Goal: Transaction & Acquisition: Subscribe to service/newsletter

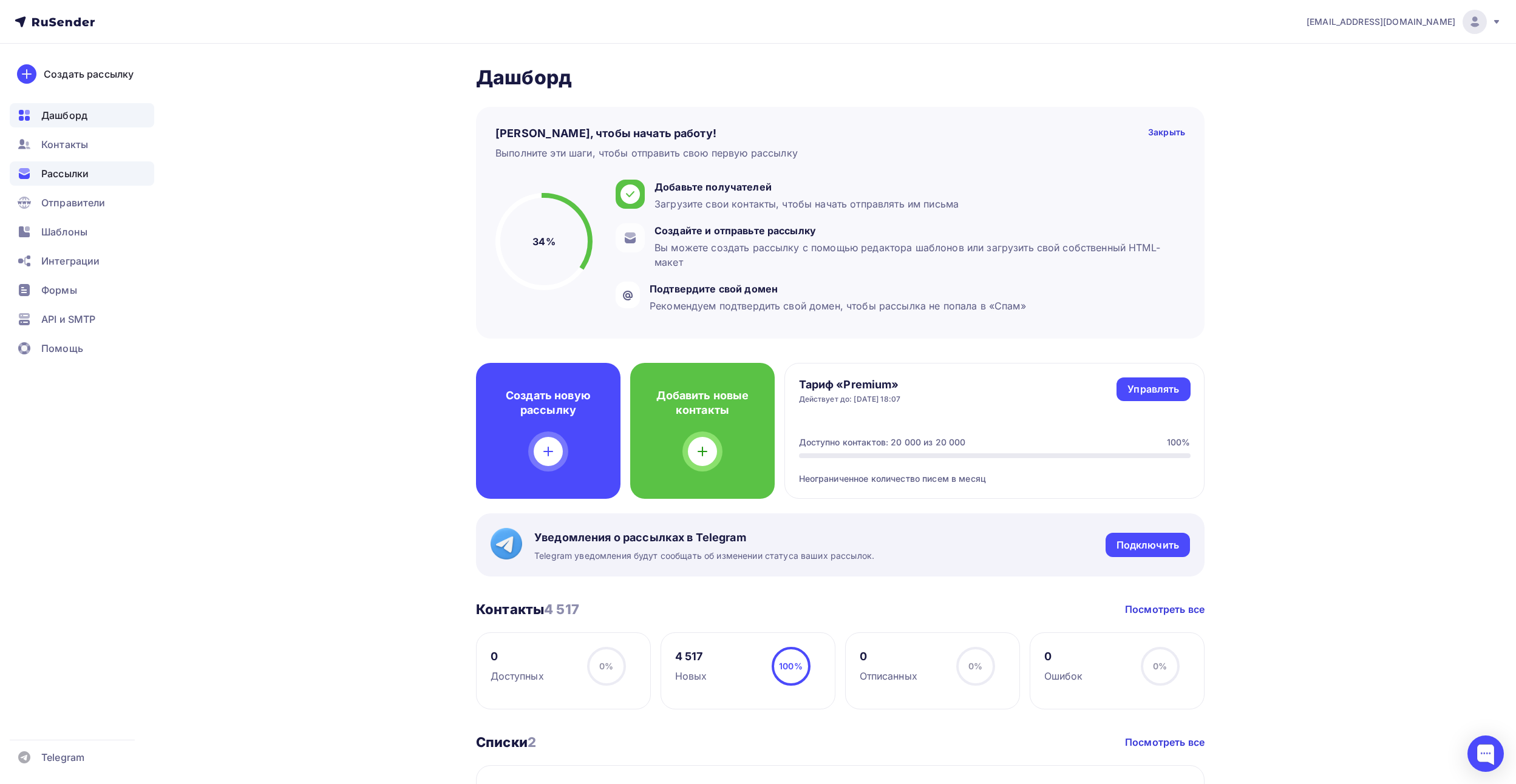
click at [78, 166] on div "Рассылки" at bounding box center [82, 174] width 144 height 24
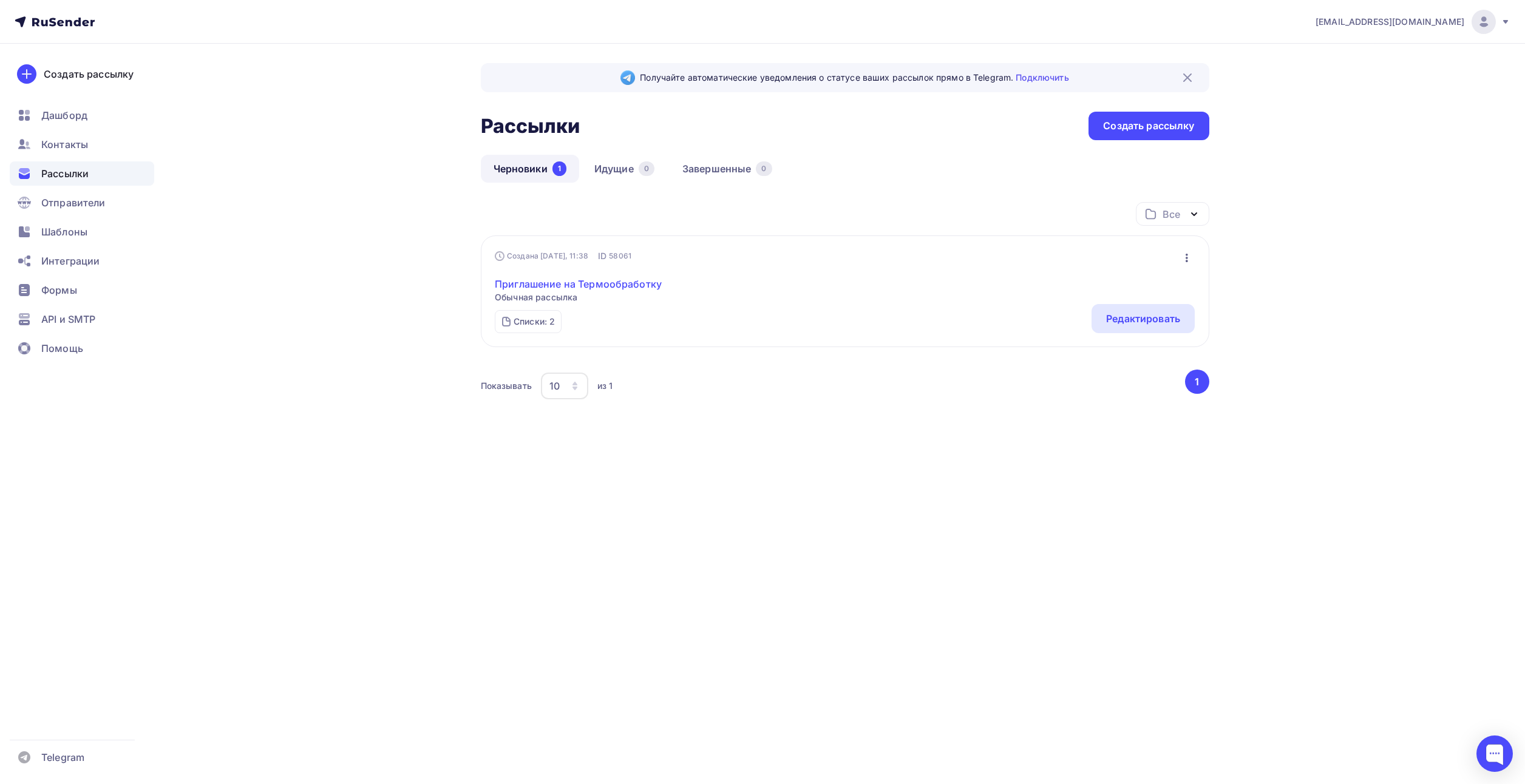
click at [566, 283] on link "Приглашение на Термообработку" at bounding box center [578, 284] width 167 height 15
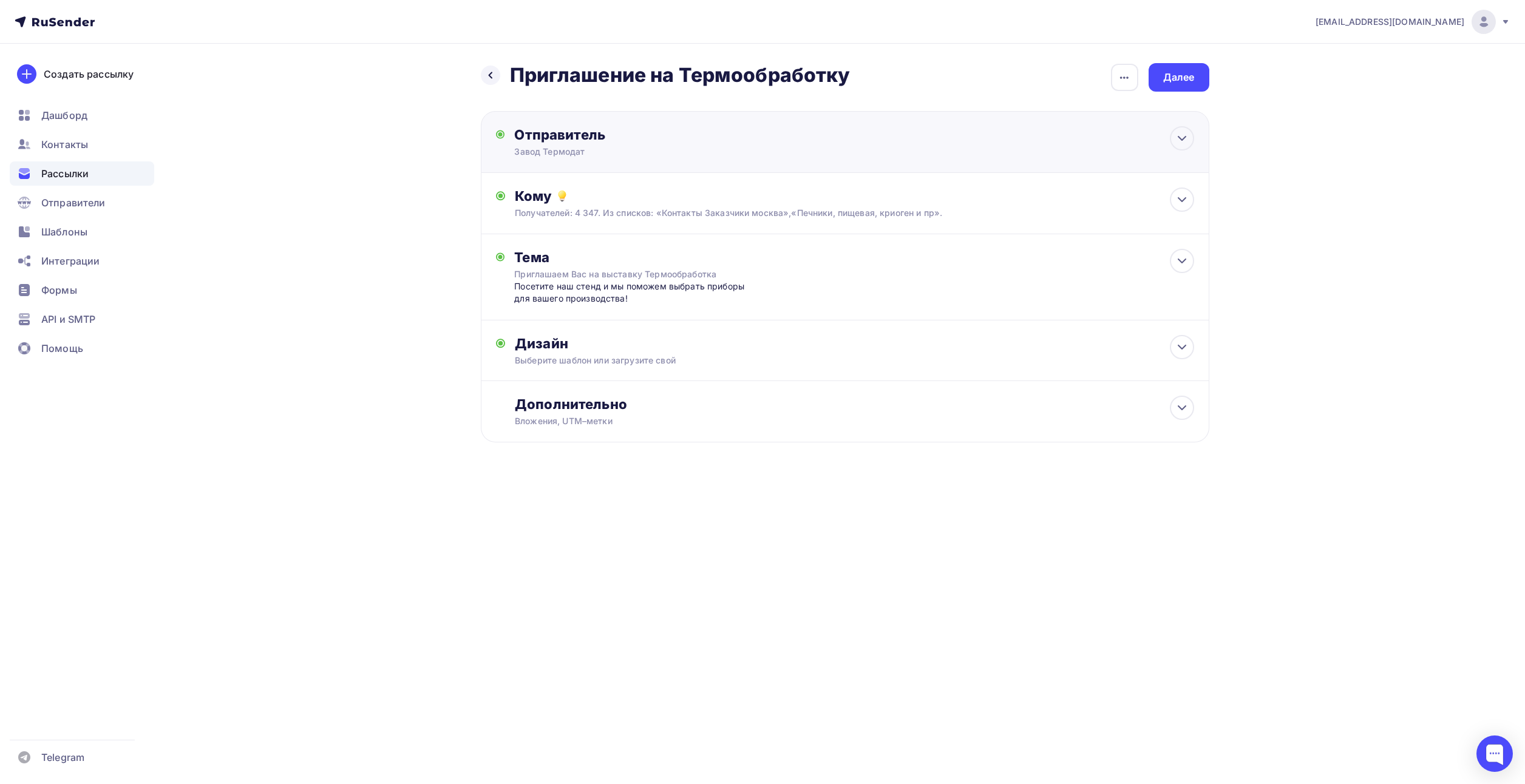
click at [609, 149] on div "Завод Термодат" at bounding box center [632, 152] width 237 height 12
type input "Завод Термодат"
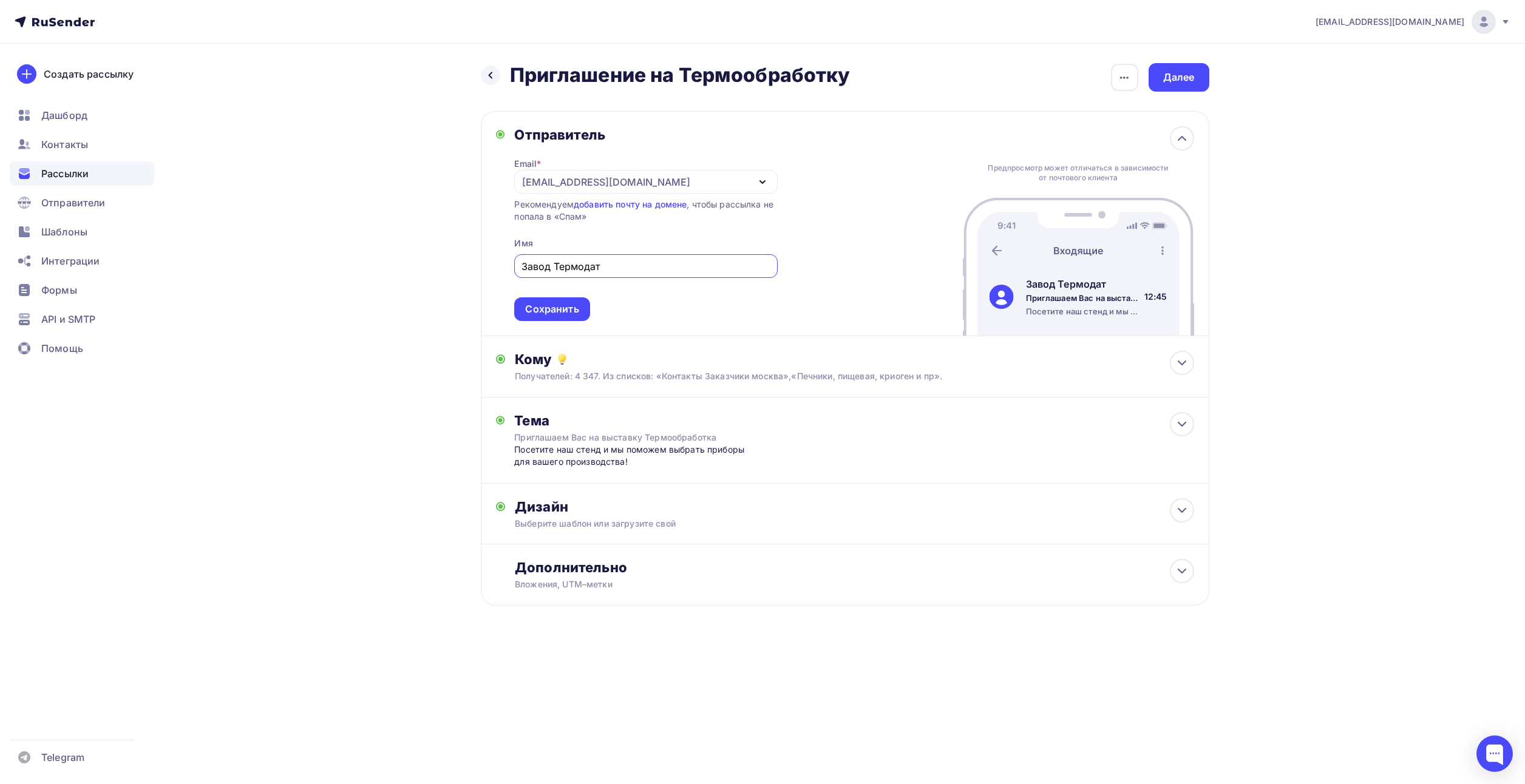
click at [616, 181] on div "emailroom@termodat.ru" at bounding box center [606, 182] width 168 height 15
click at [612, 286] on div "Добавить отправителя" at bounding box center [612, 286] width 113 height 15
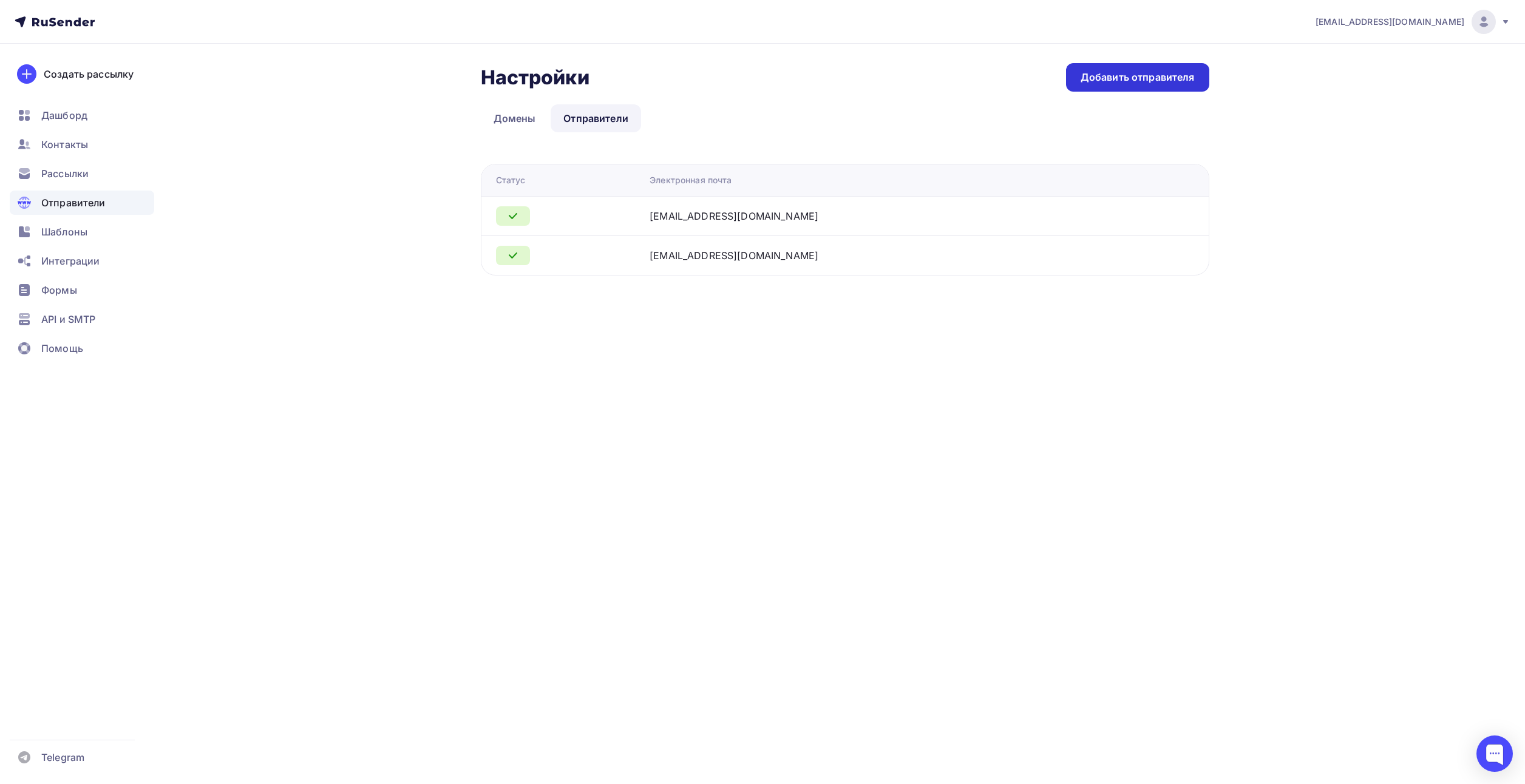
click at [1114, 77] on div "Добавить отправителя" at bounding box center [1137, 77] width 114 height 14
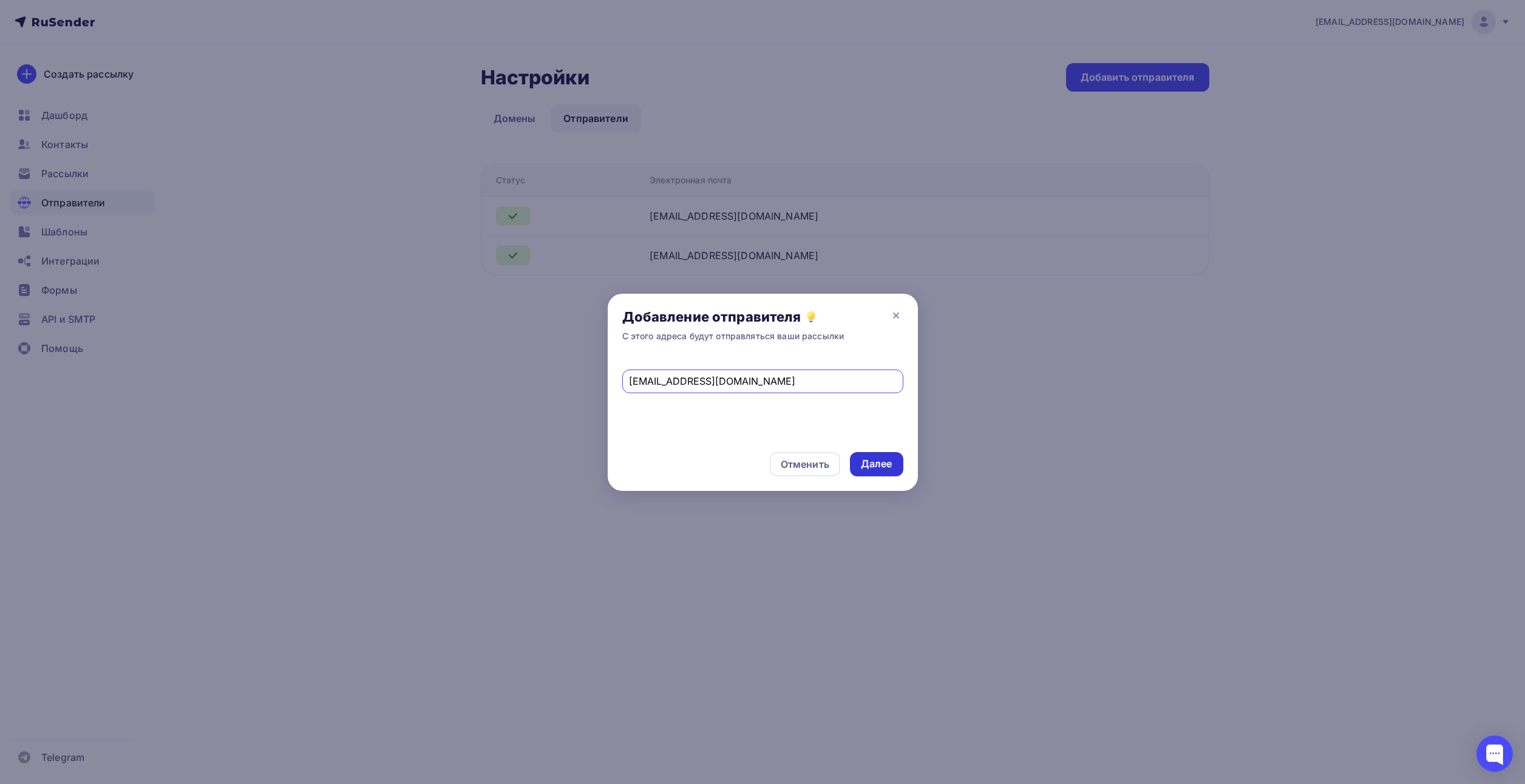
type input "info@termodat.su"
click at [874, 463] on div "Далее" at bounding box center [877, 464] width 32 height 14
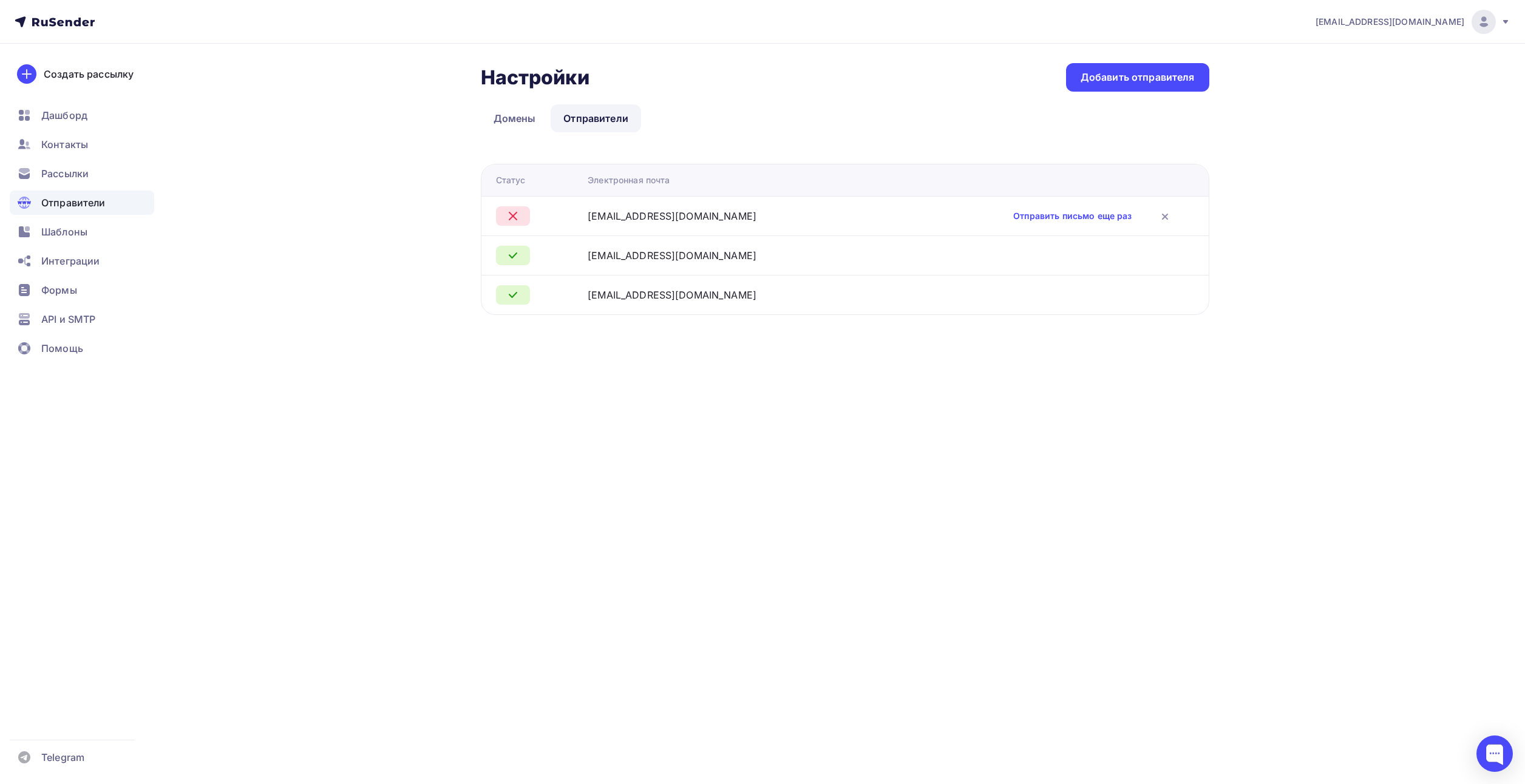
drag, startPoint x: 705, startPoint y: 211, endPoint x: 590, endPoint y: 222, distance: 115.5
click at [590, 222] on tr "info@termodat.su Отправить письмо еще раз" at bounding box center [845, 215] width 727 height 39
copy div "info@termodat.su"
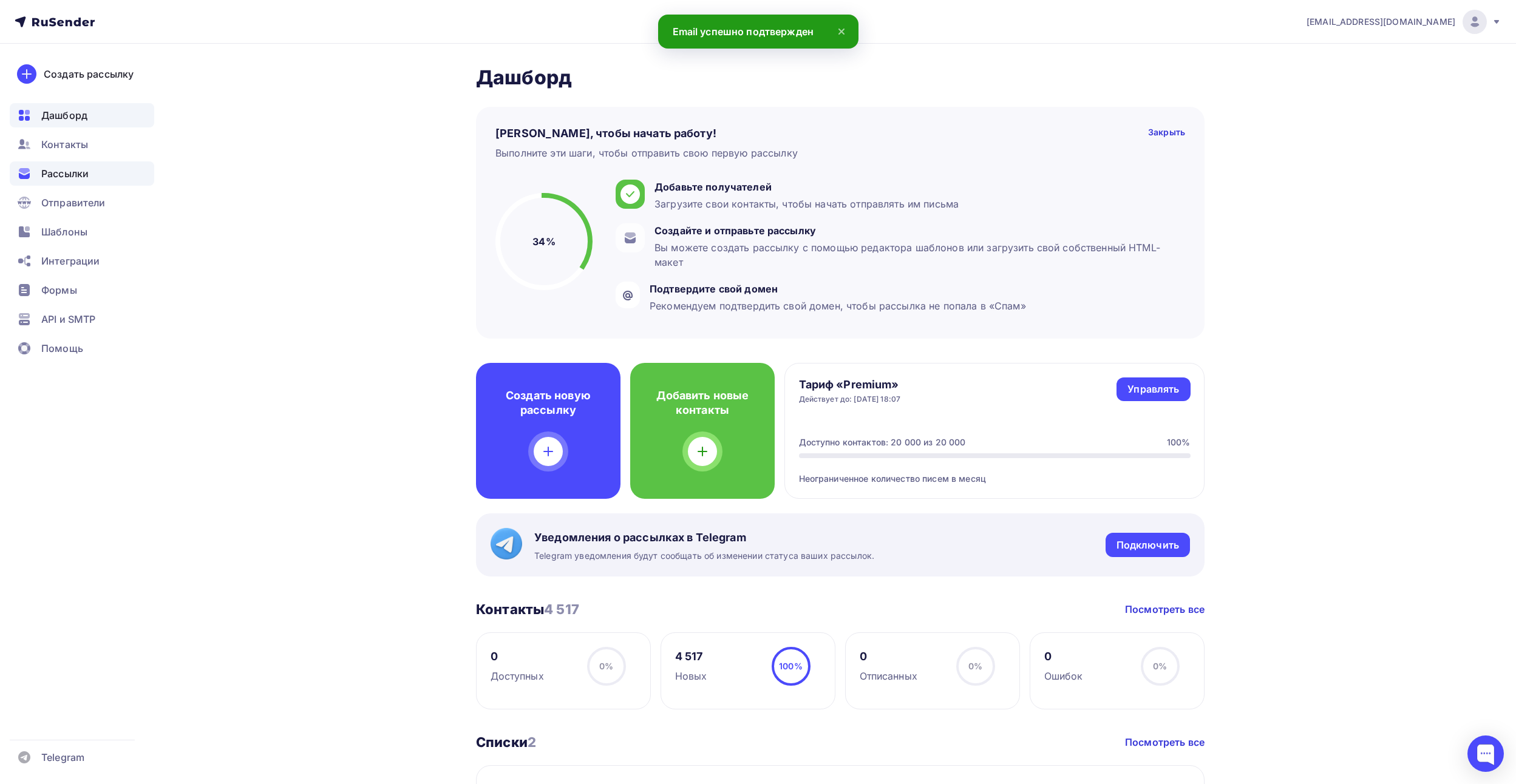
click at [59, 173] on span "Рассылки" at bounding box center [64, 174] width 47 height 15
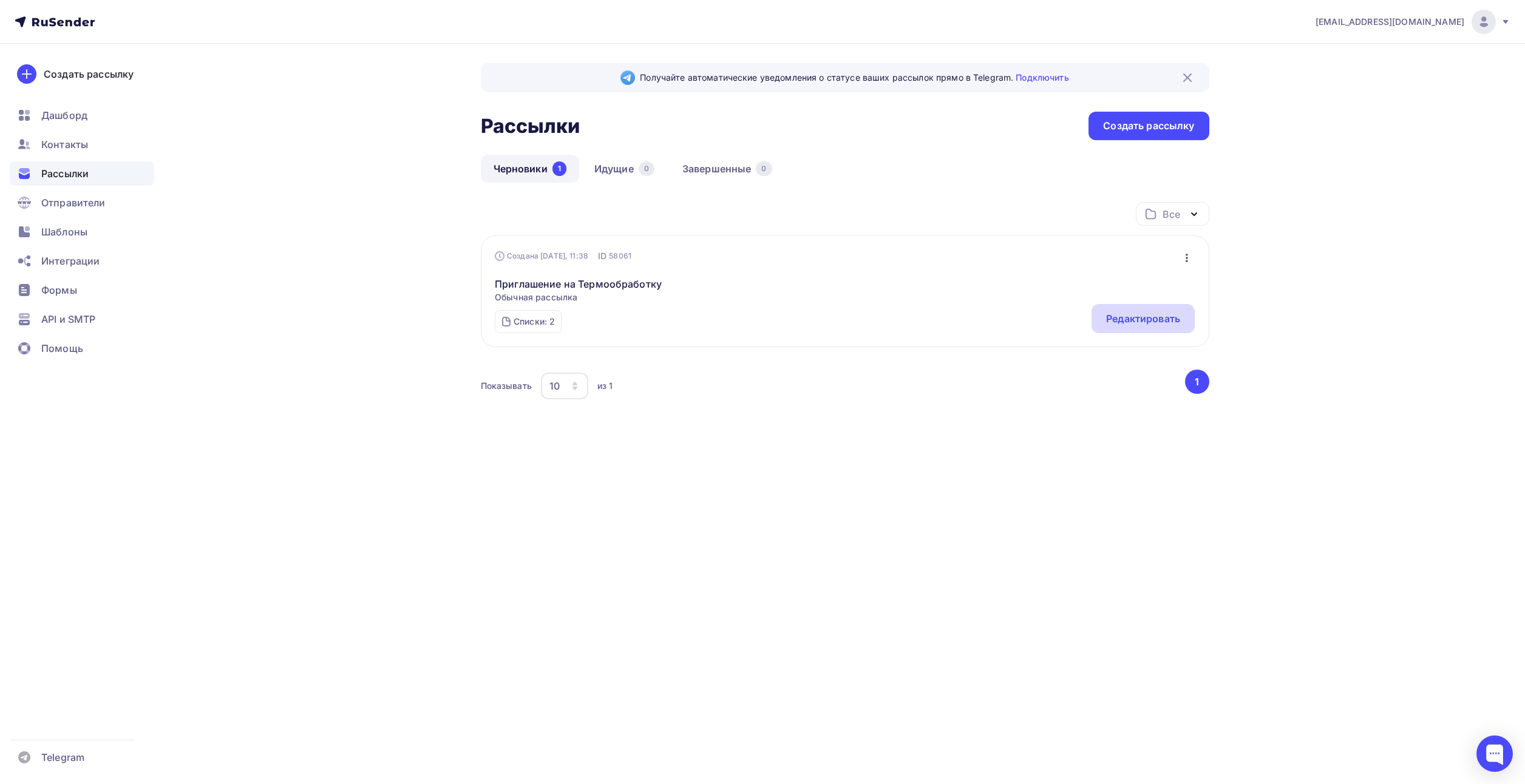
click at [1142, 324] on div "Редактировать" at bounding box center [1142, 319] width 74 height 15
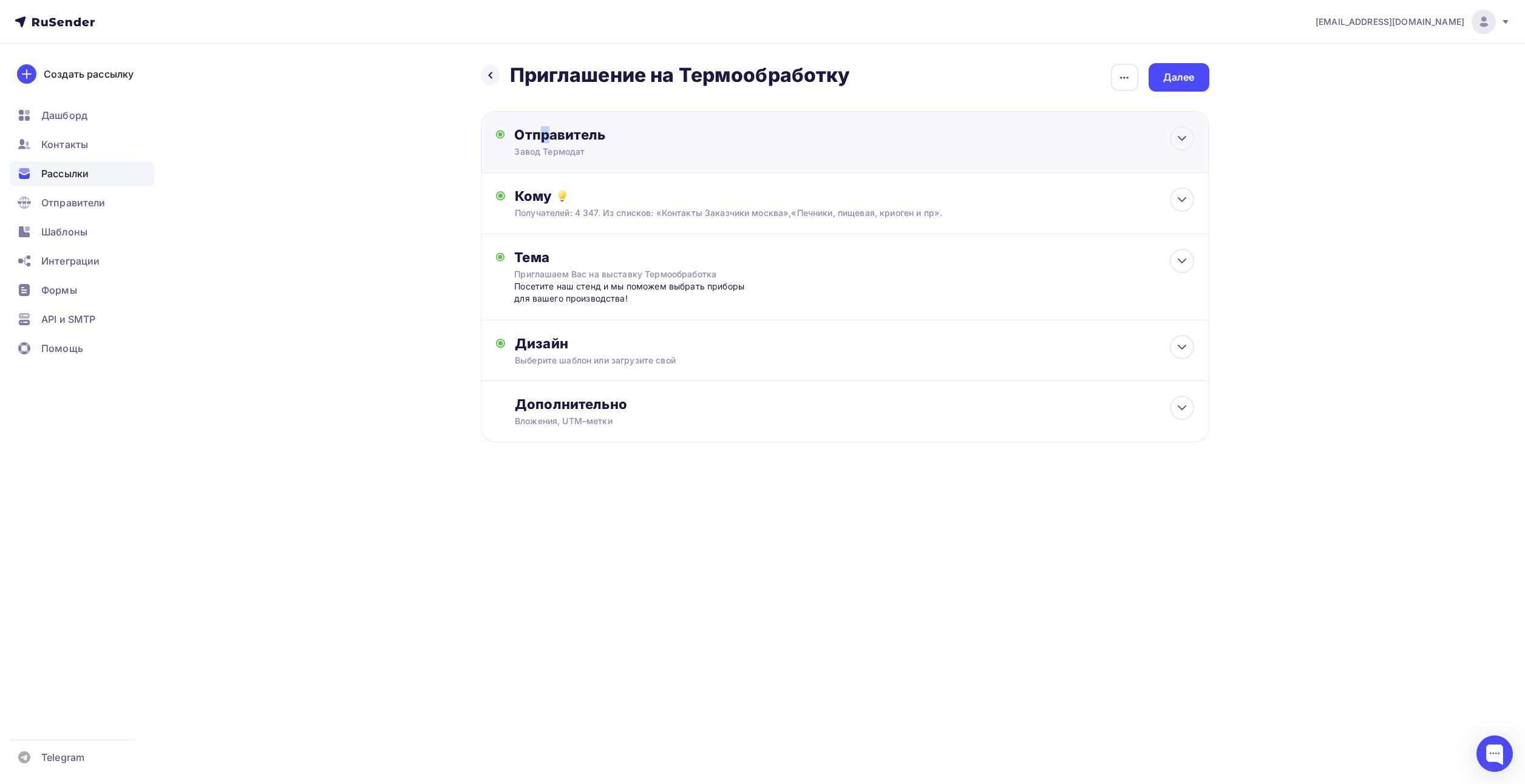
click at [545, 141] on div "Отправитель" at bounding box center [645, 135] width 263 height 17
type input "Завод Термодат"
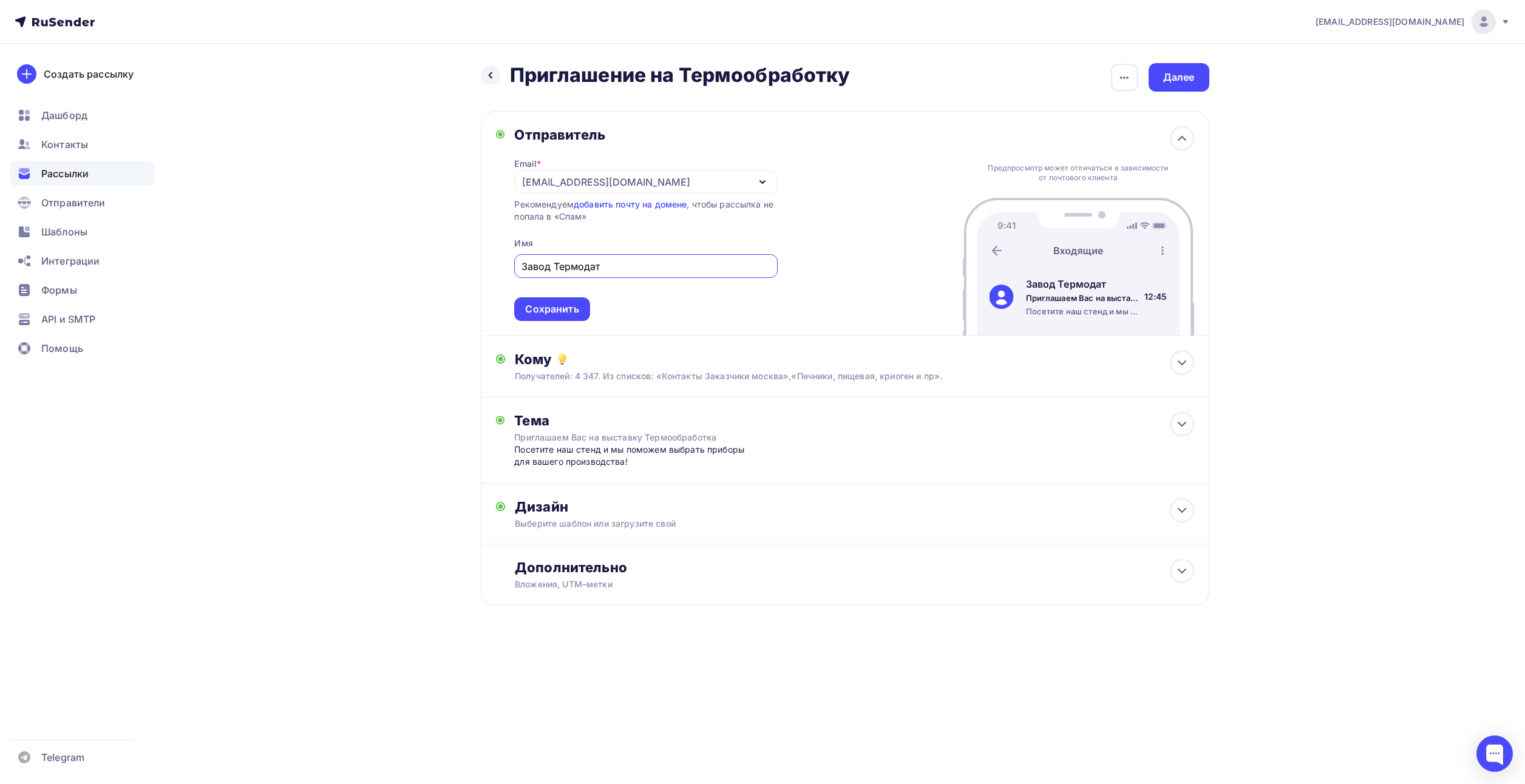
click at [624, 184] on div "[EMAIL_ADDRESS][DOMAIN_NAME]" at bounding box center [606, 182] width 168 height 15
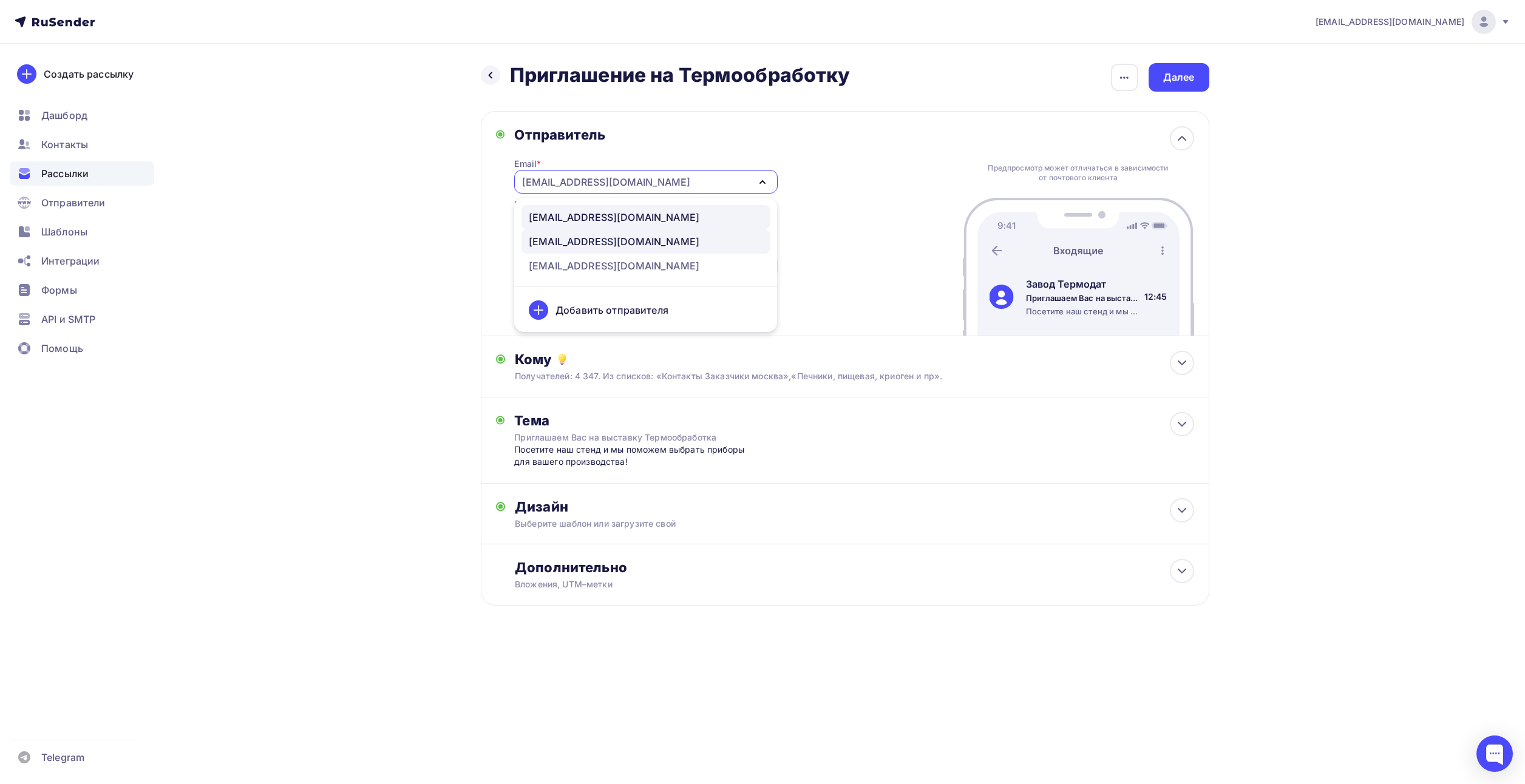
click at [612, 215] on div "[EMAIL_ADDRESS][DOMAIN_NAME]" at bounding box center [614, 217] width 171 height 15
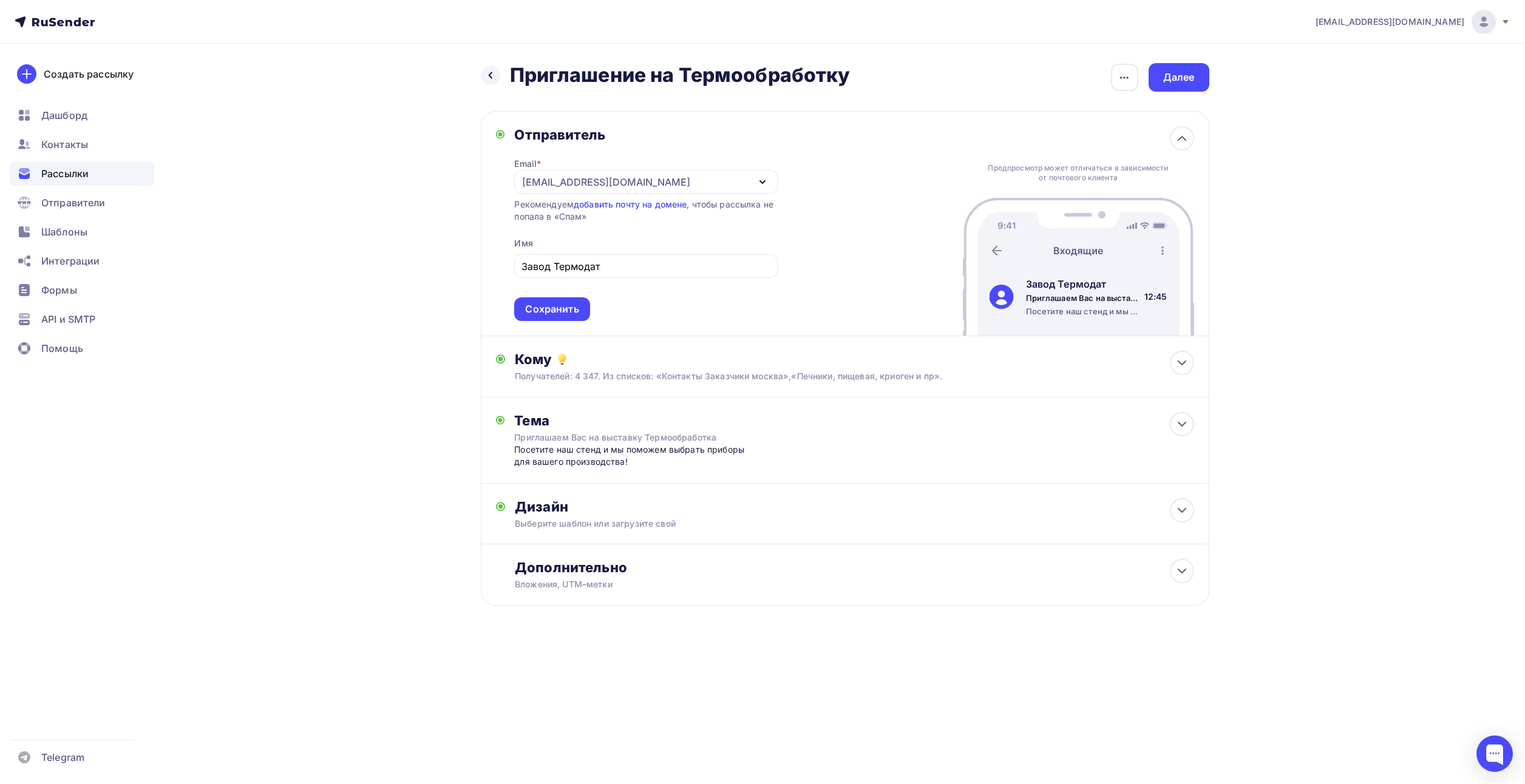
drag, startPoint x: 452, startPoint y: 253, endPoint x: 460, endPoint y: 253, distance: 8.0
click at [452, 253] on div "Назад Приглашение на Термообработку Приглашение на Термообработку Закончить поз…" at bounding box center [762, 364] width 995 height 640
click at [565, 306] on div "Сохранить" at bounding box center [552, 309] width 53 height 14
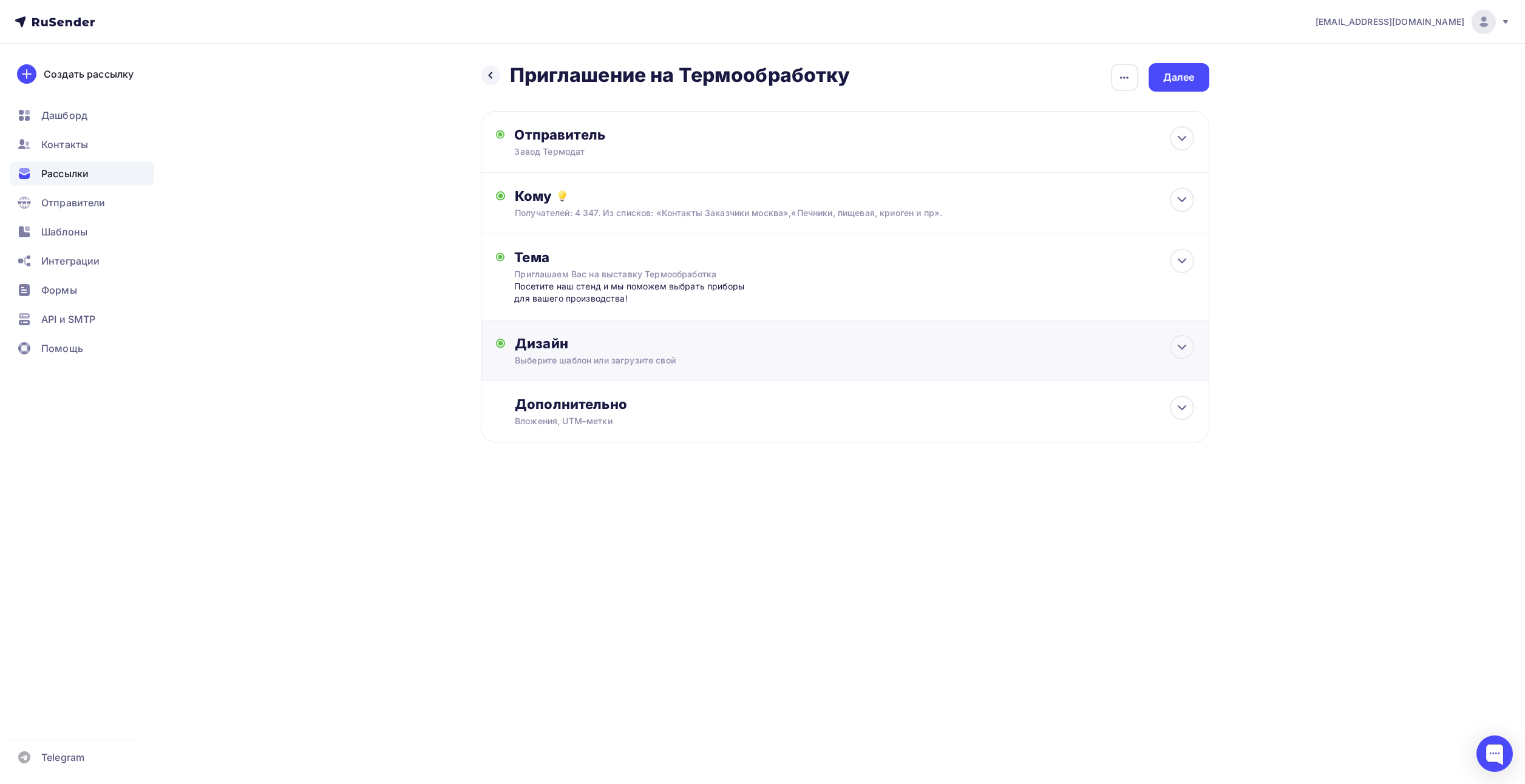
click at [566, 359] on div "Выберите шаблон или загрузите свой" at bounding box center [820, 360] width 611 height 12
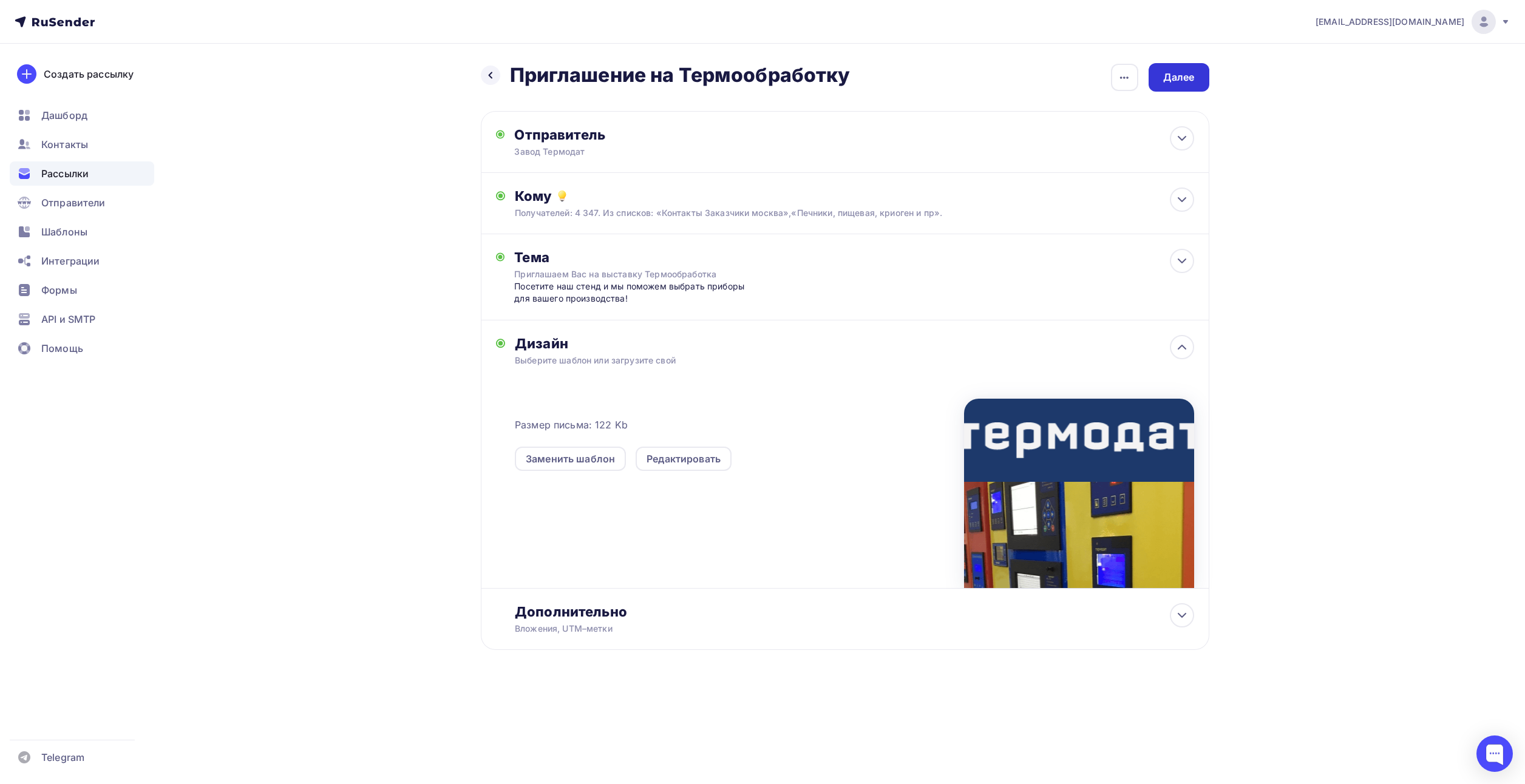
click at [1198, 66] on div "Далее" at bounding box center [1178, 77] width 61 height 29
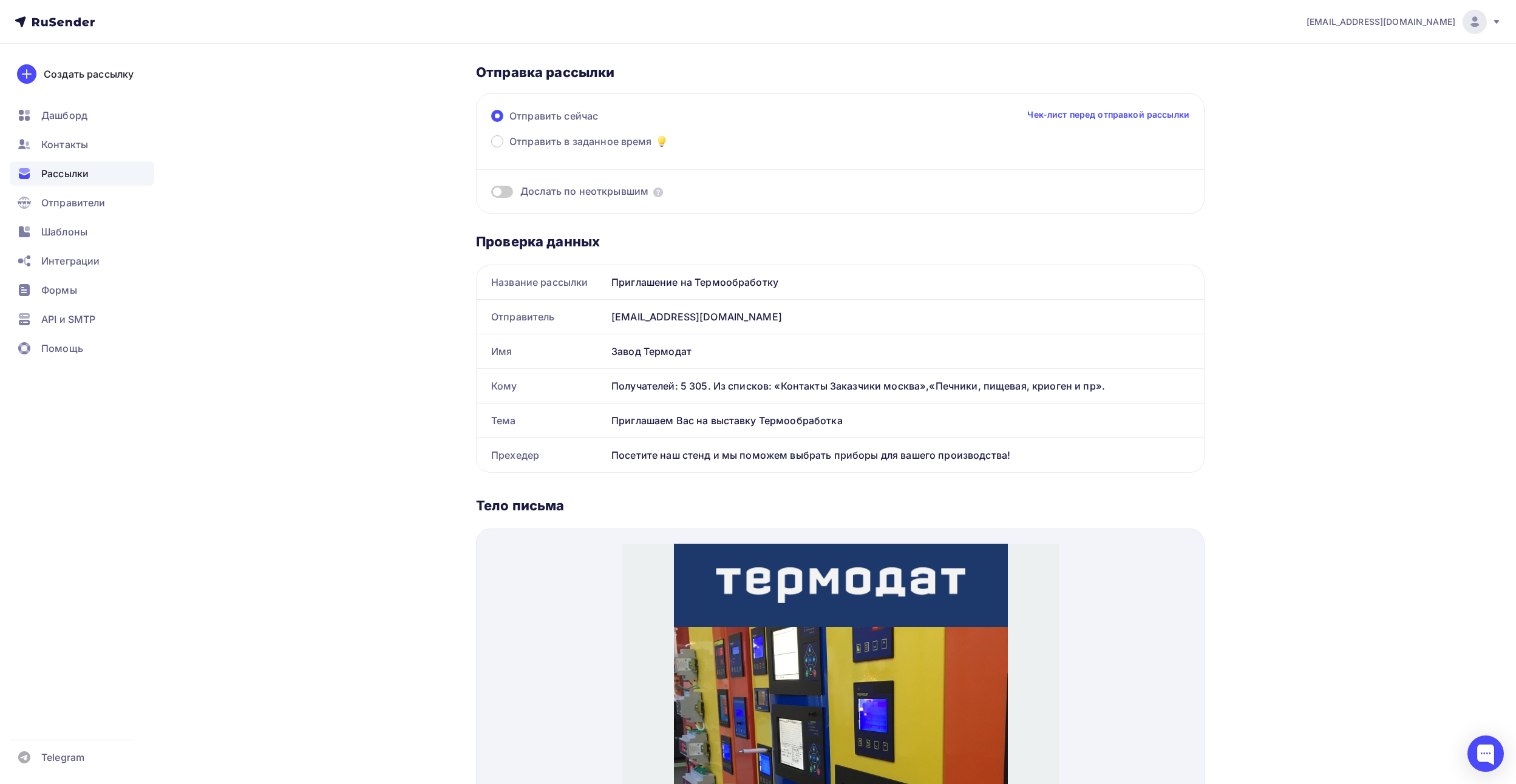
scroll to position [61, 0]
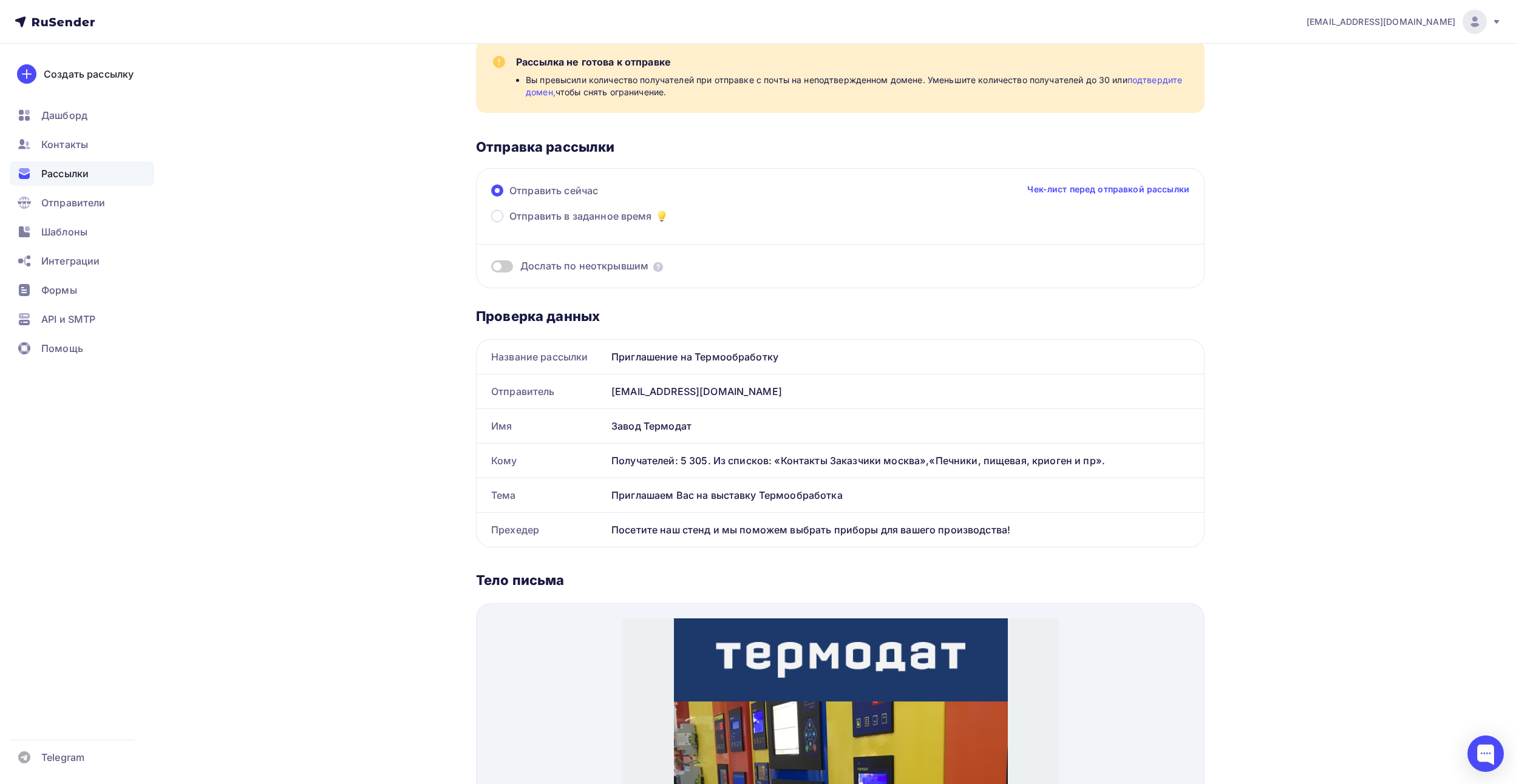
click at [505, 269] on span at bounding box center [502, 266] width 22 height 12
click at [491, 268] on input "checkbox" at bounding box center [491, 268] width 0 height 0
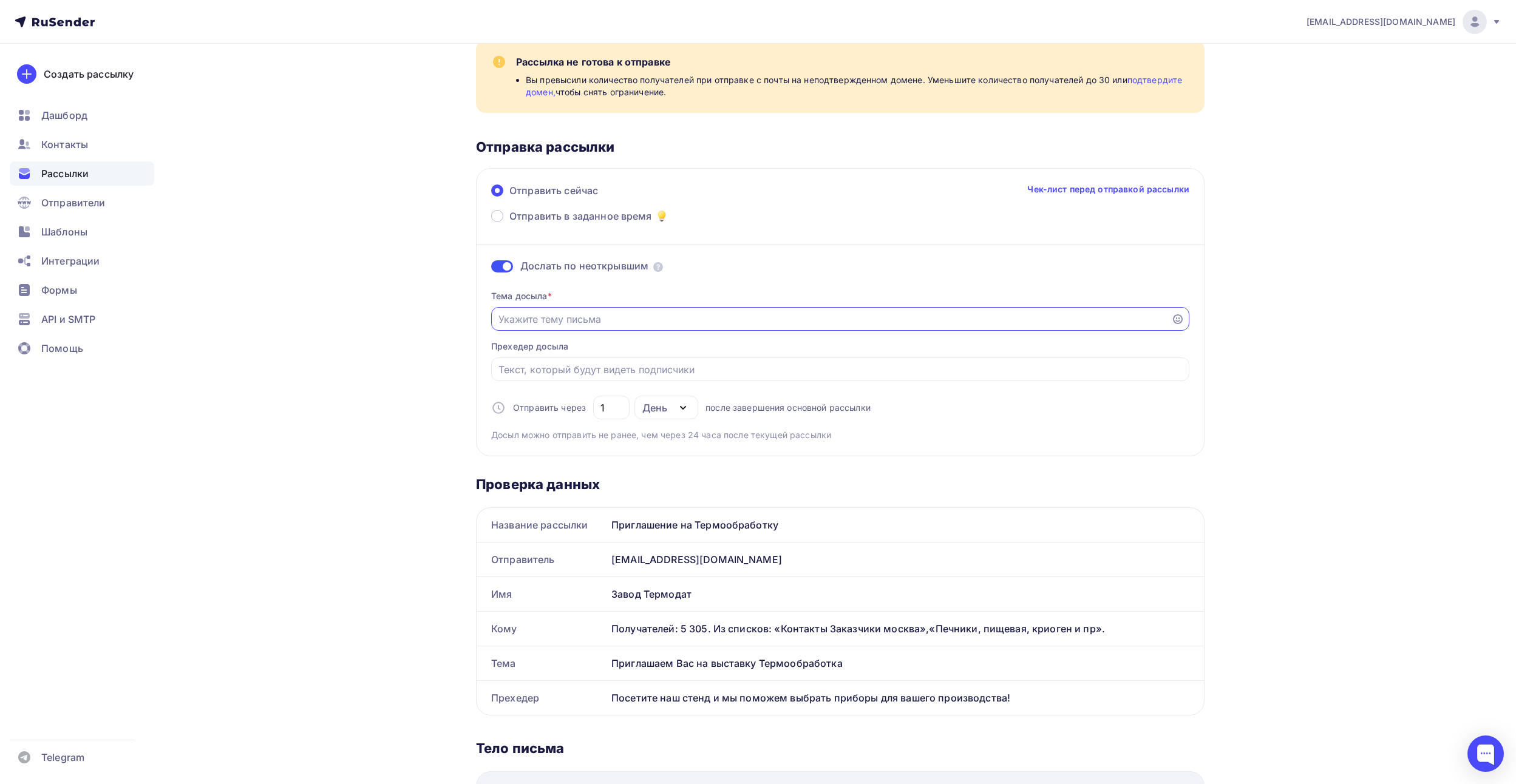
click at [589, 315] on input "Отправить в заданное время" at bounding box center [831, 319] width 666 height 15
type input "Д"
type input "Ждём встречи с Вами на выставке Термообработка-2025"
click at [667, 363] on input "Отправить в заданное время" at bounding box center [840, 370] width 684 height 15
type input "П"
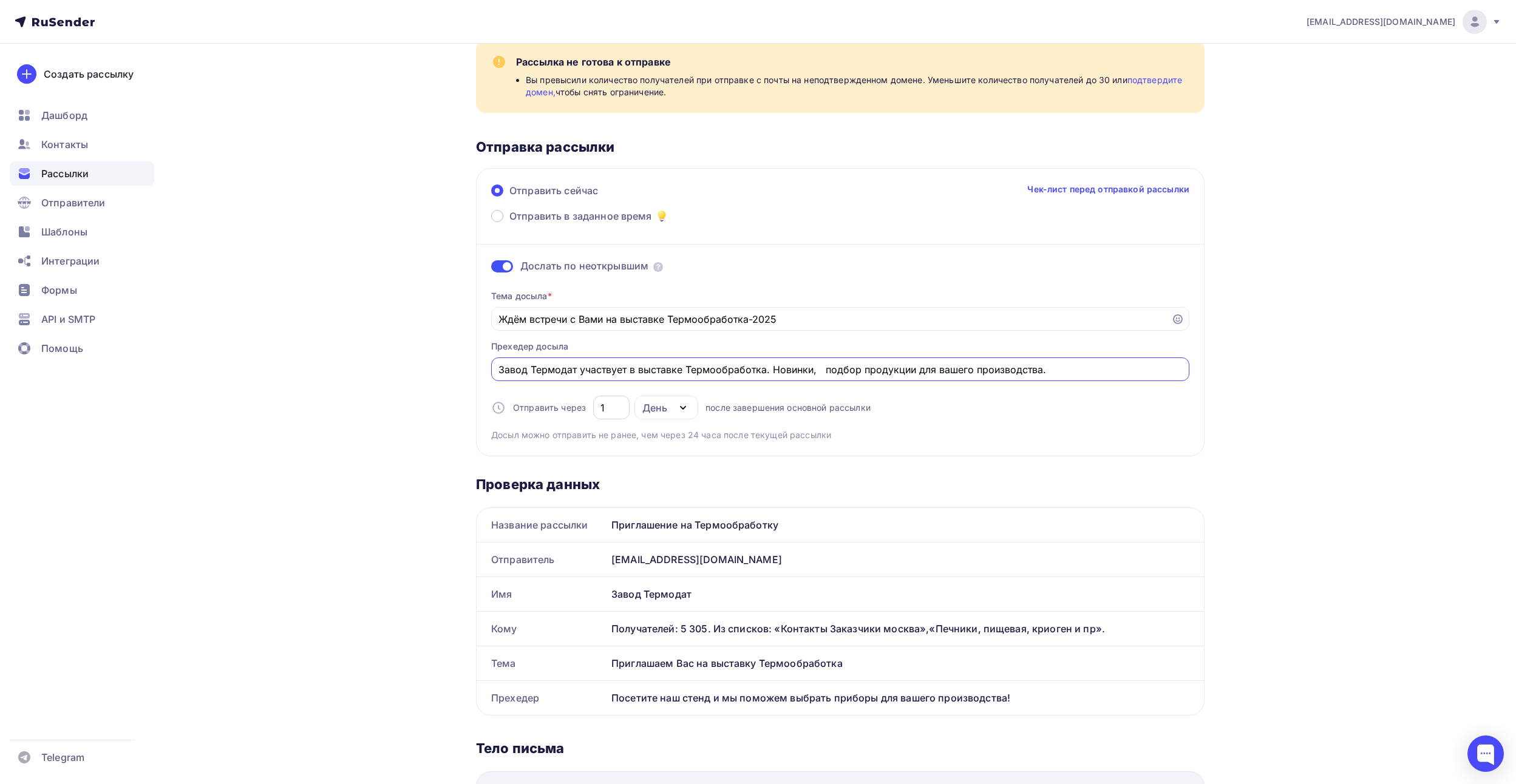
type input "Завод Термодат участвует в выставке Термообработка. Новинки, подбор продукции д…"
click at [604, 409] on input "1" at bounding box center [612, 408] width 23 height 15
click at [622, 406] on div "1" at bounding box center [611, 407] width 36 height 24
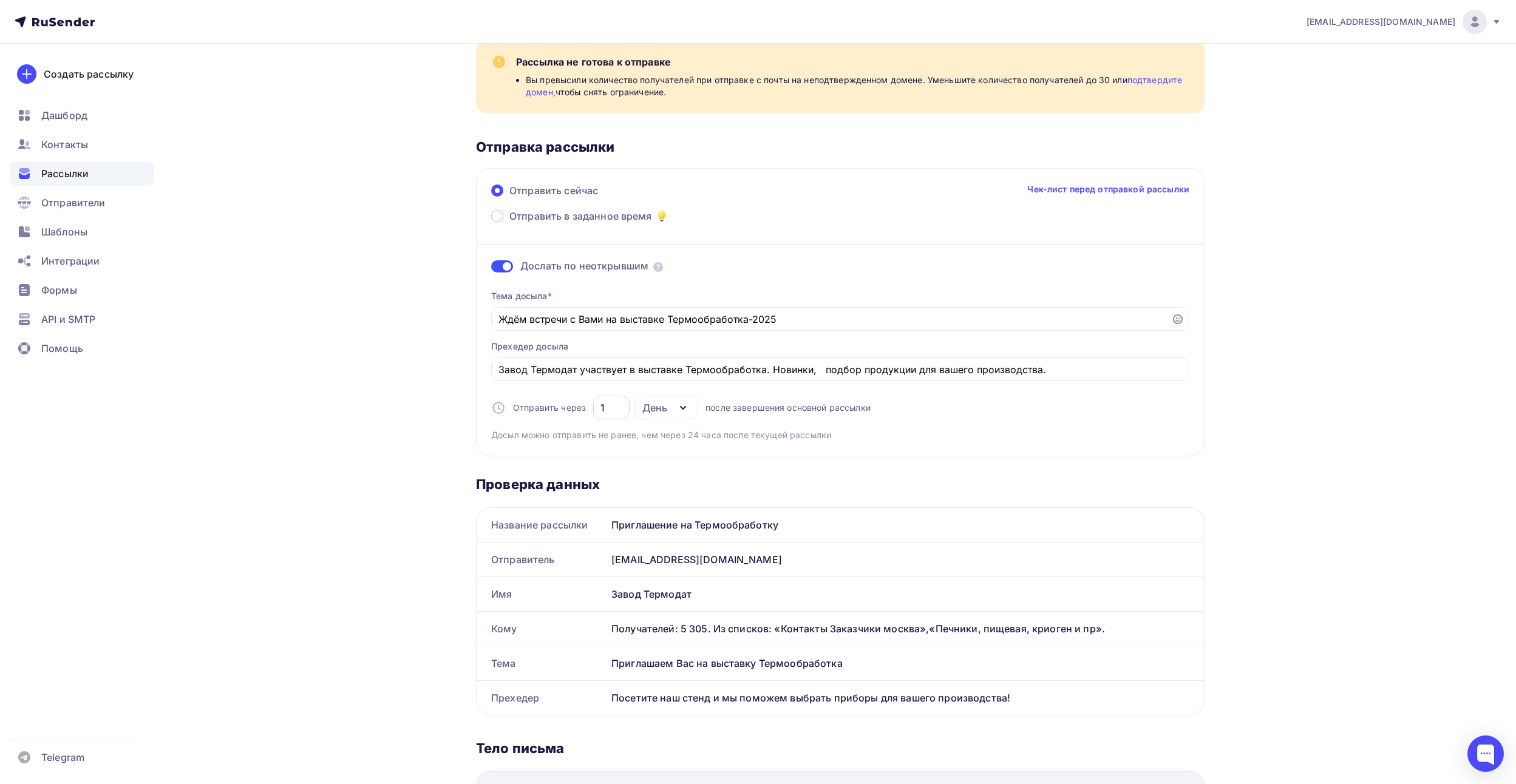
click at [620, 404] on input "1" at bounding box center [612, 408] width 23 height 15
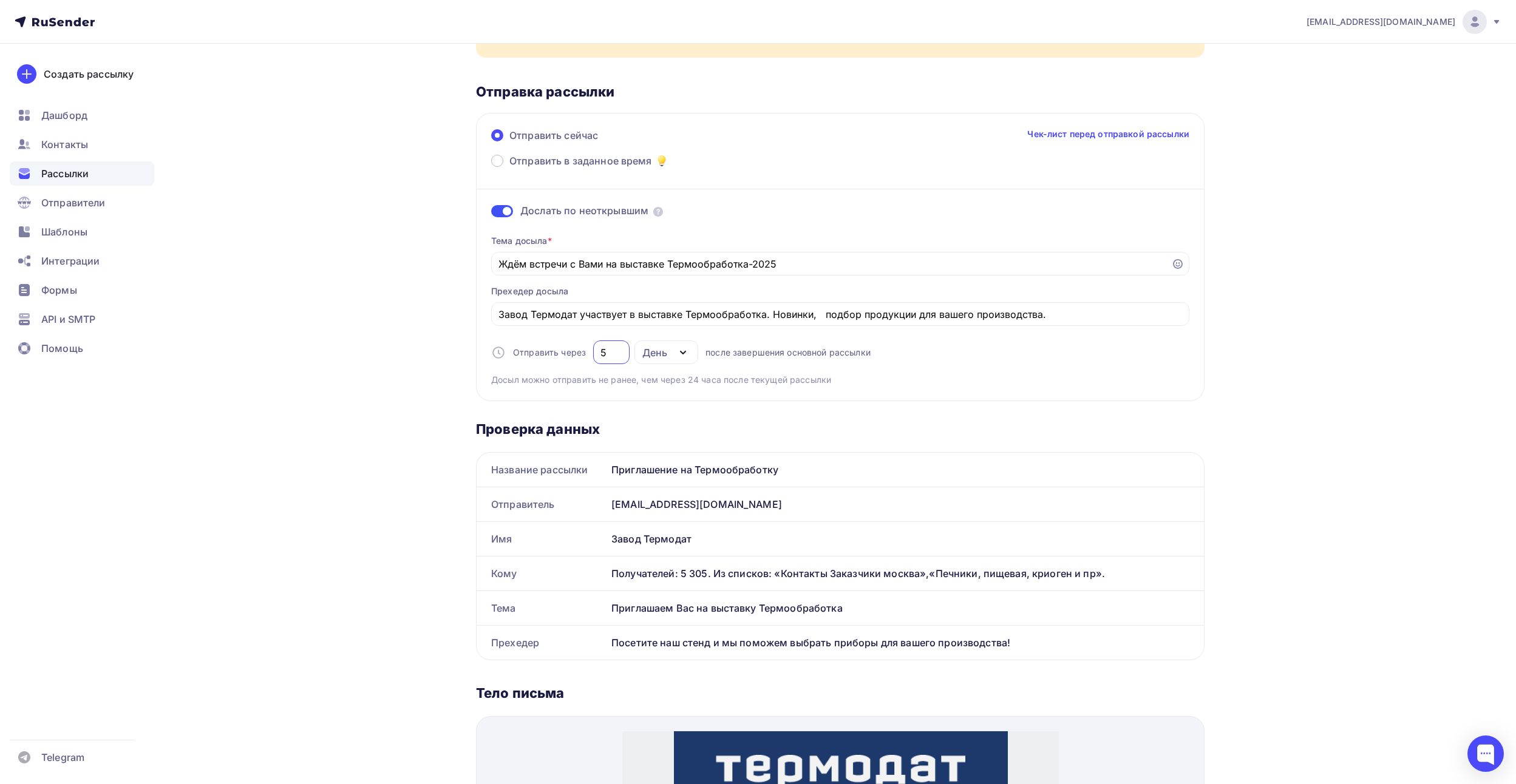
scroll to position [0, 0]
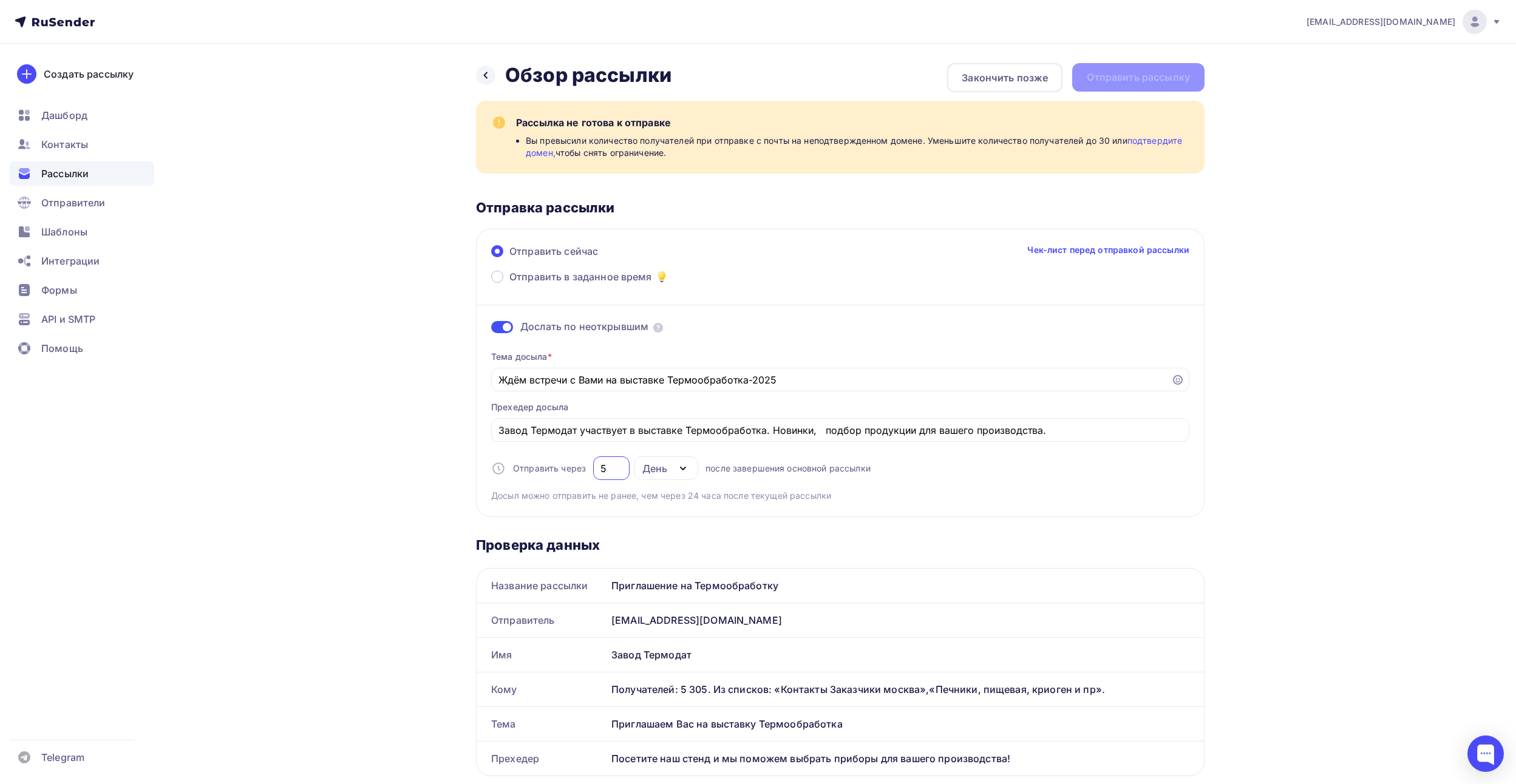
type input "5"
click at [1140, 145] on link "подтвердите домен," at bounding box center [854, 146] width 656 height 23
click at [68, 209] on span "Отправители" at bounding box center [73, 203] width 64 height 15
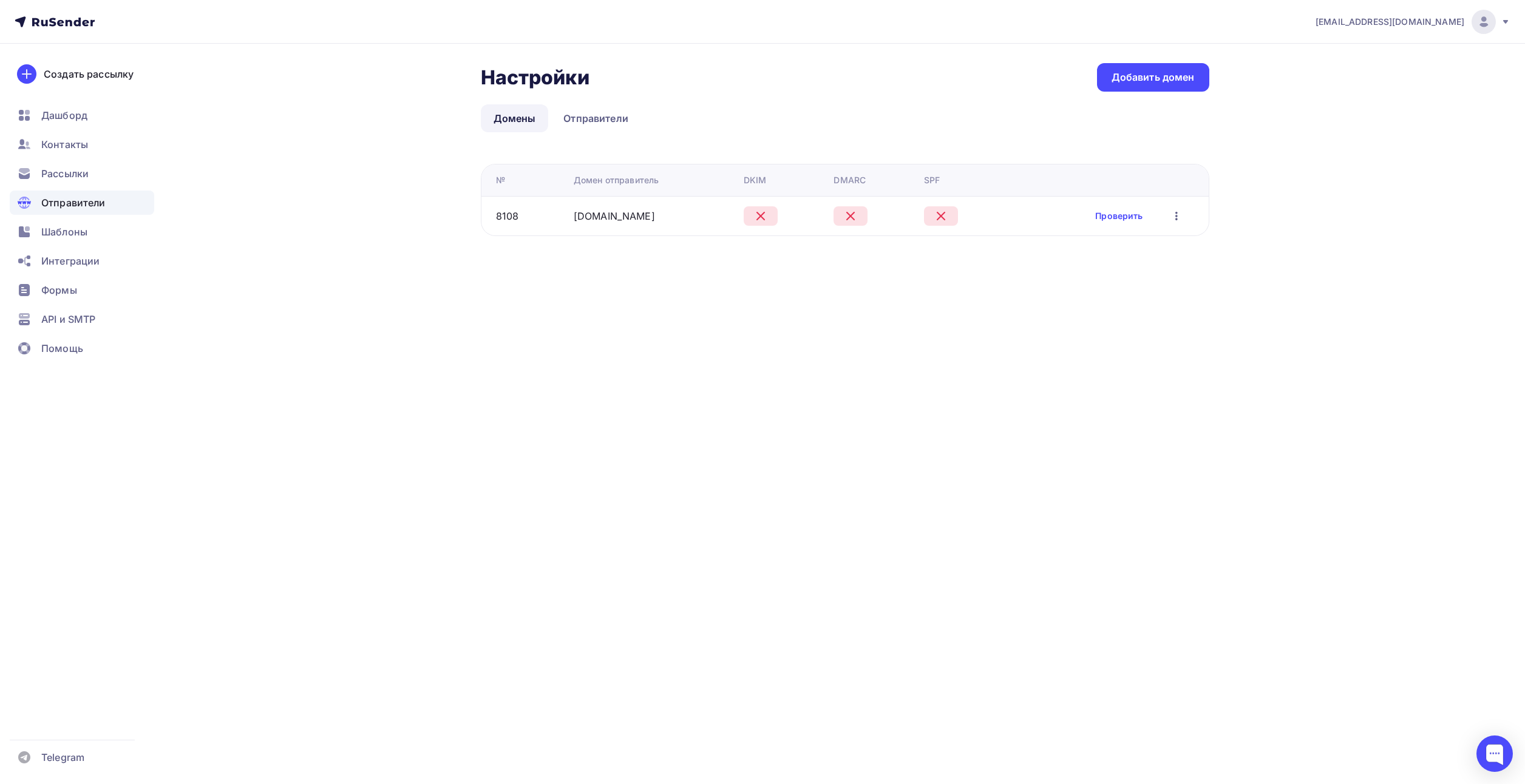
click at [1172, 217] on icon "button" at bounding box center [1177, 216] width 15 height 15
click at [1084, 269] on div "Удалить" at bounding box center [1118, 272] width 116 height 15
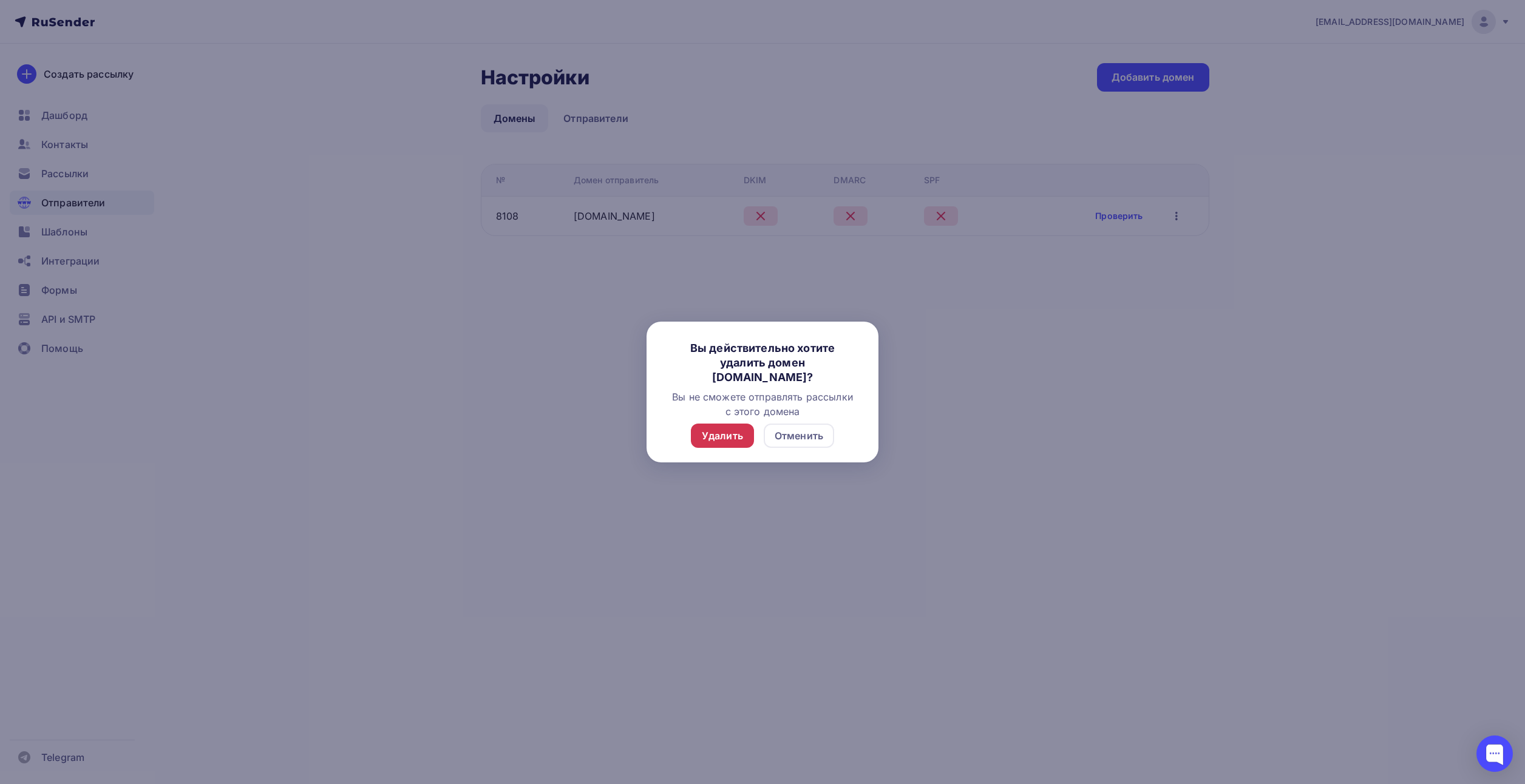
click at [703, 443] on div "Удалить" at bounding box center [722, 436] width 63 height 24
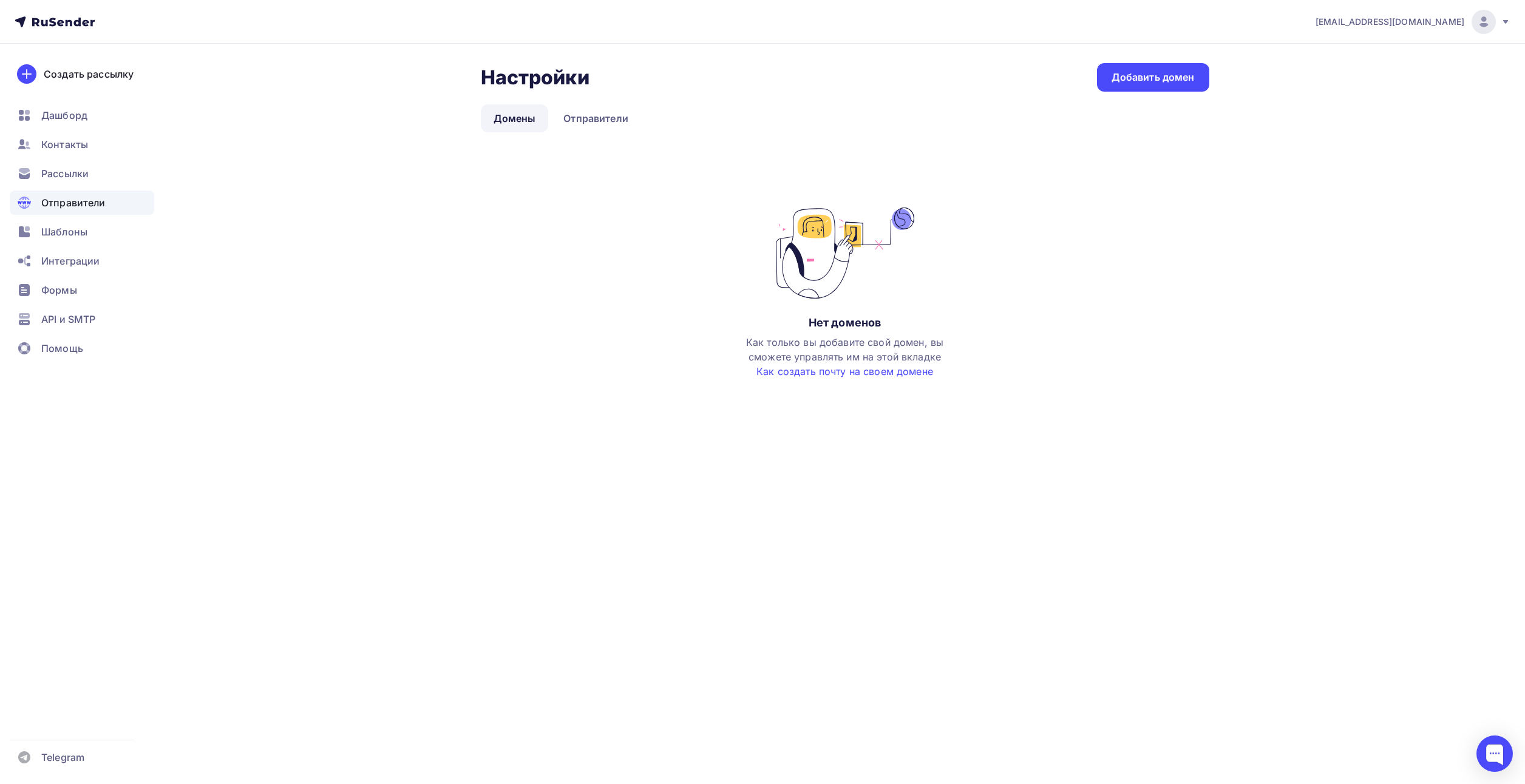
click at [1141, 94] on div "Настройки Настройки Добавить домен Домены Отправители Домены Отправители Нет до…" at bounding box center [845, 233] width 729 height 340
click at [1140, 80] on div "Добавить домен" at bounding box center [1153, 77] width 83 height 14
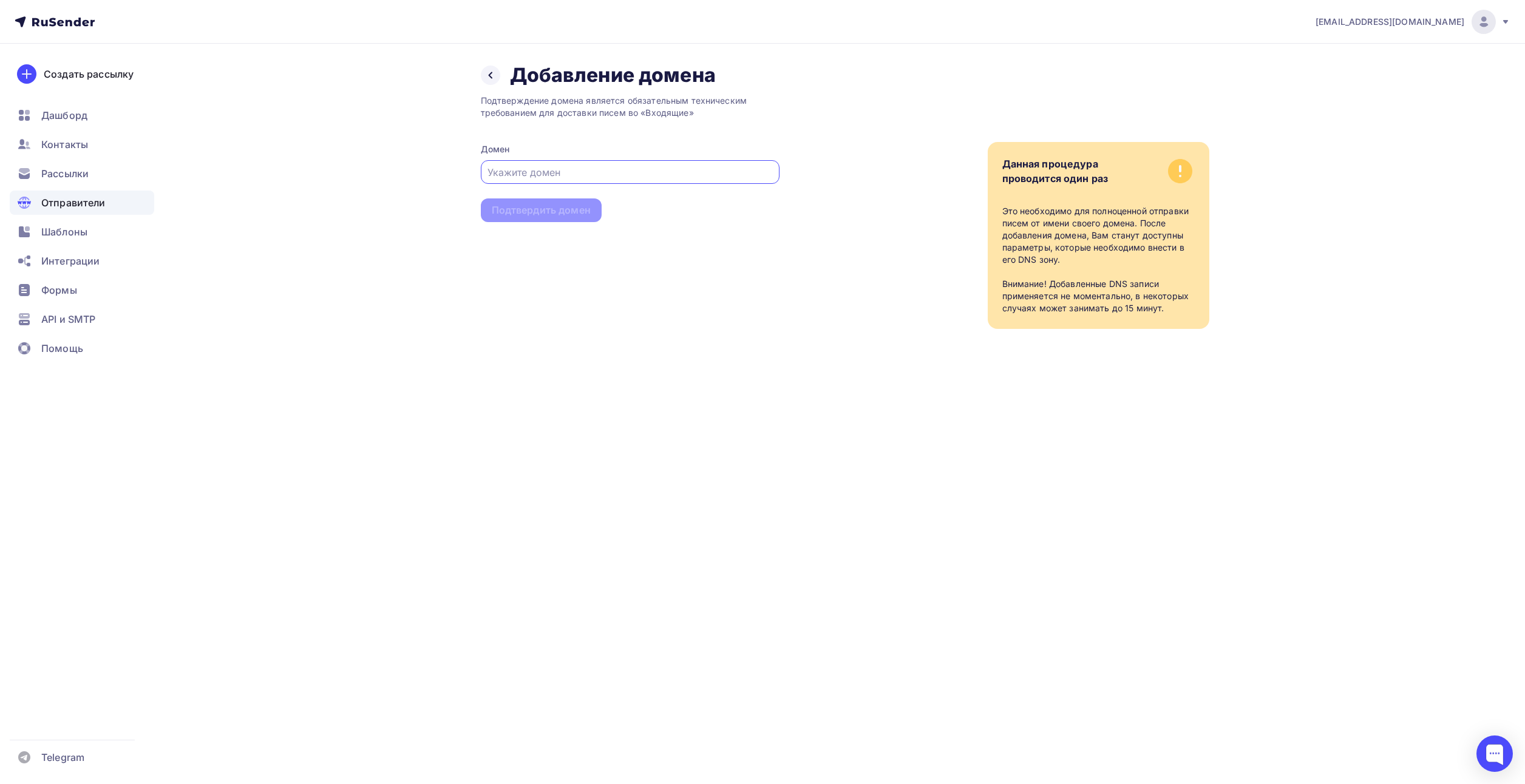
click at [643, 173] on input "text" at bounding box center [629, 173] width 285 height 15
click at [515, 169] on input "info@termodat.su" at bounding box center [629, 173] width 285 height 15
type input "termodat.su"
click at [512, 207] on div "Подтвердить домен" at bounding box center [541, 210] width 99 height 14
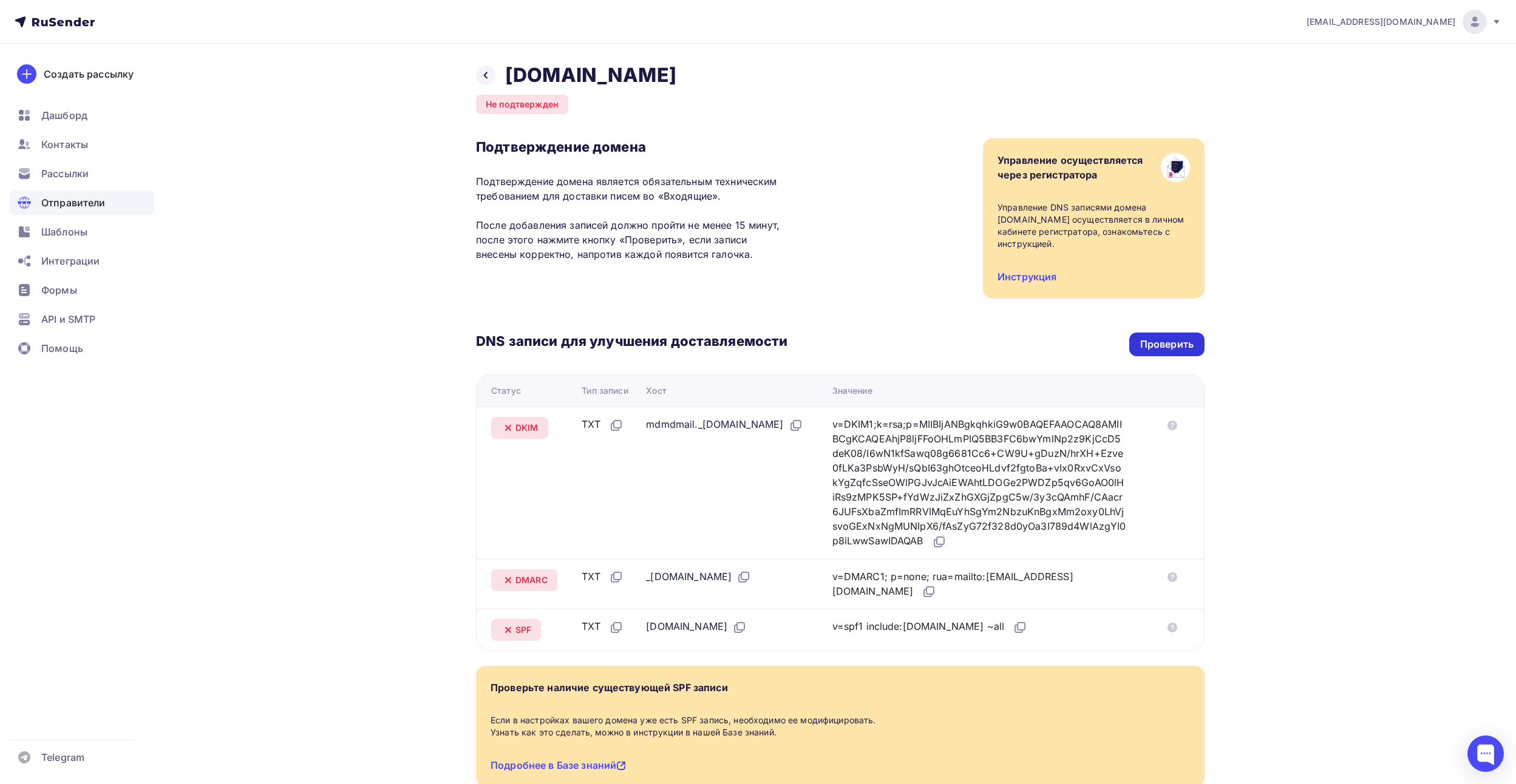
click at [1158, 348] on div "Проверить" at bounding box center [1166, 344] width 53 height 14
click at [1178, 346] on div "Проверить" at bounding box center [1166, 344] width 53 height 14
drag, startPoint x: 469, startPoint y: 422, endPoint x: 1132, endPoint y: 551, distance: 675.4
click at [1132, 551] on div "Назад termodat.su Не подтвержден Подтверждение домена Подтверждение домена явля…" at bounding box center [757, 454] width 995 height 821
copy table "Статус Тип записи Хост Значение DKIM TXT mdmdmail._domainkey.termodat.su v=DKIM…"
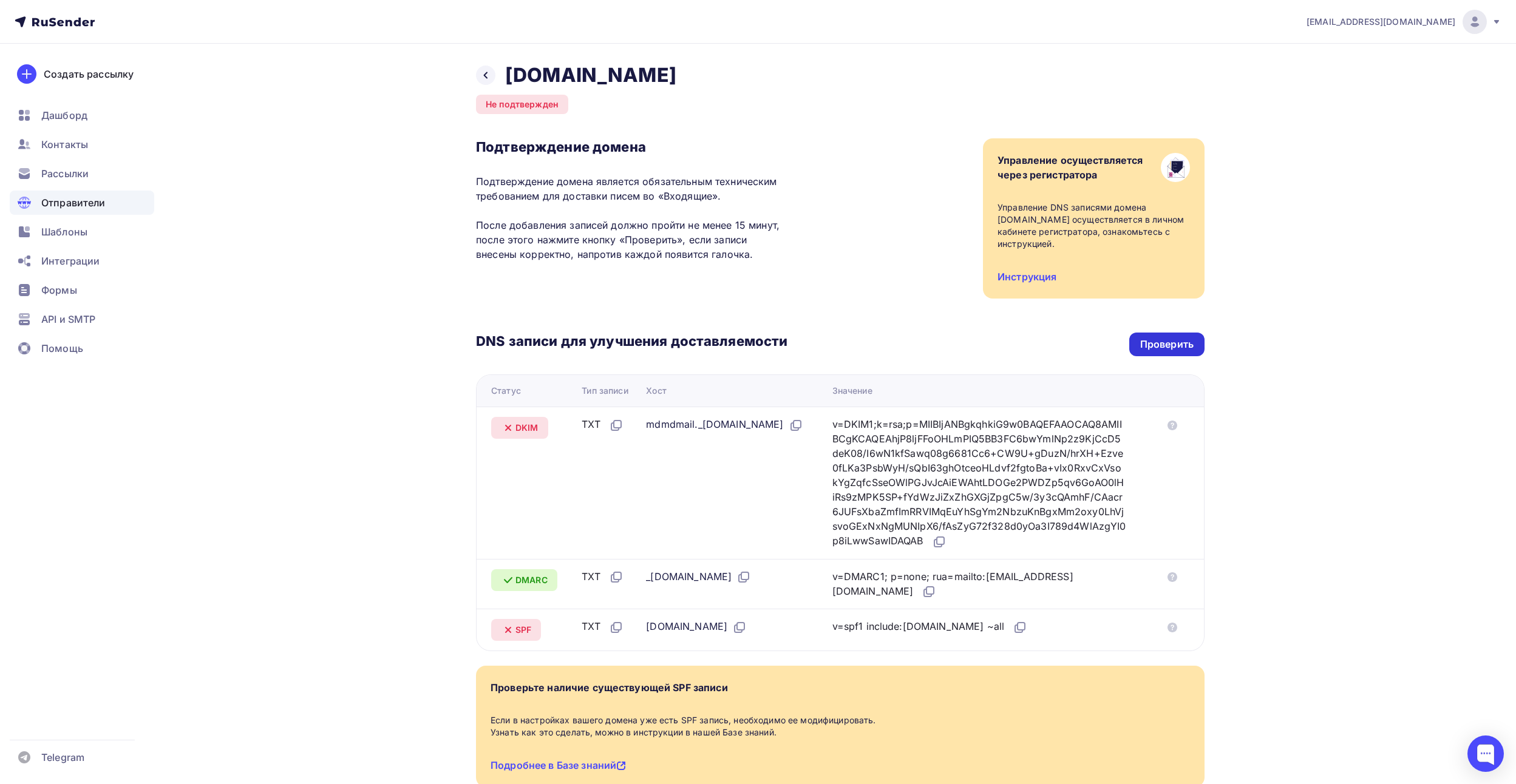
click at [1133, 351] on div "Проверить" at bounding box center [1166, 344] width 75 height 24
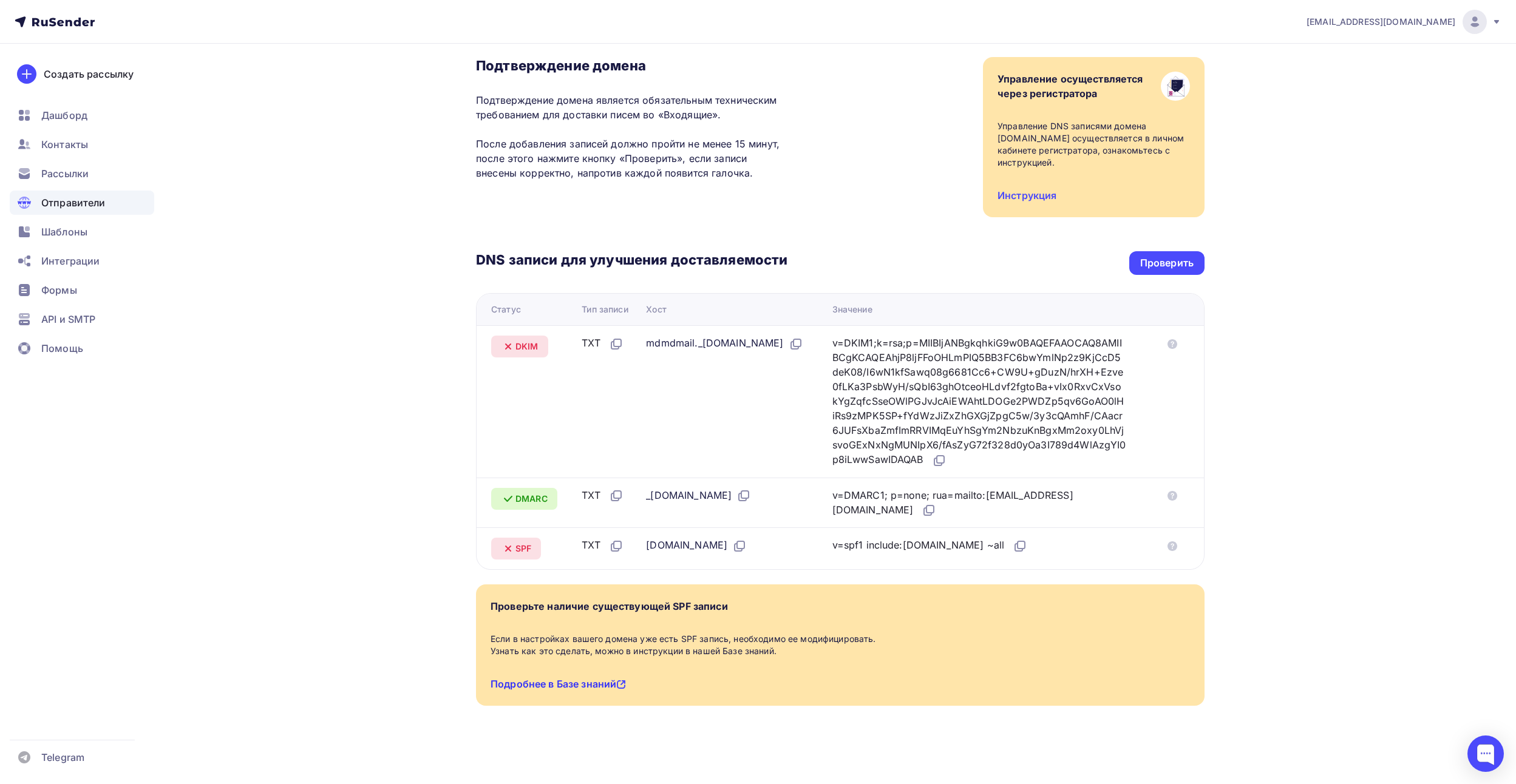
click at [555, 685] on link "Подробнее в Базе знаний" at bounding box center [558, 684] width 135 height 12
click at [1184, 256] on div "Проверить" at bounding box center [1166, 263] width 53 height 14
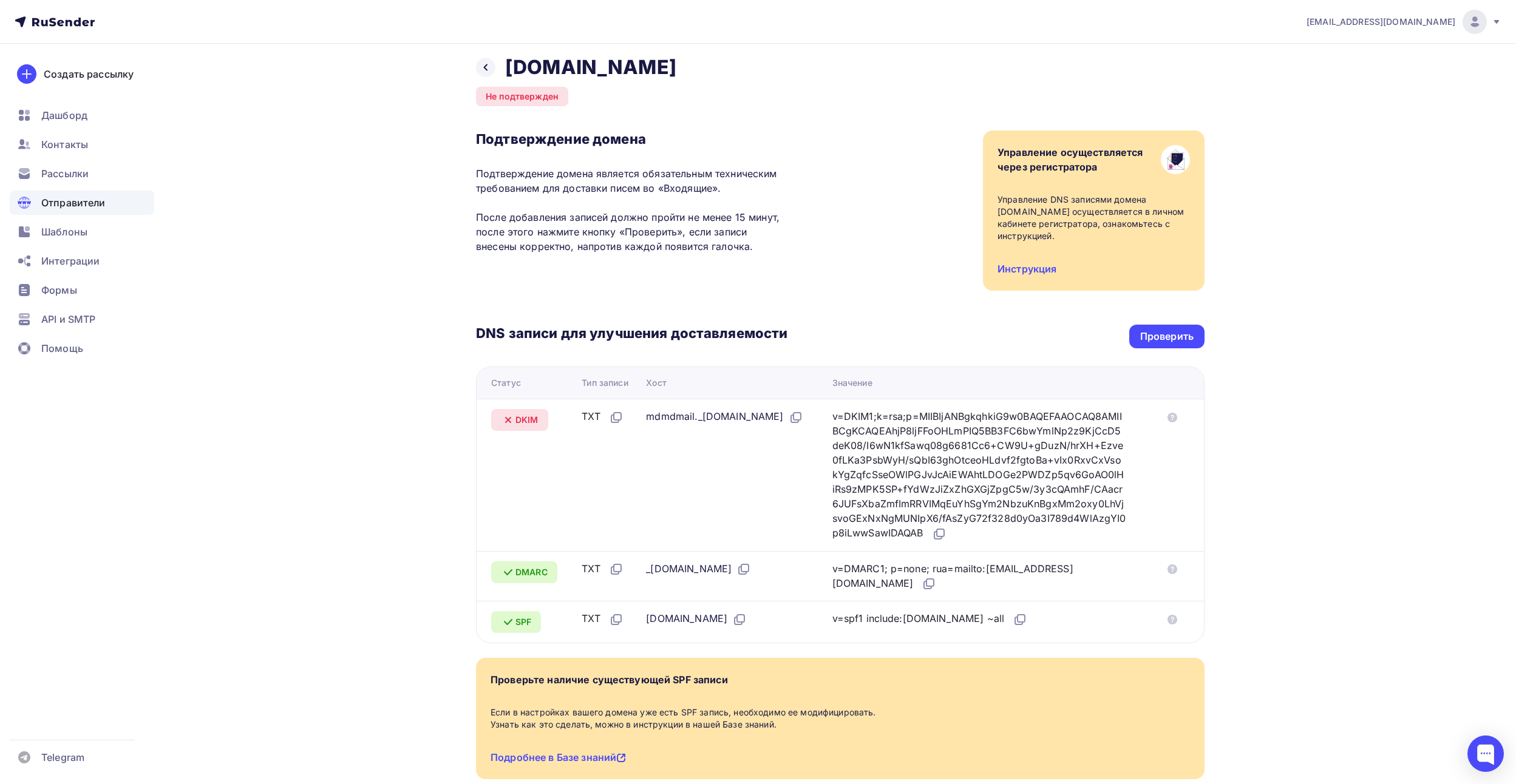
scroll to position [0, 0]
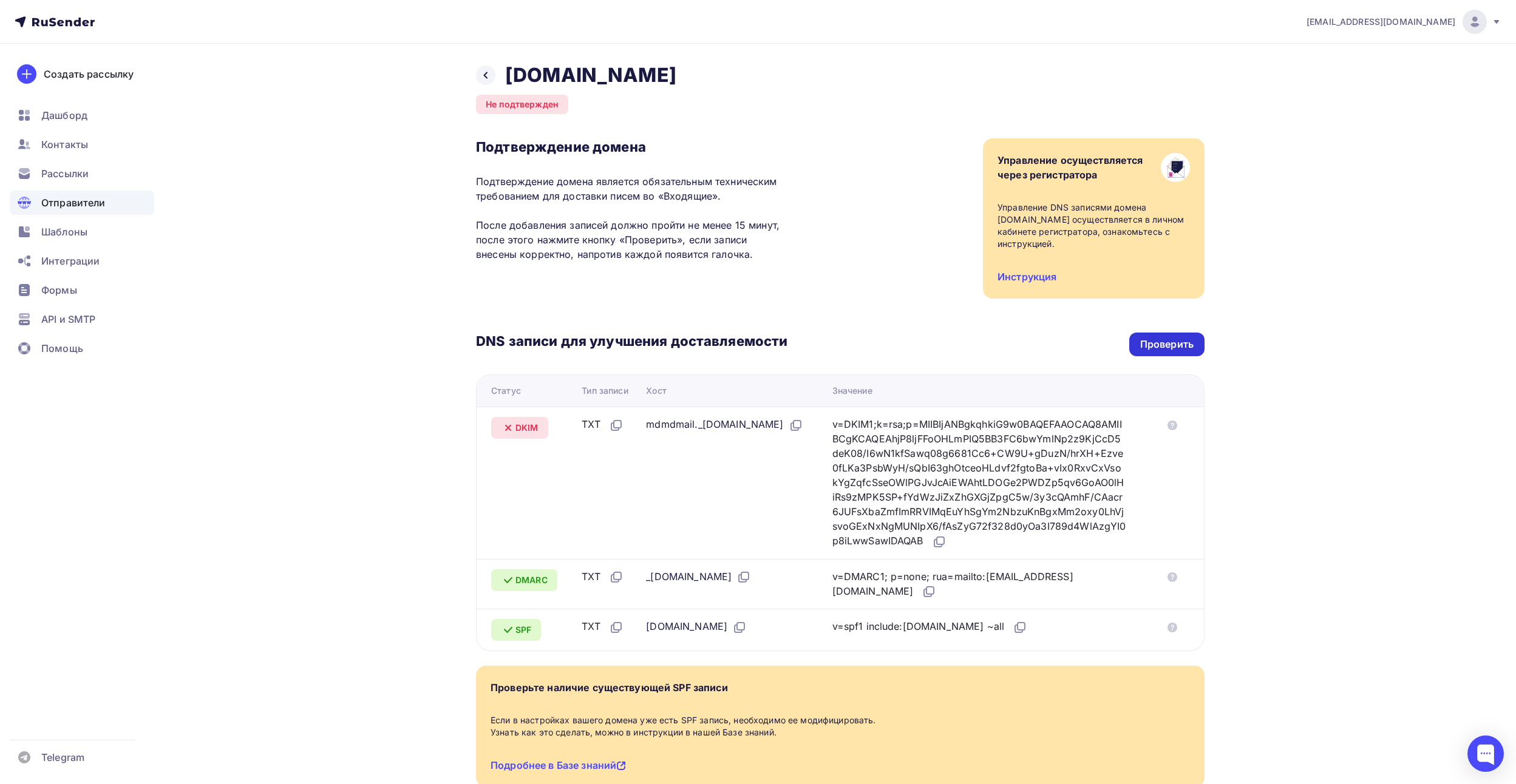
click at [1173, 346] on div "Проверить" at bounding box center [1166, 344] width 53 height 14
click at [1159, 345] on div "Проверить" at bounding box center [1166, 344] width 53 height 14
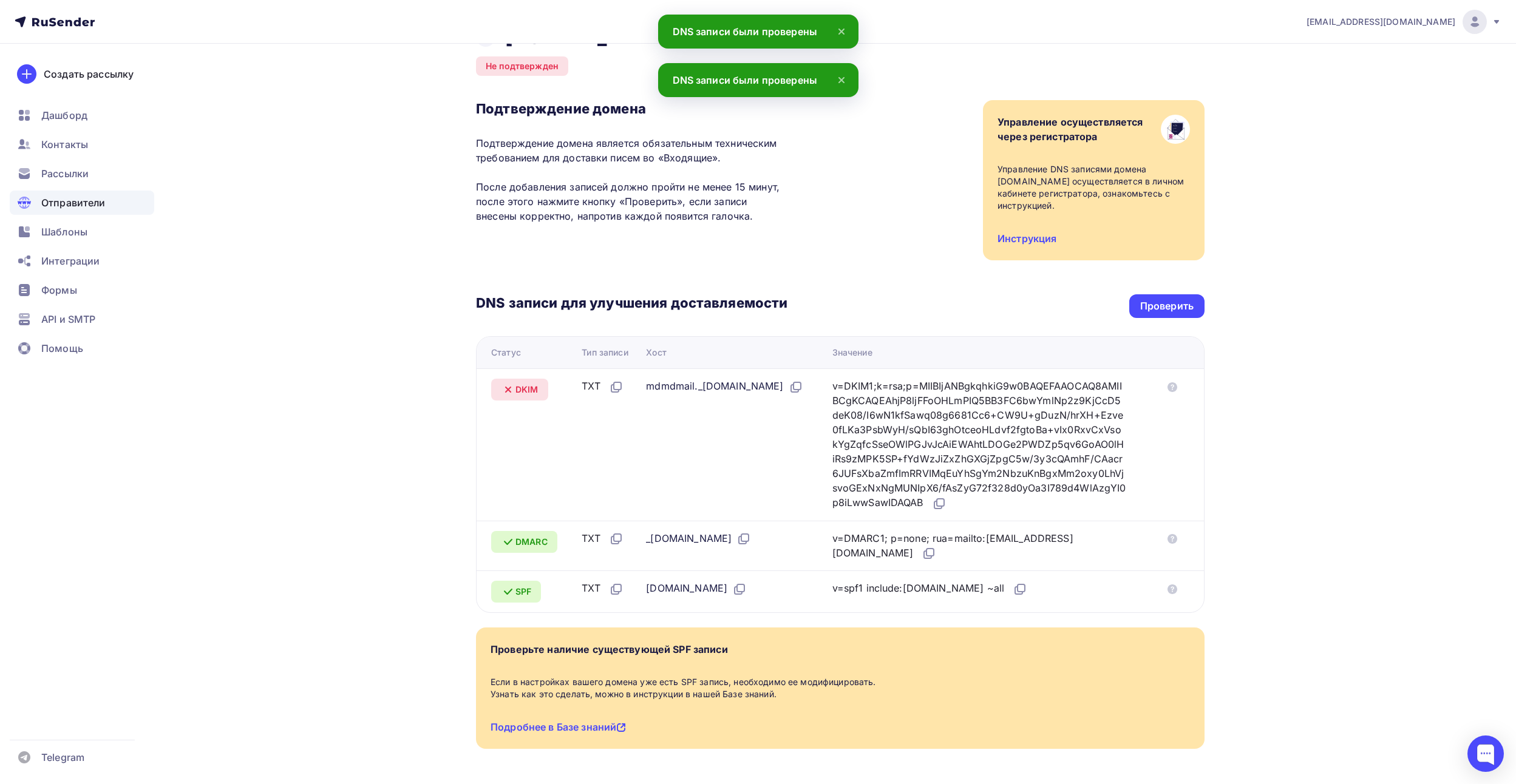
scroll to position [81, 0]
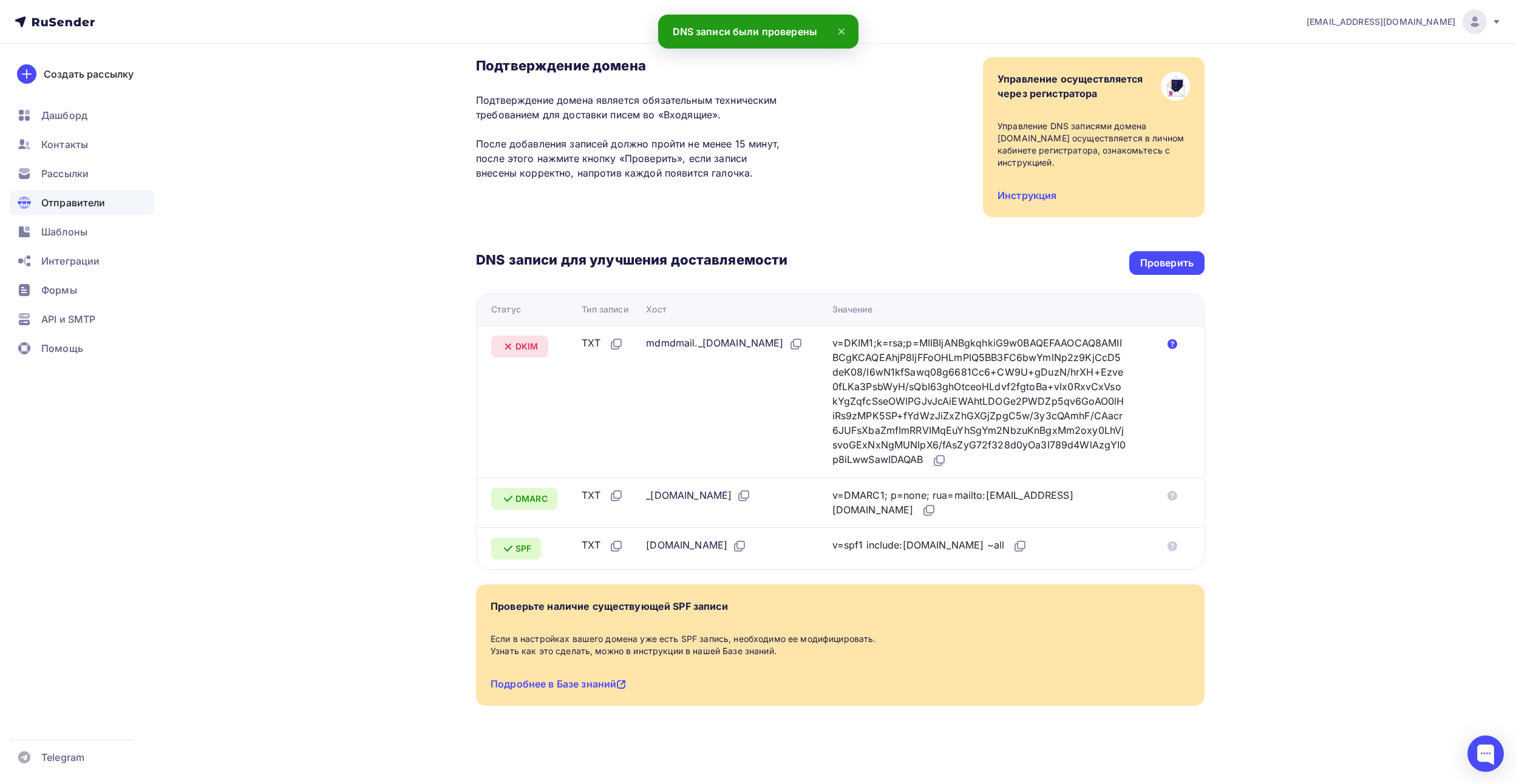
click at [1177, 346] on icon at bounding box center [1173, 344] width 10 height 10
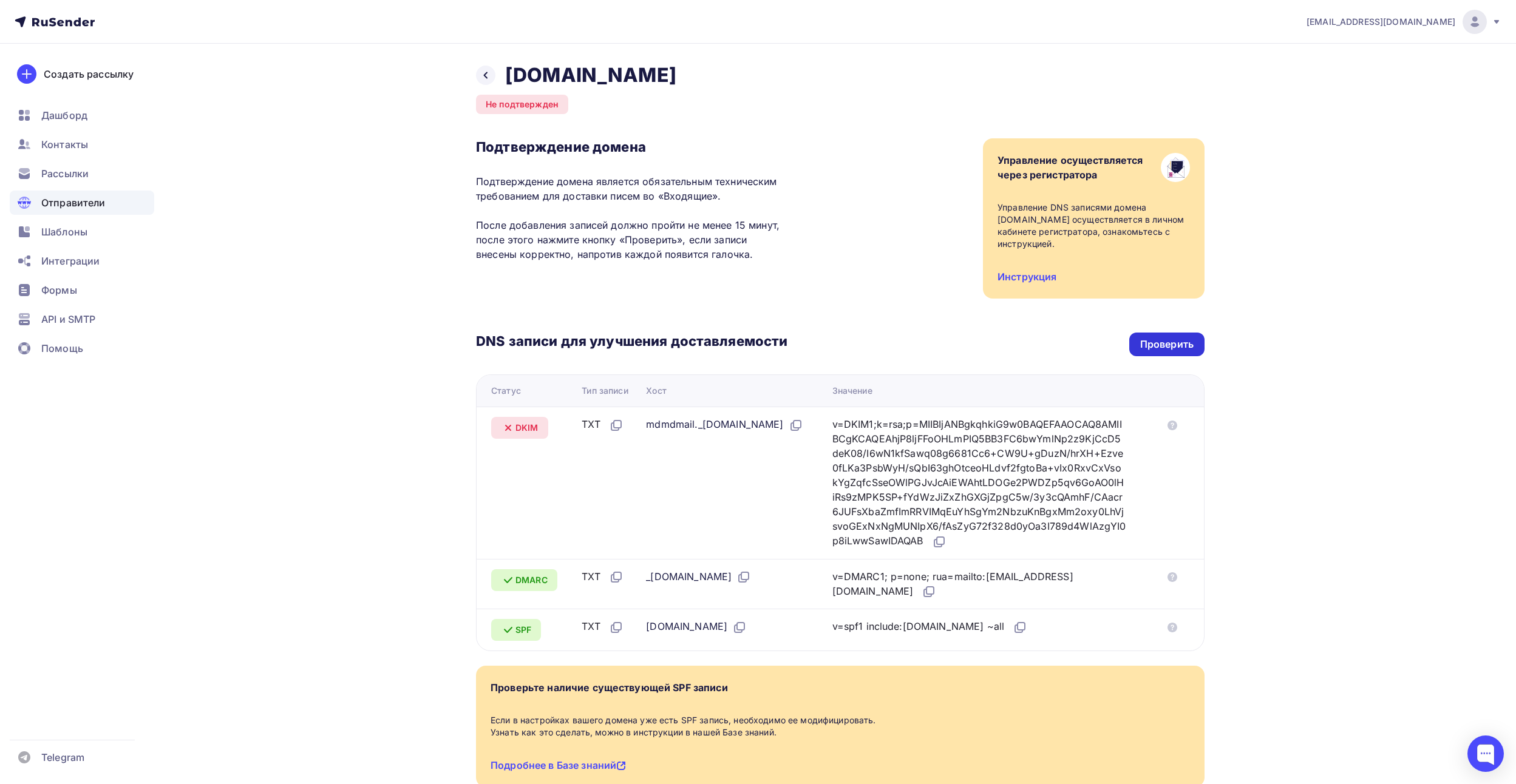
drag, startPoint x: 1171, startPoint y: 330, endPoint x: 1172, endPoint y: 336, distance: 6.1
click at [1172, 336] on div "DNS записи для улучшения доставляемости Проверить Статус Тип записи Хост Значен…" at bounding box center [840, 475] width 729 height 353
click at [1173, 337] on div "Проверить" at bounding box center [1166, 344] width 75 height 24
click at [1168, 343] on div "Проверить" at bounding box center [1166, 344] width 53 height 14
click at [1168, 344] on div "Проверить" at bounding box center [1166, 344] width 53 height 14
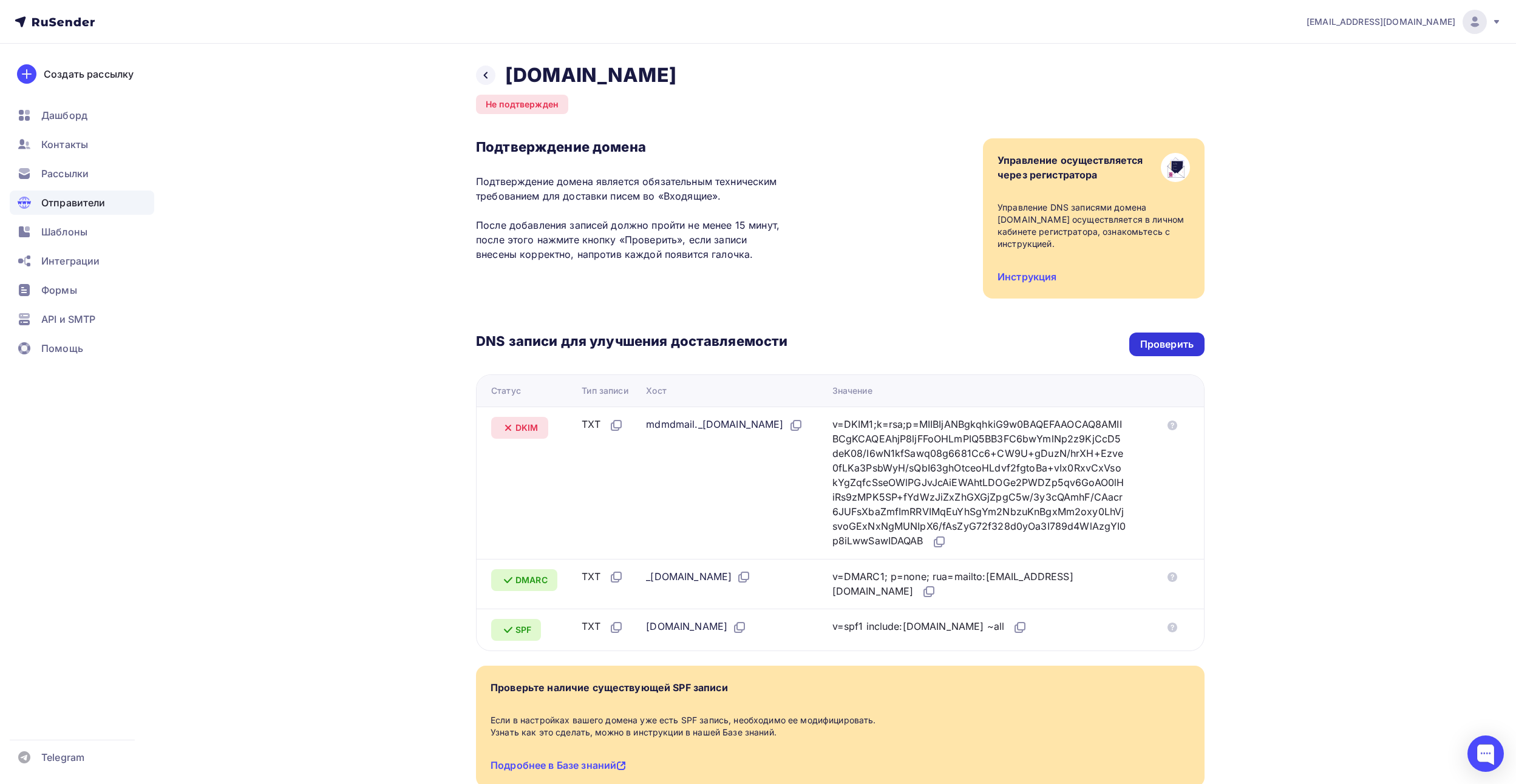
click at [1135, 335] on div "Проверить" at bounding box center [1166, 344] width 75 height 24
click at [1135, 346] on div "Проверить" at bounding box center [1166, 344] width 75 height 24
click at [1146, 345] on div "Проверить" at bounding box center [1166, 344] width 53 height 14
click at [852, 305] on div "DNS записи для улучшения доставляемости Проверить Статус Тип записи Хост Значен…" at bounding box center [840, 475] width 729 height 353
click at [879, 453] on div "v=DKIM1;k=rsa;p=MIIBIjANBgkqhkiG9w0BAQEFAAOCAQ8AMIIBCgKCAQEAhjP8ljFFoOHLmPIQ5BB…" at bounding box center [979, 483] width 294 height 132
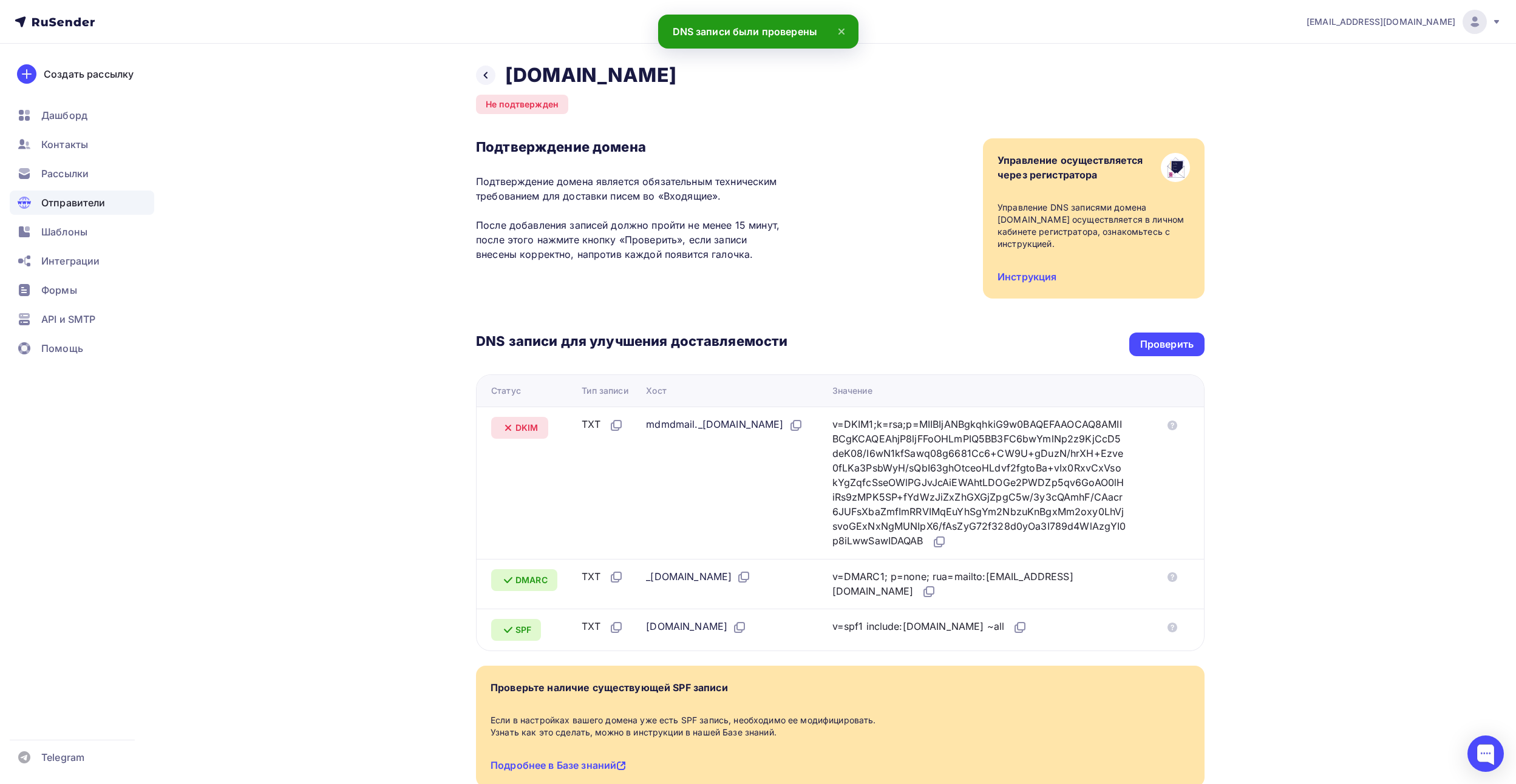
click at [872, 498] on div "v=DKIM1;k=rsa;p=MIIBIjANBgkqhkiG9w0BAQEFAAOCAQ8AMIIBCgKCAQEAhjP8ljFFoOHLmPIQ5BB…" at bounding box center [979, 483] width 294 height 132
click at [1149, 353] on div "Проверить" at bounding box center [1166, 344] width 75 height 24
click at [1176, 425] on icon at bounding box center [1173, 425] width 10 height 10
click at [1479, 741] on div at bounding box center [1485, 753] width 36 height 36
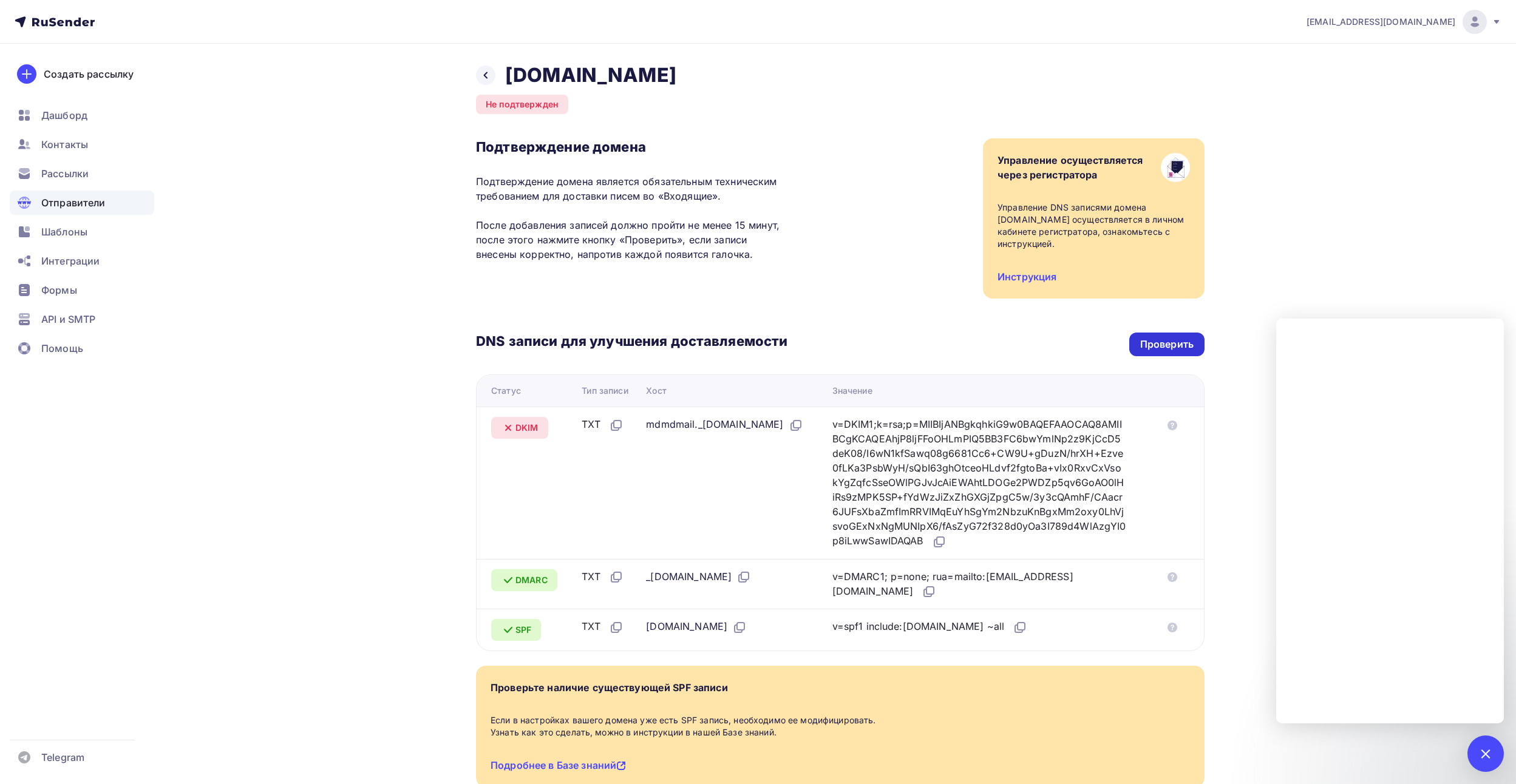
click at [1186, 351] on div "Проверить" at bounding box center [1166, 344] width 75 height 24
click at [1156, 350] on div "Проверить" at bounding box center [1166, 344] width 53 height 14
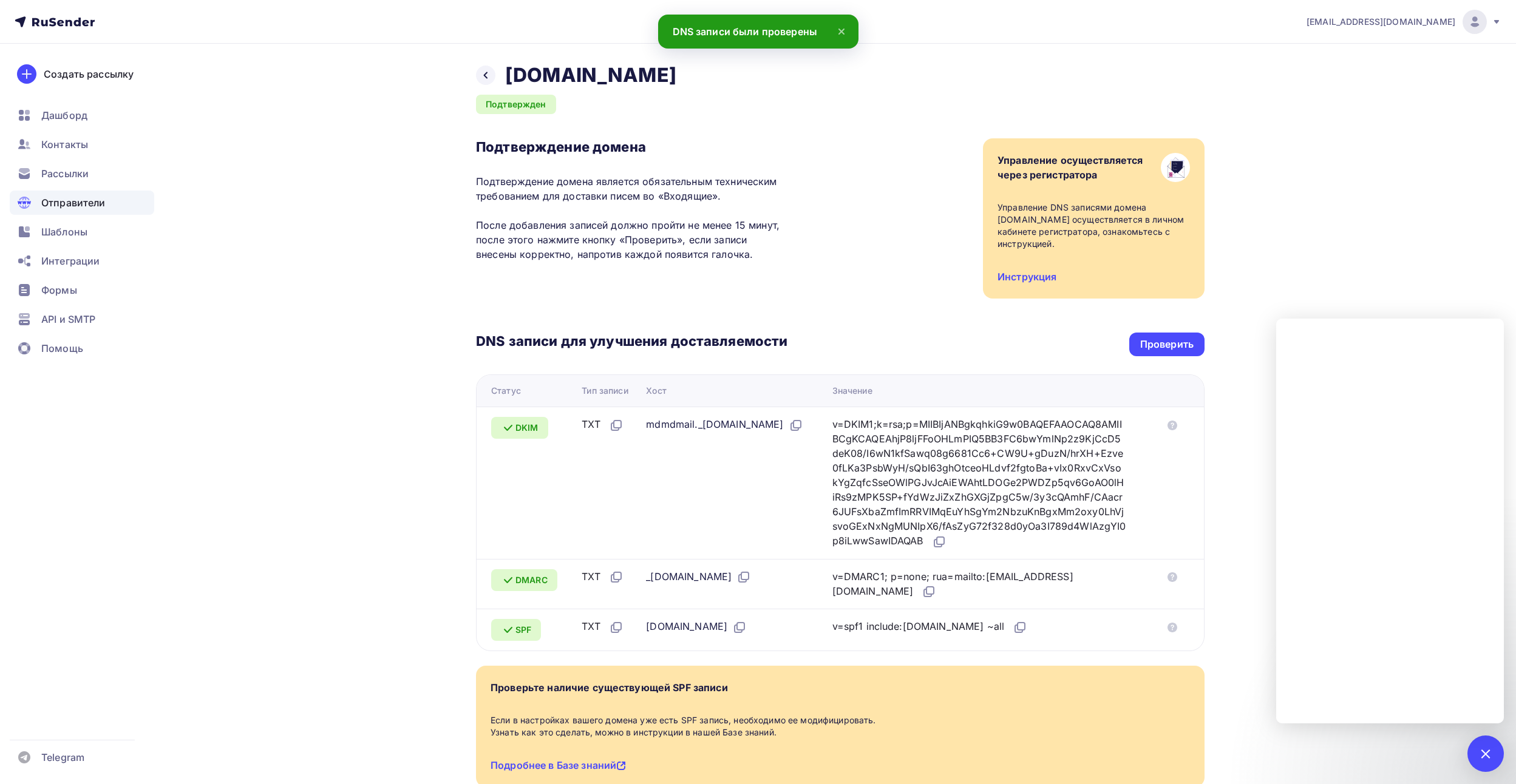
click at [428, 127] on div "Назад termodat.su Подтвержден Подтверждение домена Подтверждение домена являетс…" at bounding box center [757, 454] width 995 height 821
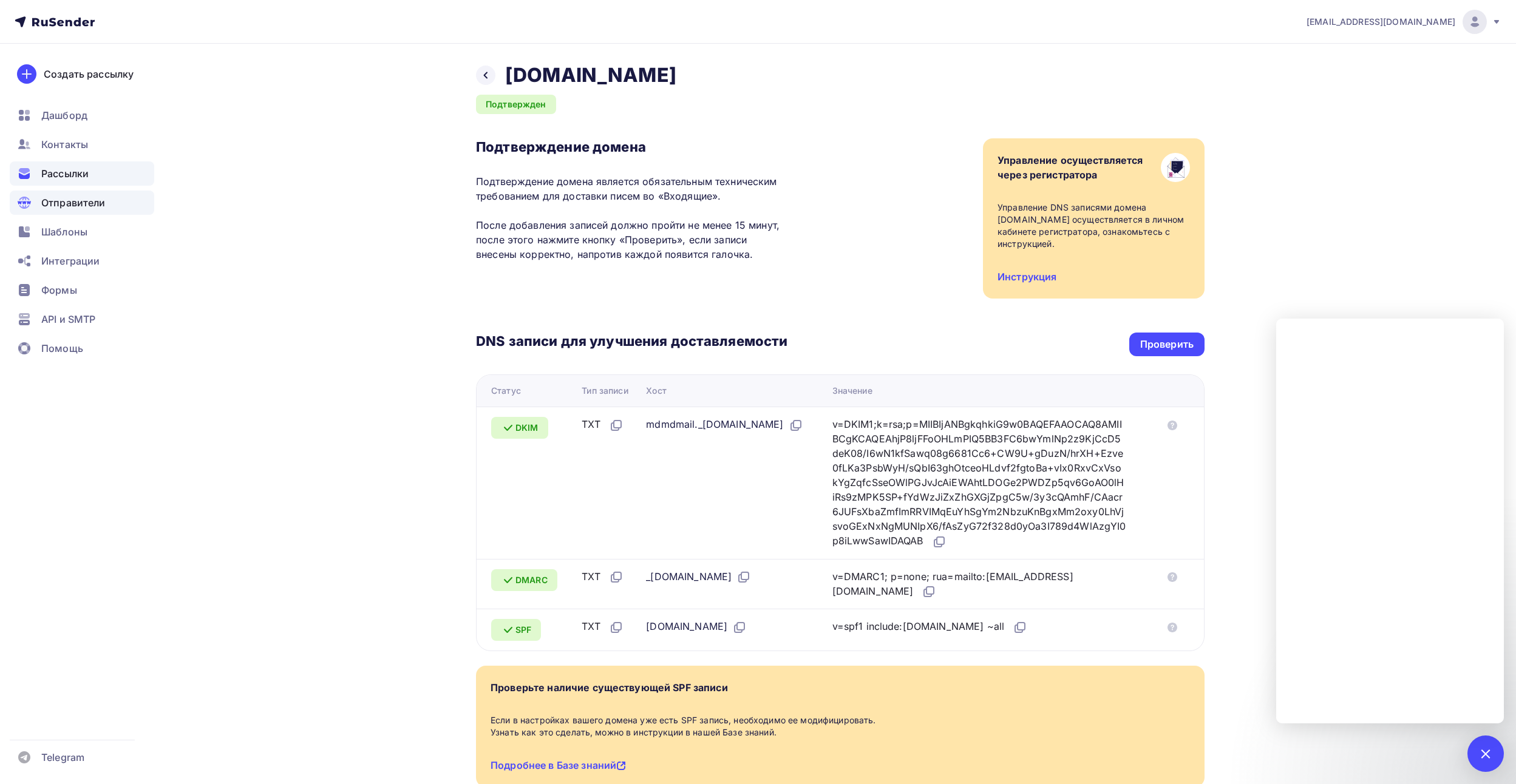
click at [37, 177] on div "Рассылки" at bounding box center [82, 174] width 144 height 24
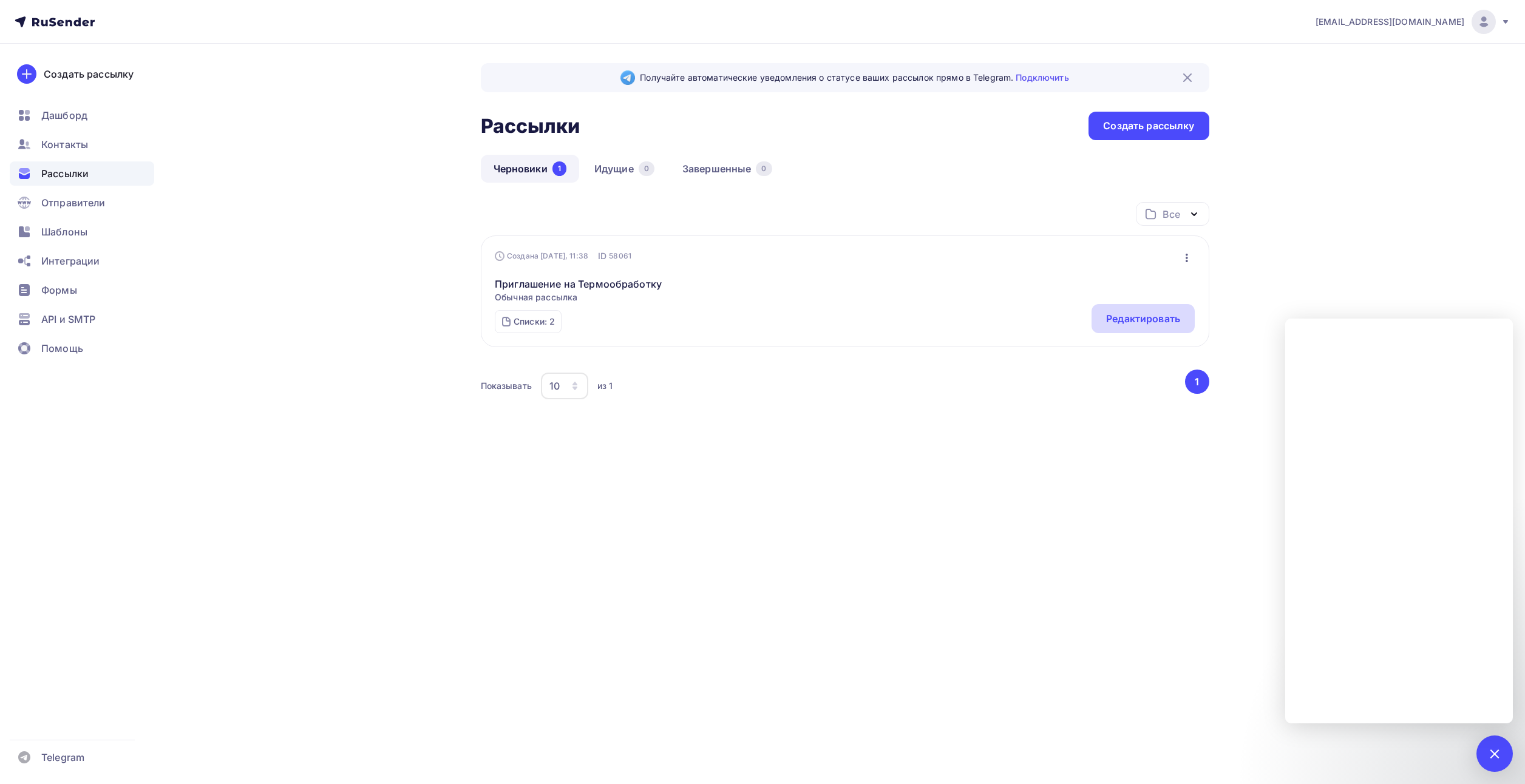
click at [1148, 316] on div "Редактировать" at bounding box center [1142, 319] width 74 height 15
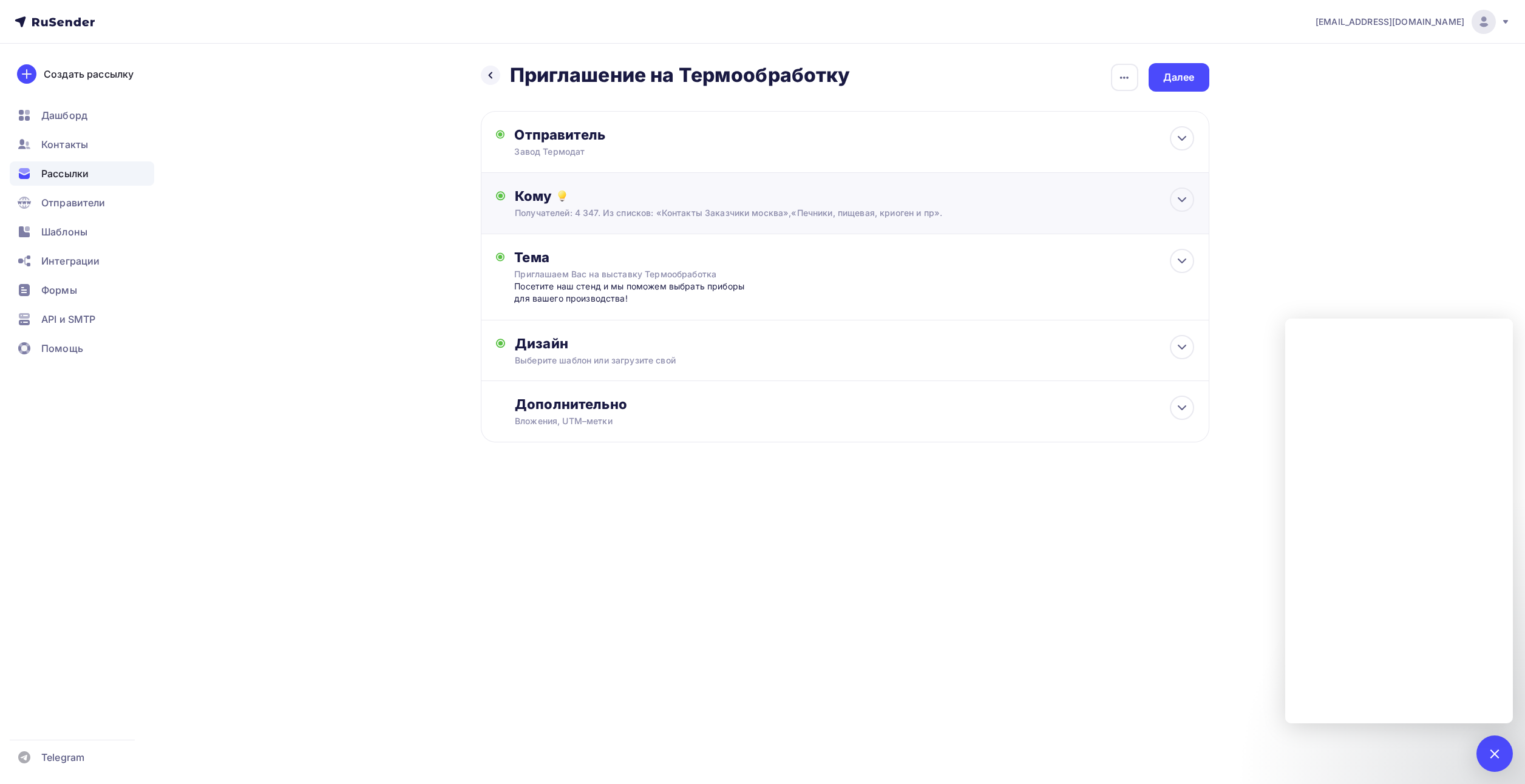
click at [763, 207] on div "Получателей: 4 347. Из списков: «Контакты Заказчики москва»,«Печники, пищевая, …" at bounding box center [820, 213] width 611 height 12
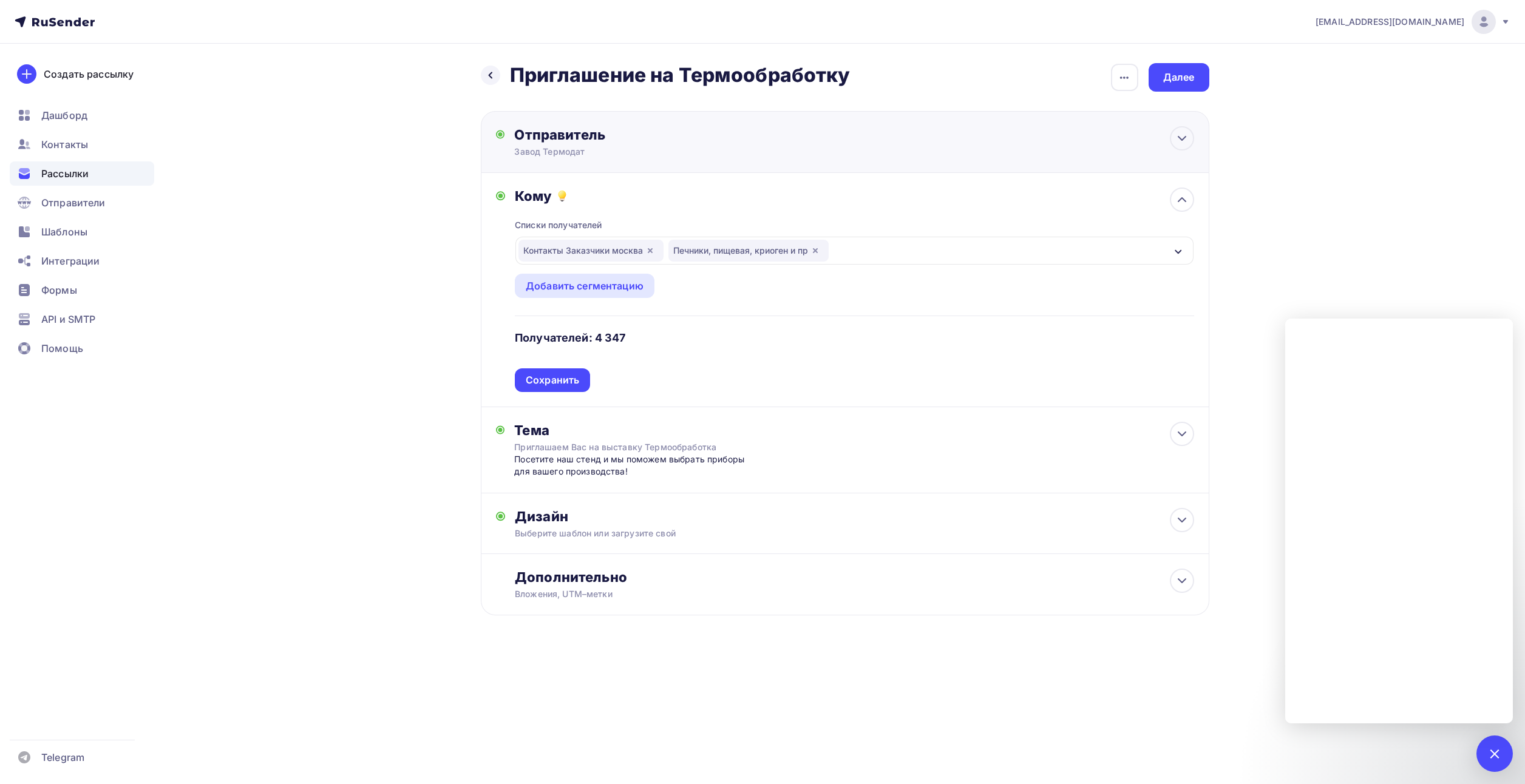
click at [731, 139] on div "Отправитель" at bounding box center [645, 135] width 263 height 17
type input "Завод Термодат"
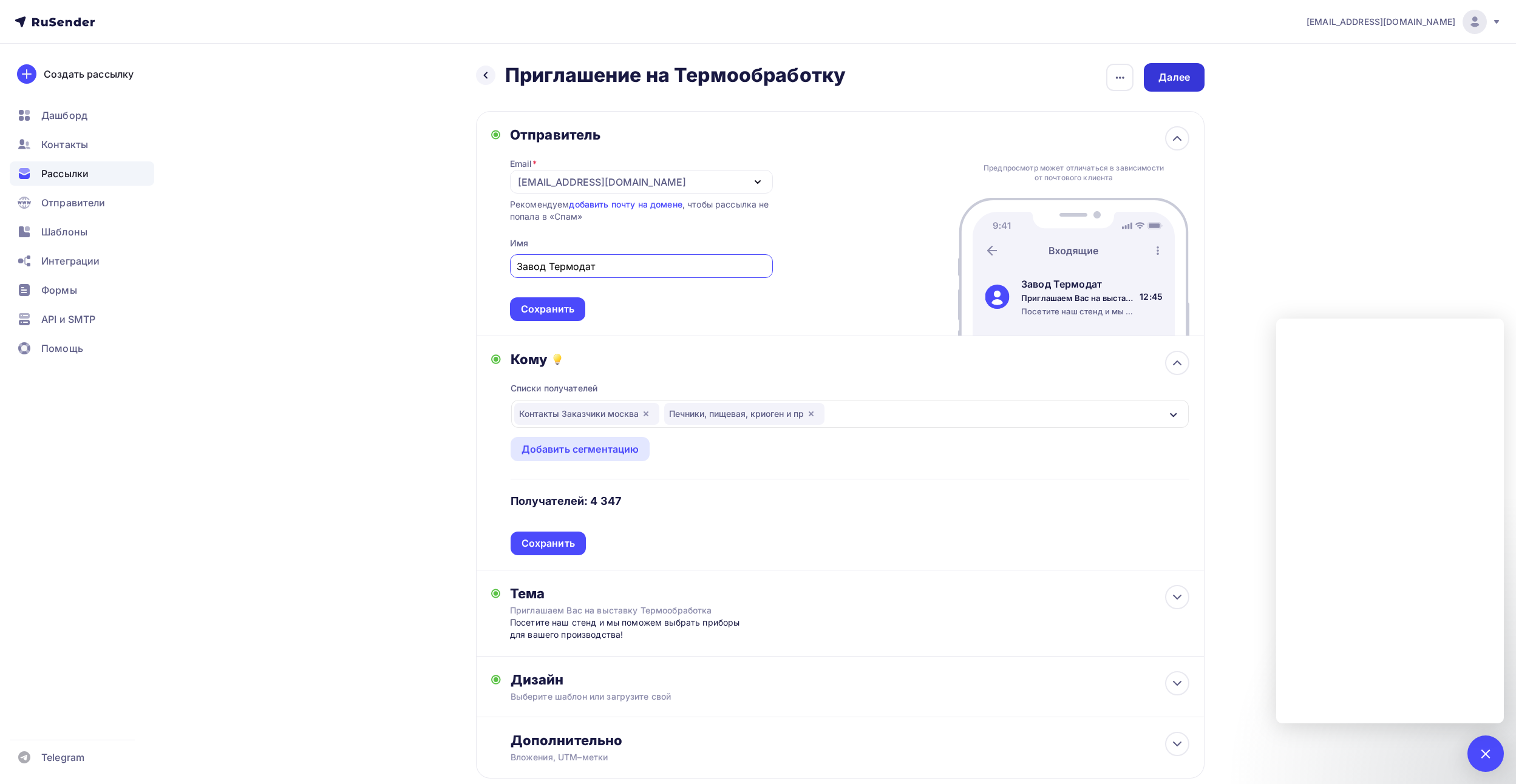
click at [1187, 73] on div "Далее" at bounding box center [1174, 77] width 32 height 14
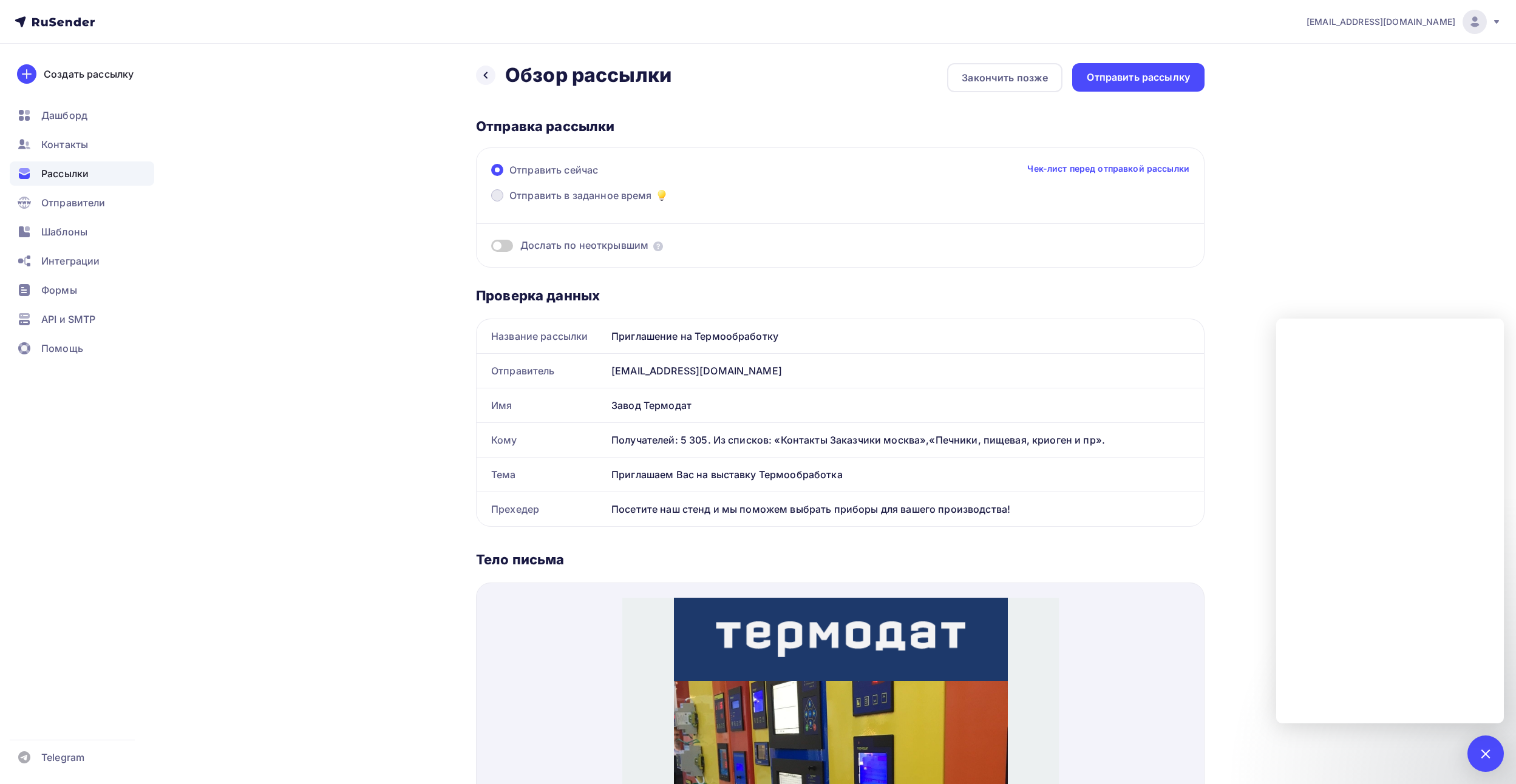
click at [555, 194] on span "Отправить в заданное время" at bounding box center [580, 195] width 143 height 15
click at [509, 203] on input "Отправить в заданное время" at bounding box center [509, 203] width 0 height 0
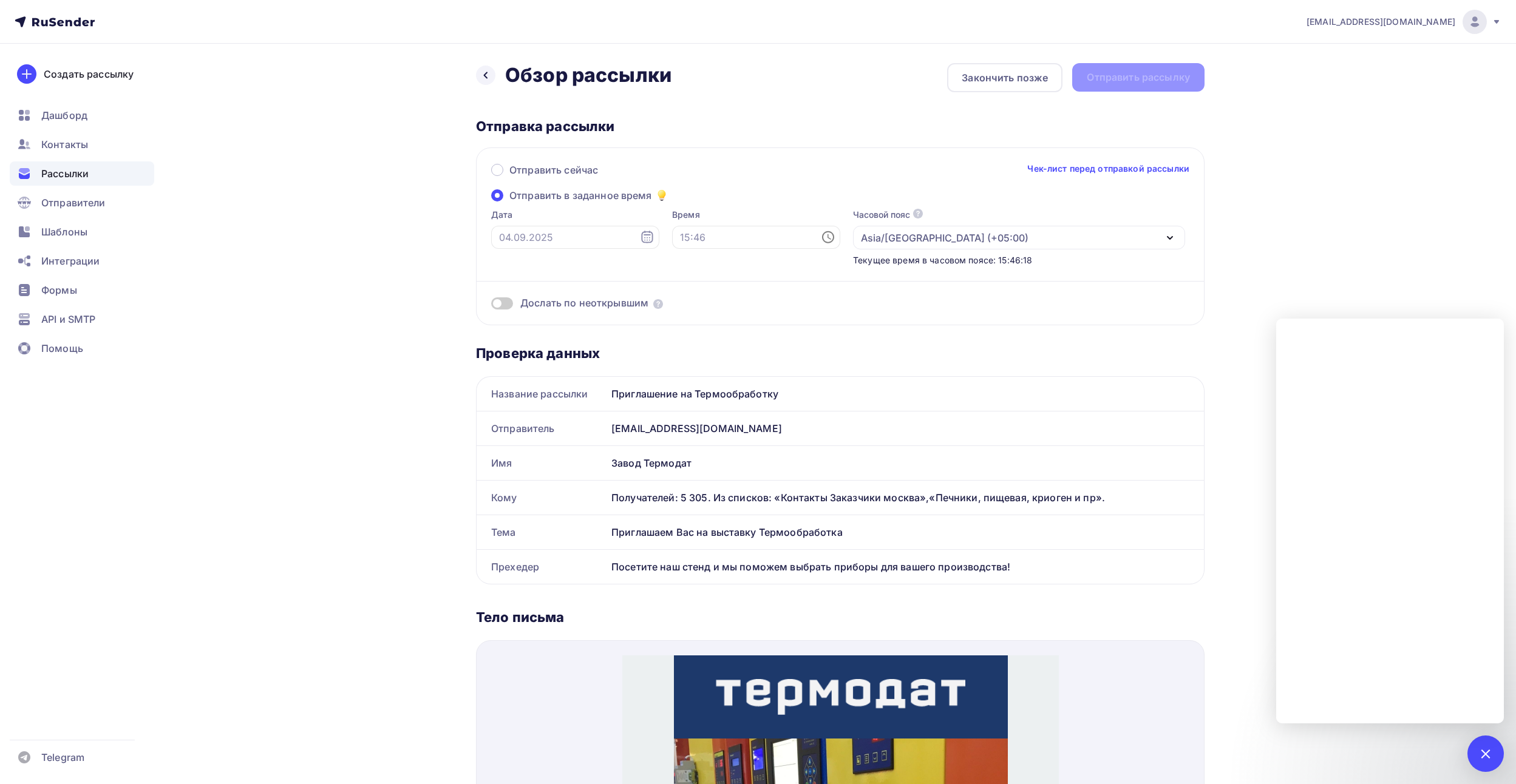
click at [820, 239] on icon at bounding box center [828, 237] width 15 height 15
click at [640, 236] on icon at bounding box center [647, 237] width 15 height 15
click at [590, 321] on div "5" at bounding box center [587, 323] width 20 height 11
type input "05.09.2025"
click at [711, 234] on input "text" at bounding box center [756, 237] width 168 height 23
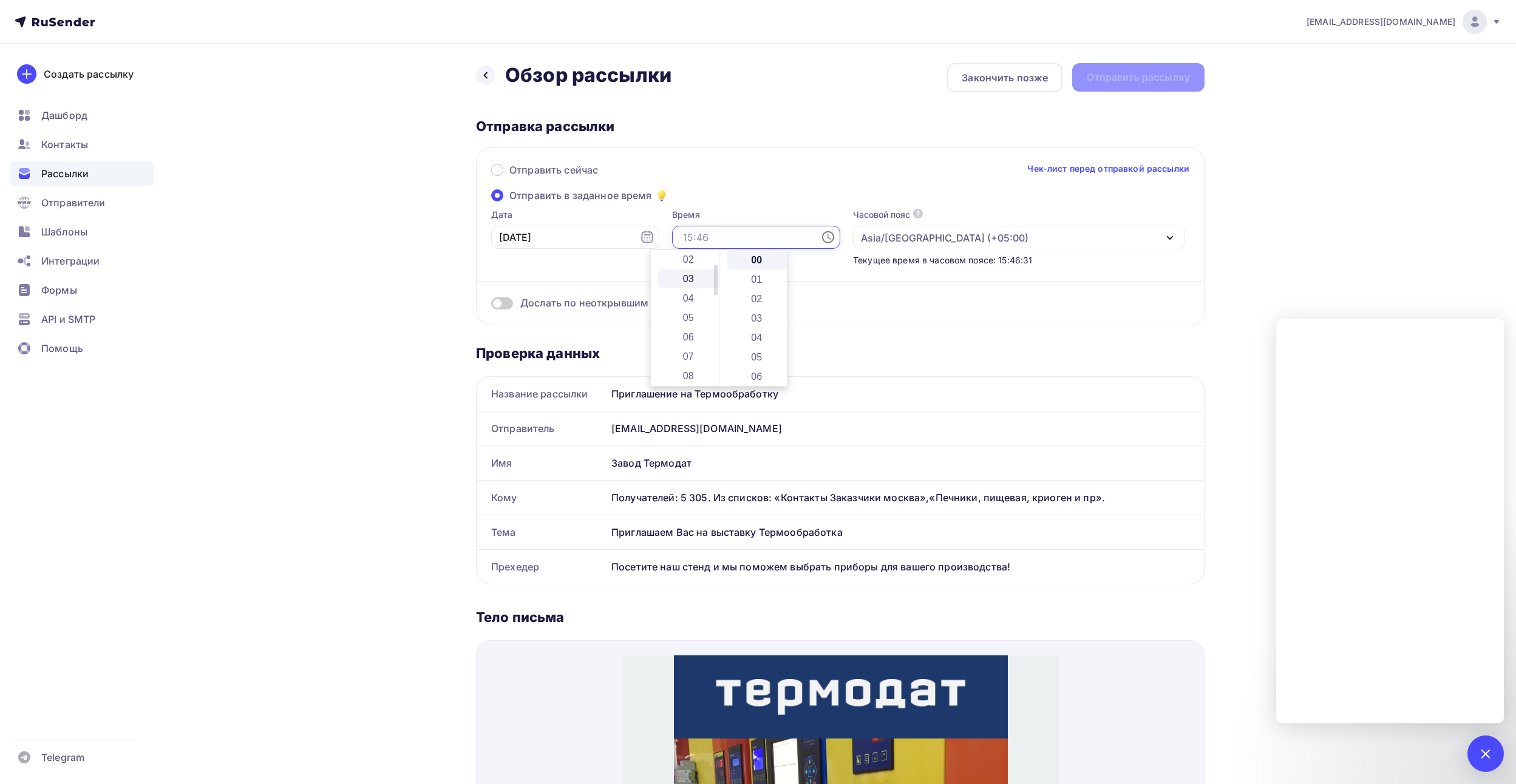
scroll to position [61, 0]
click at [680, 316] on li "06" at bounding box center [689, 316] width 62 height 20
type input "06:00"
click at [831, 312] on div "Отправить сейчас Чек-лист перед отправкой рассылки Отправить в заданное время Д…" at bounding box center [840, 236] width 729 height 177
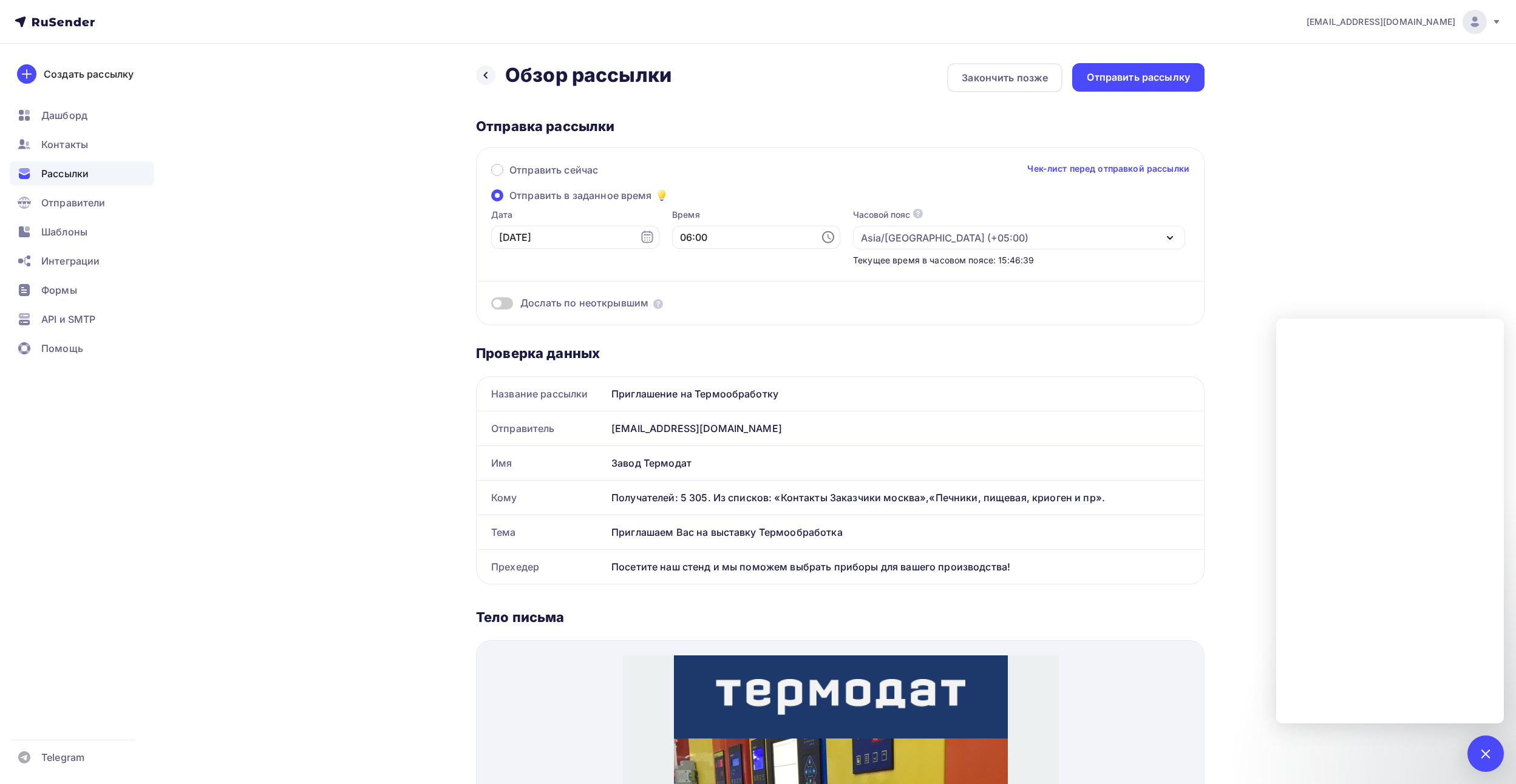
click at [506, 307] on span at bounding box center [502, 304] width 22 height 12
click at [491, 305] on input "checkbox" at bounding box center [491, 305] width 0 height 0
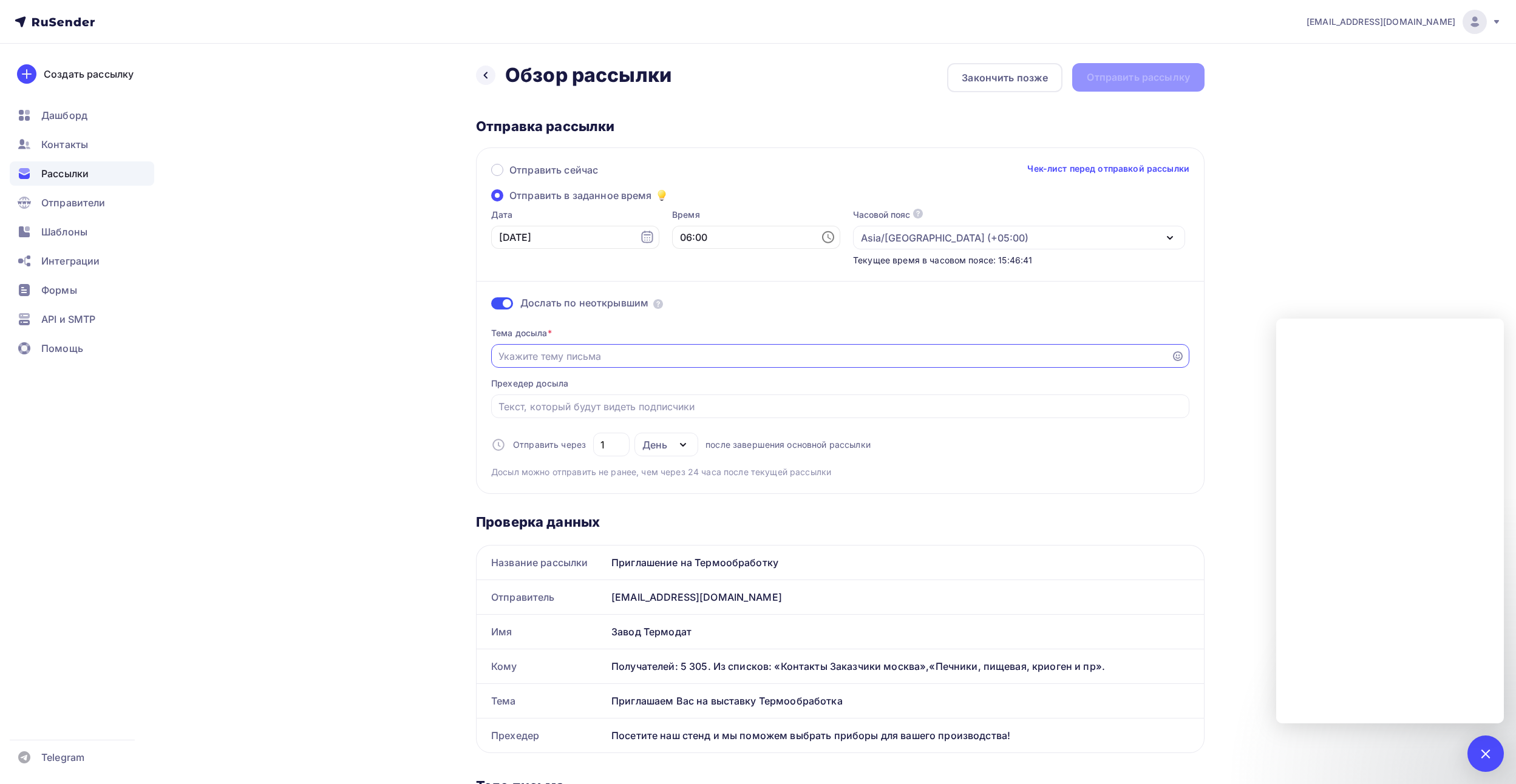
click at [532, 352] on input "Отправить в заданное время" at bounding box center [831, 356] width 666 height 15
click at [688, 403] on input "Отправить в заданное время" at bounding box center [840, 406] width 684 height 15
click at [537, 408] on input "Отправить в заданное время" at bounding box center [840, 406] width 684 height 15
click at [513, 350] on input "Ждем вас на выставке Термообработка г. Москва" at bounding box center [831, 356] width 666 height 15
type input "Ждём вас на выставке Термообработка г. Москва"
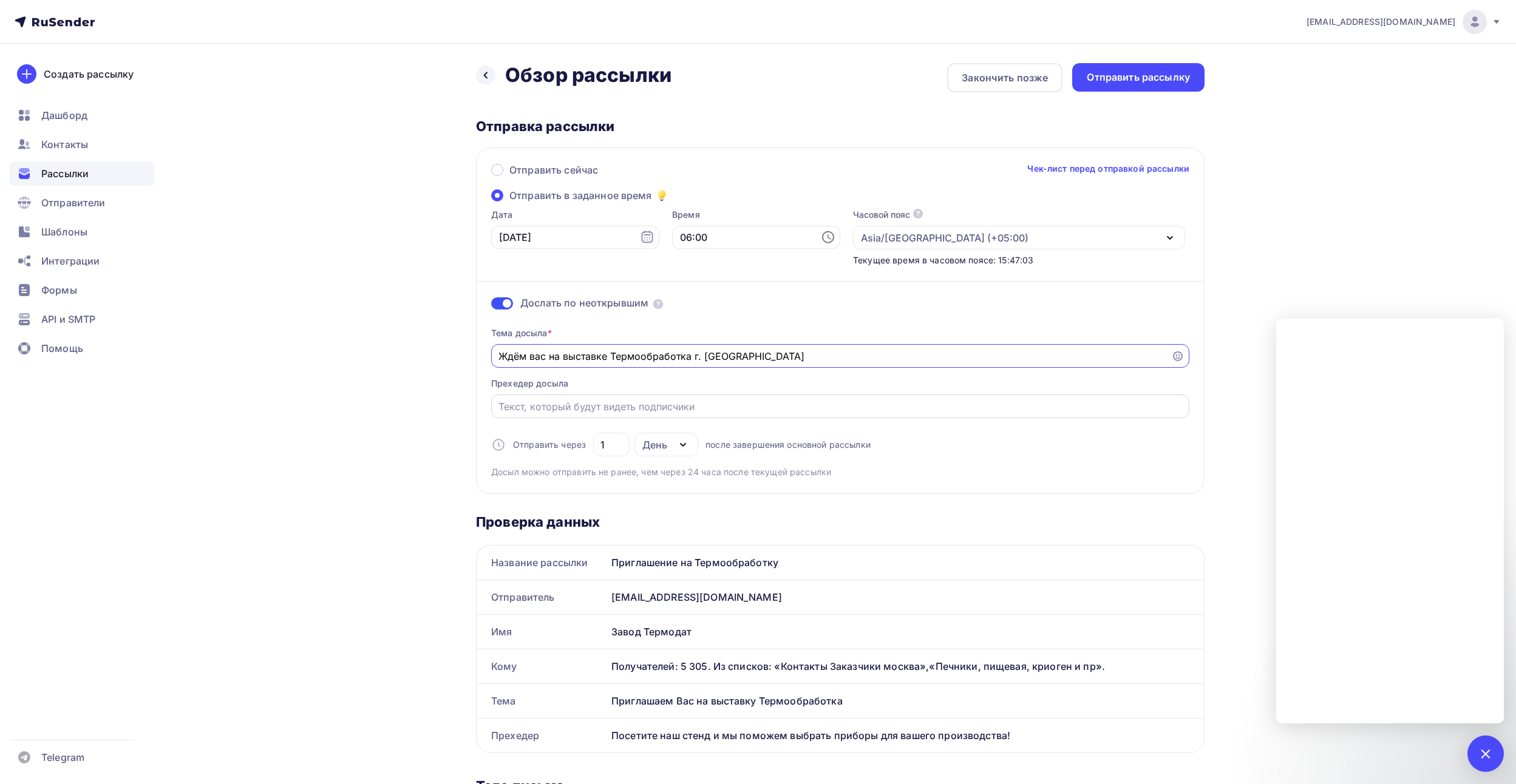
click at [542, 414] on div at bounding box center [840, 406] width 698 height 24
click at [542, 404] on input "Отправить в заданное время" at bounding box center [840, 406] width 684 height 15
type input "П"
type input "Р"
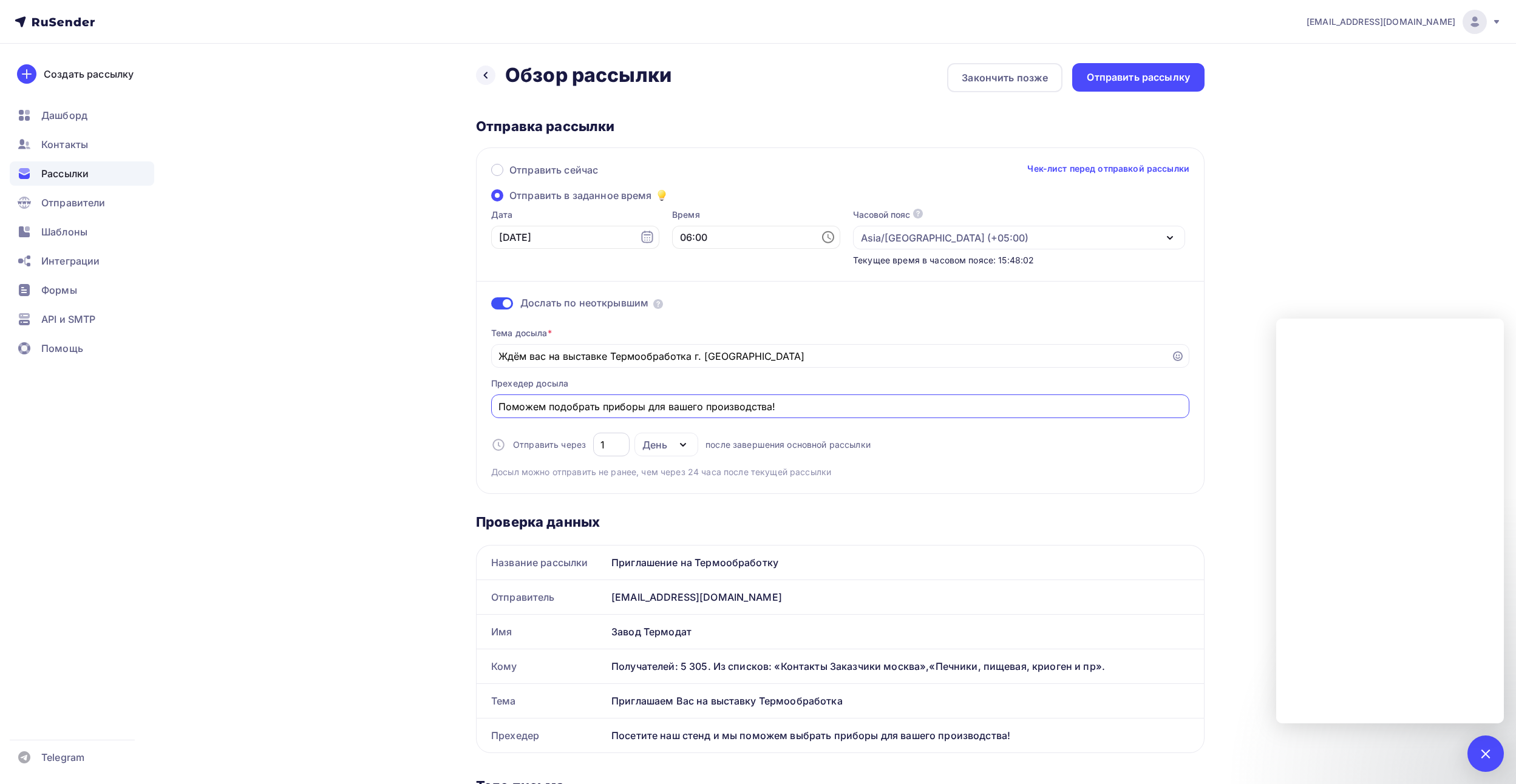
type input "Поможем подобрать приборы для вашего производства!"
click at [616, 451] on input "1" at bounding box center [612, 445] width 23 height 15
click at [610, 446] on input "1" at bounding box center [612, 445] width 23 height 15
type input "5"
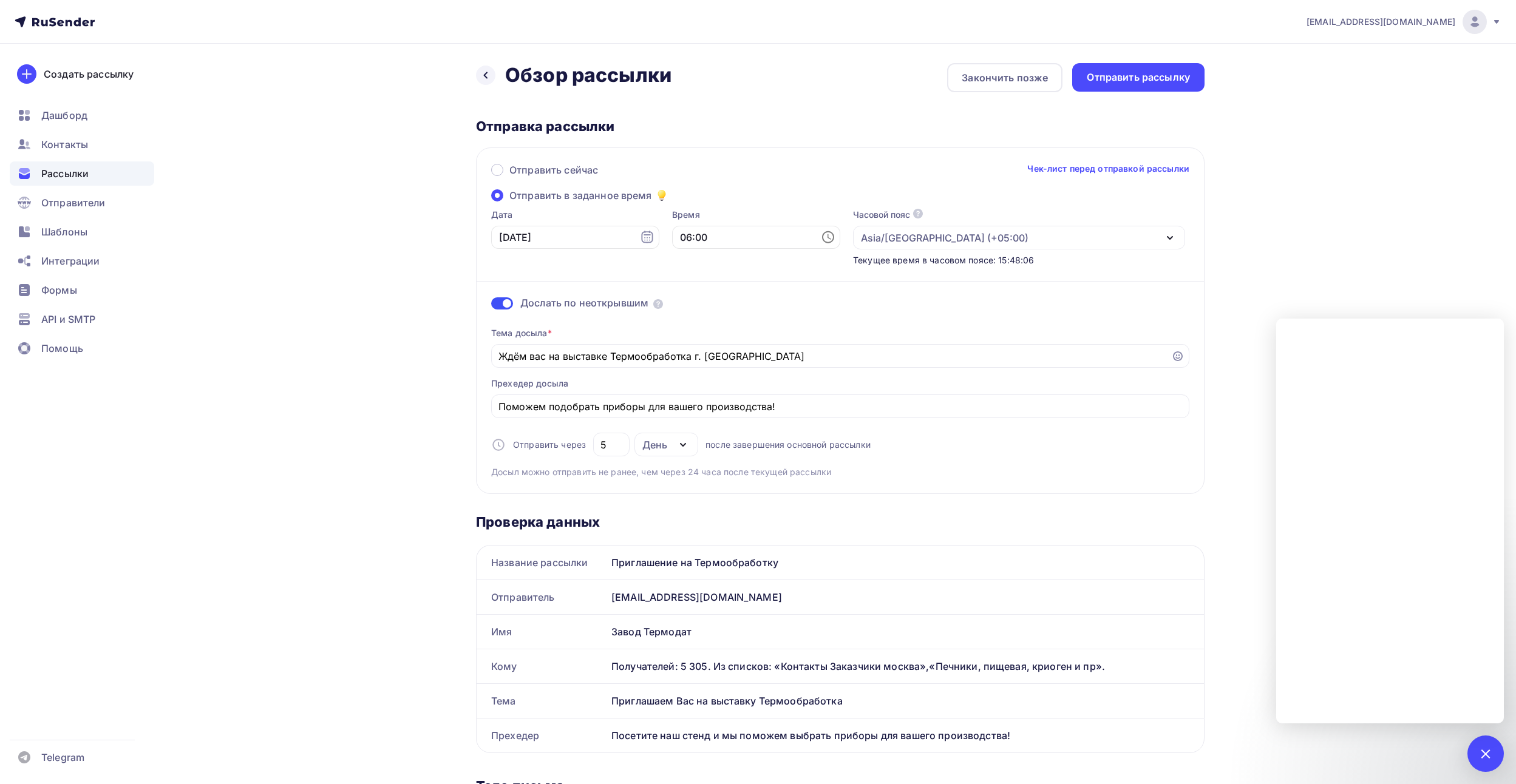
click at [866, 514] on div "Проверка данных" at bounding box center [840, 522] width 729 height 17
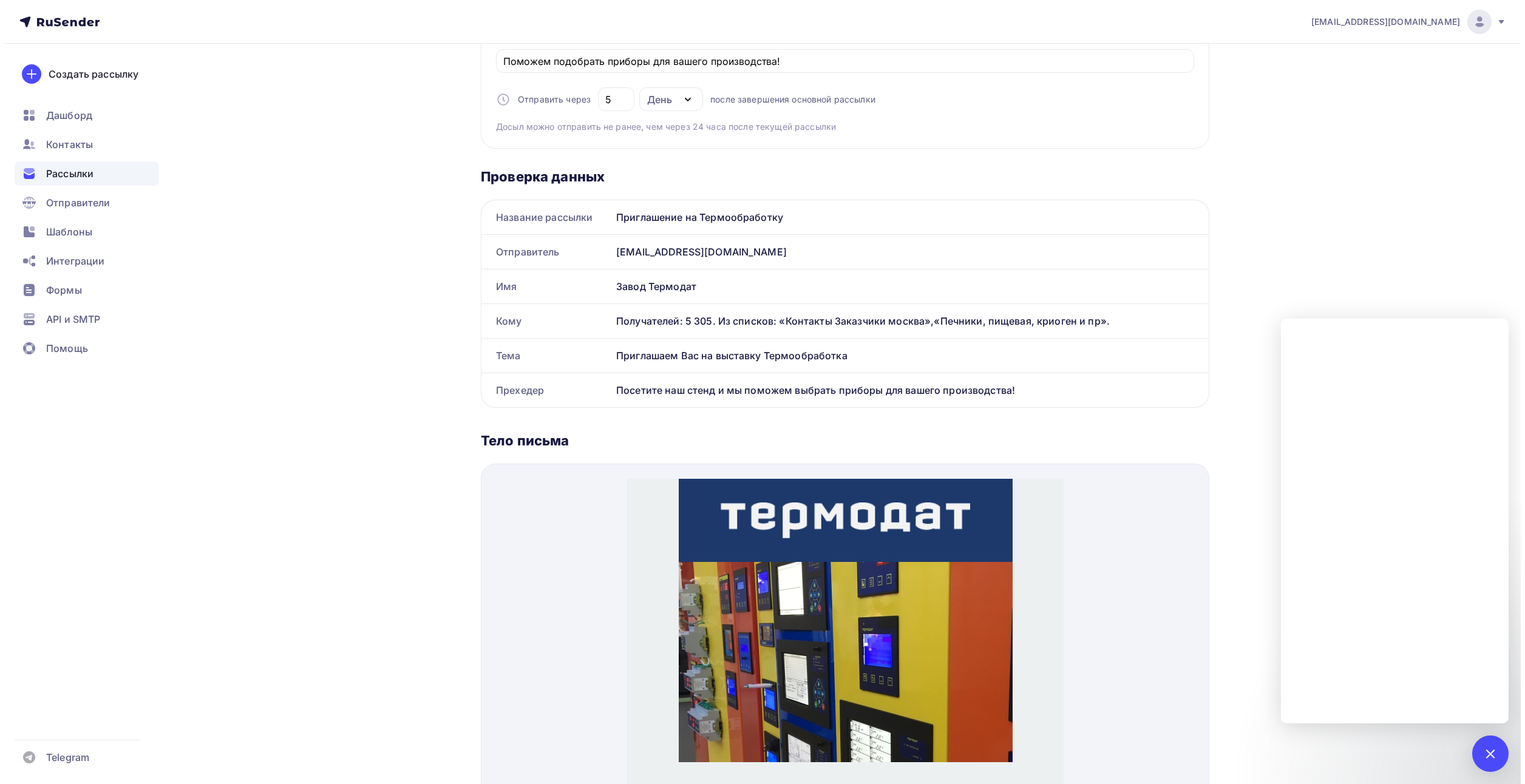
scroll to position [0, 0]
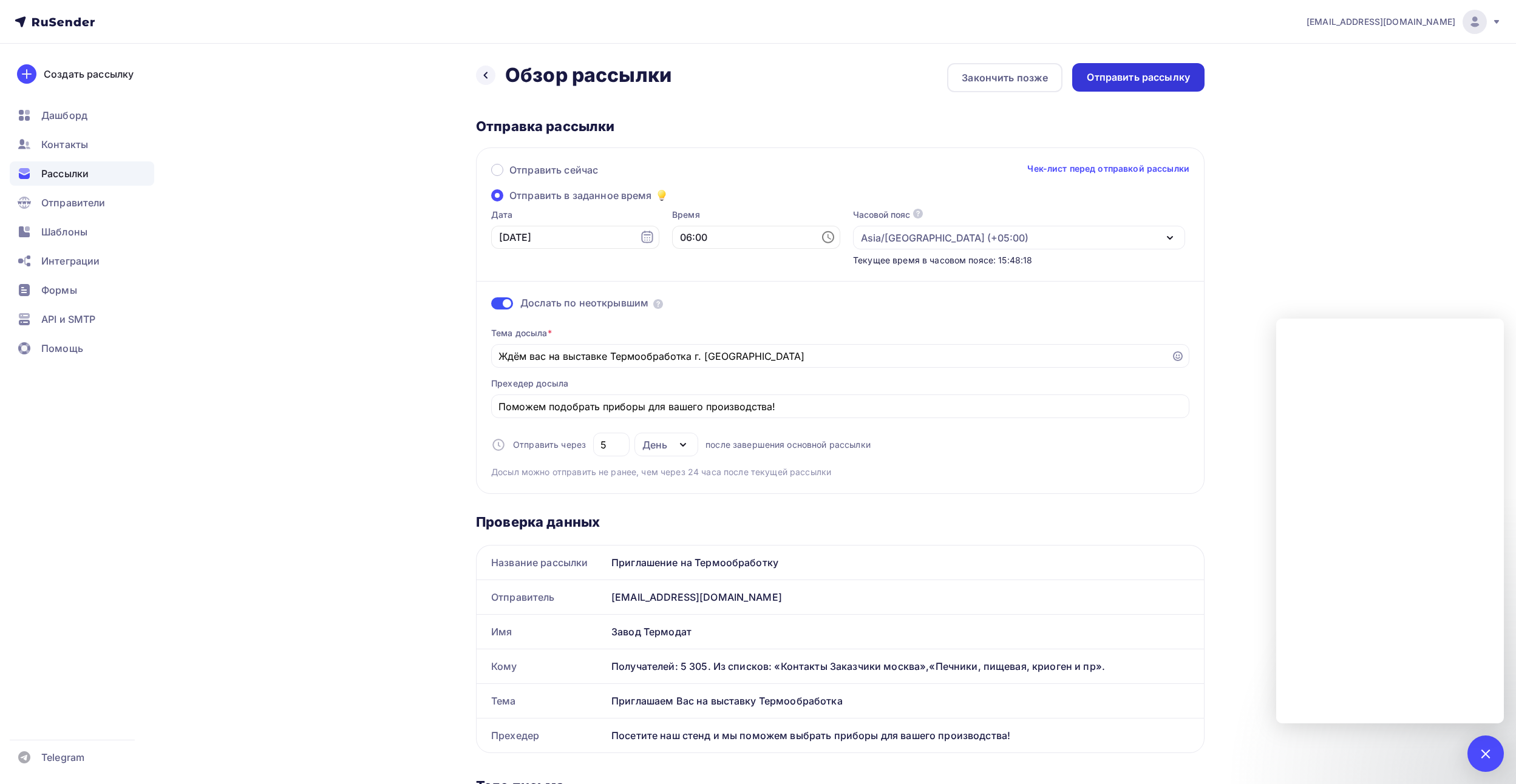
click at [1171, 77] on div "Отправить рассылку" at bounding box center [1138, 77] width 103 height 14
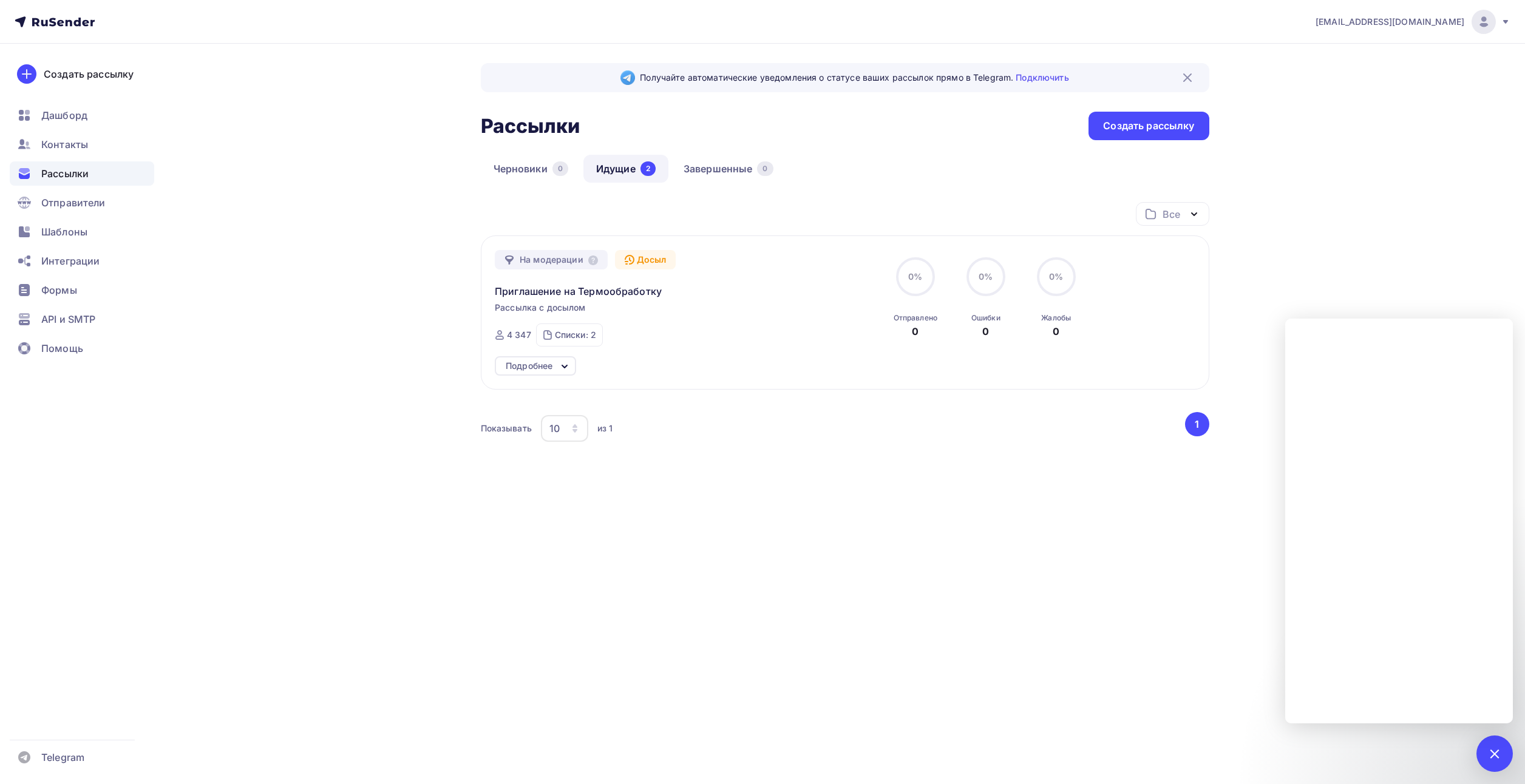
click at [1414, 271] on div "contact@termodat.ru Аккаунт Тарифы Выйти Создать рассылку Дашборд Контакты Расс…" at bounding box center [762, 283] width 1525 height 566
drag, startPoint x: 1494, startPoint y: 763, endPoint x: 1488, endPoint y: 747, distance: 17.1
click at [1494, 762] on div at bounding box center [1494, 753] width 36 height 36
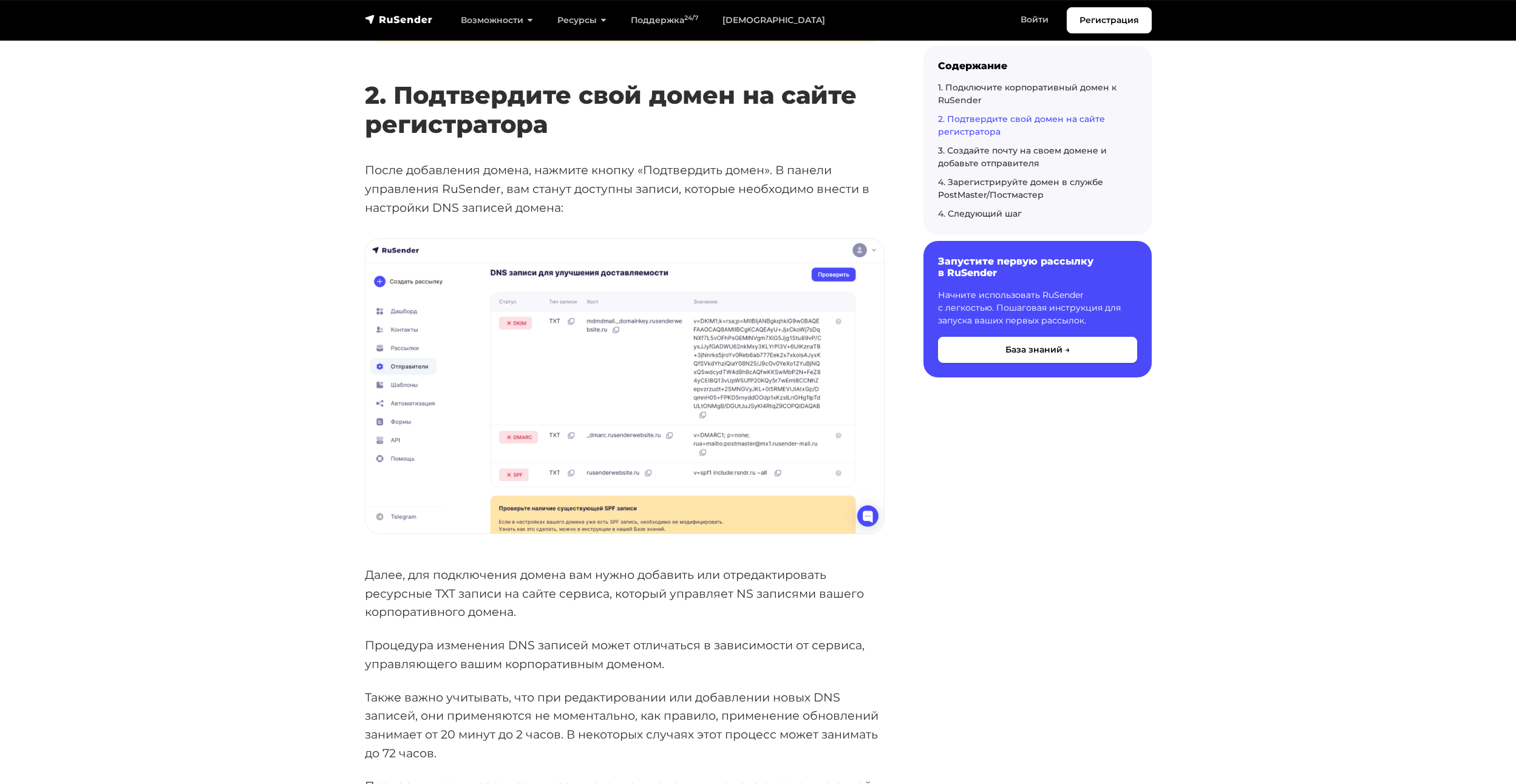
scroll to position [1942, 0]
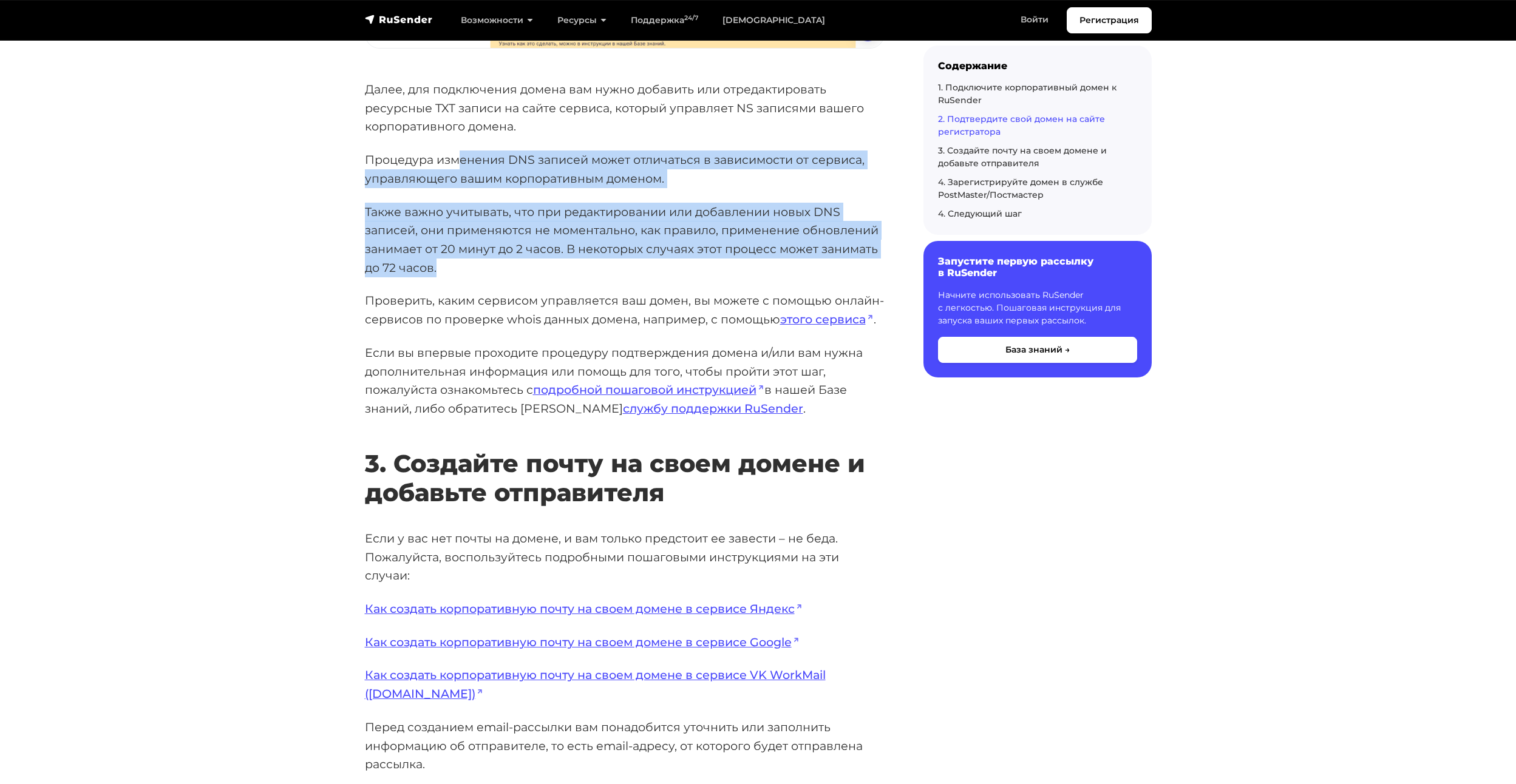
drag, startPoint x: 456, startPoint y: 168, endPoint x: 446, endPoint y: 274, distance: 106.5
click at [446, 274] on div "Первым шагом для начала работы в сервисе RuSender является процедура добавления…" at bounding box center [625, 279] width 520 height 4063
click at [438, 228] on p "Также важно учитывать, что при редактировании или добавлении новых DNS записей,…" at bounding box center [625, 240] width 520 height 75
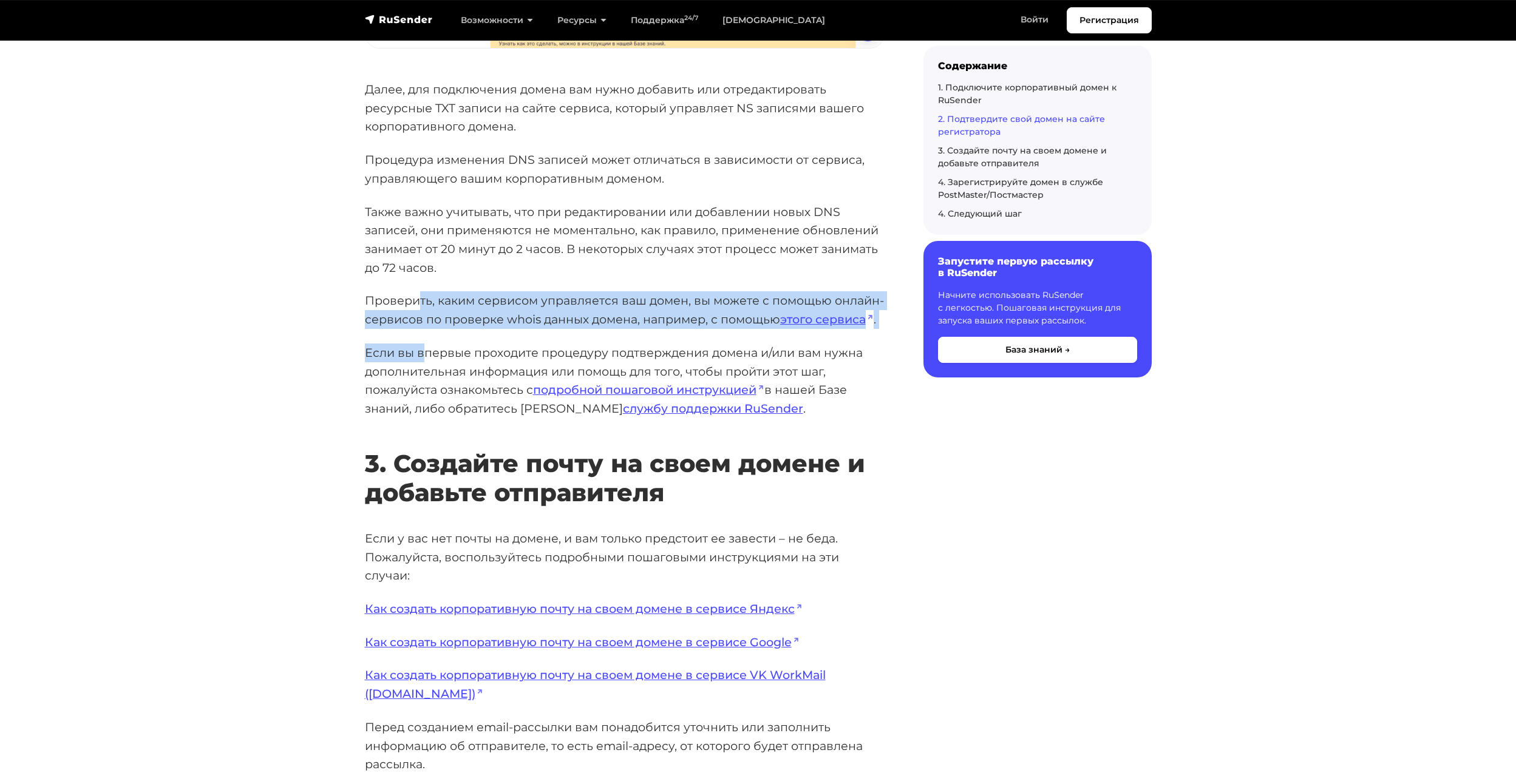
drag, startPoint x: 419, startPoint y: 300, endPoint x: 421, endPoint y: 338, distance: 38.1
click at [421, 338] on div "Первым шагом для начала работы в сервисе RuSender является процедура добавления…" at bounding box center [625, 279] width 520 height 4063
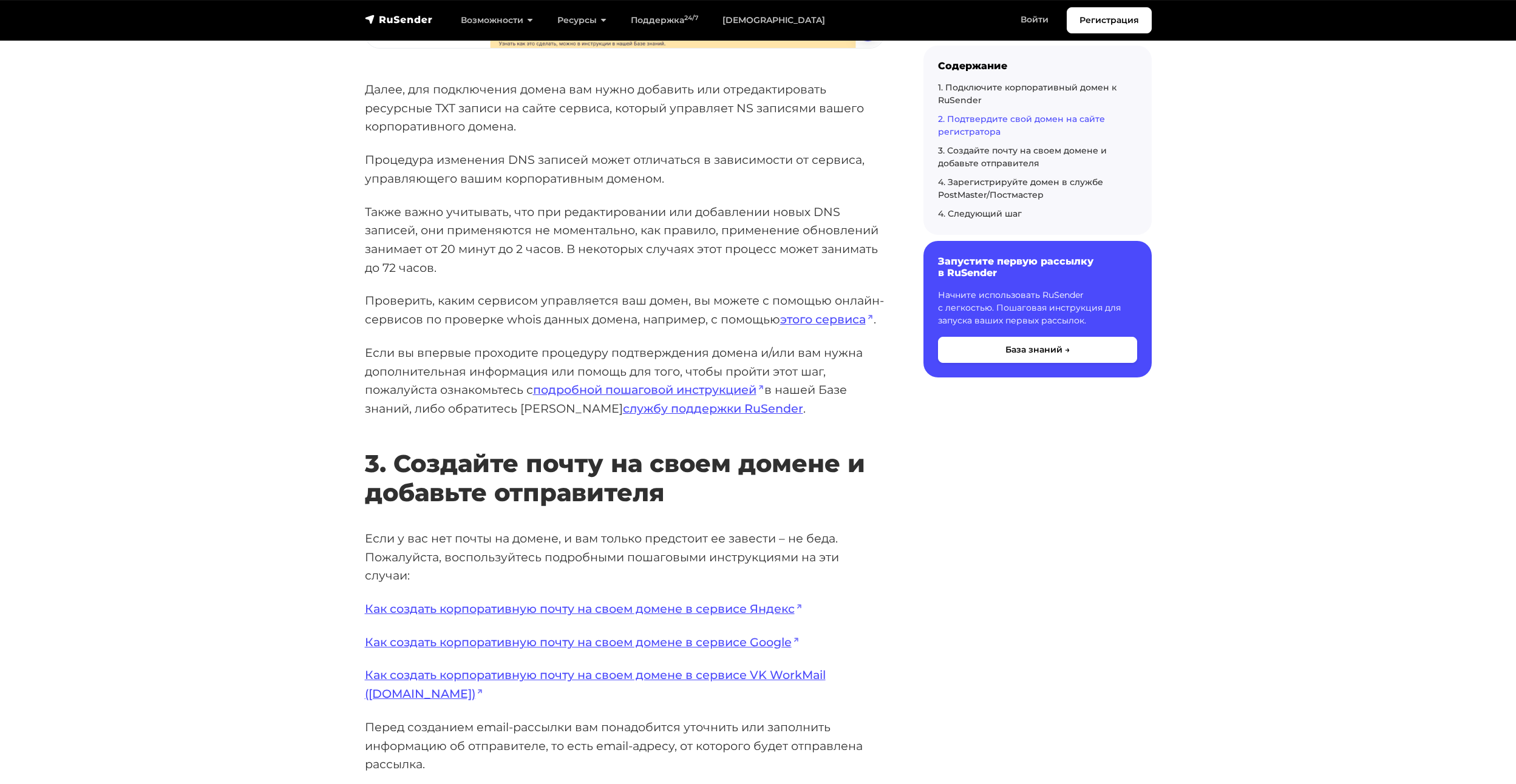
click at [416, 310] on p "Проверить, каким сервисом управляется ваш домен, вы можете с помощью онлайн-сер…" at bounding box center [625, 310] width 520 height 37
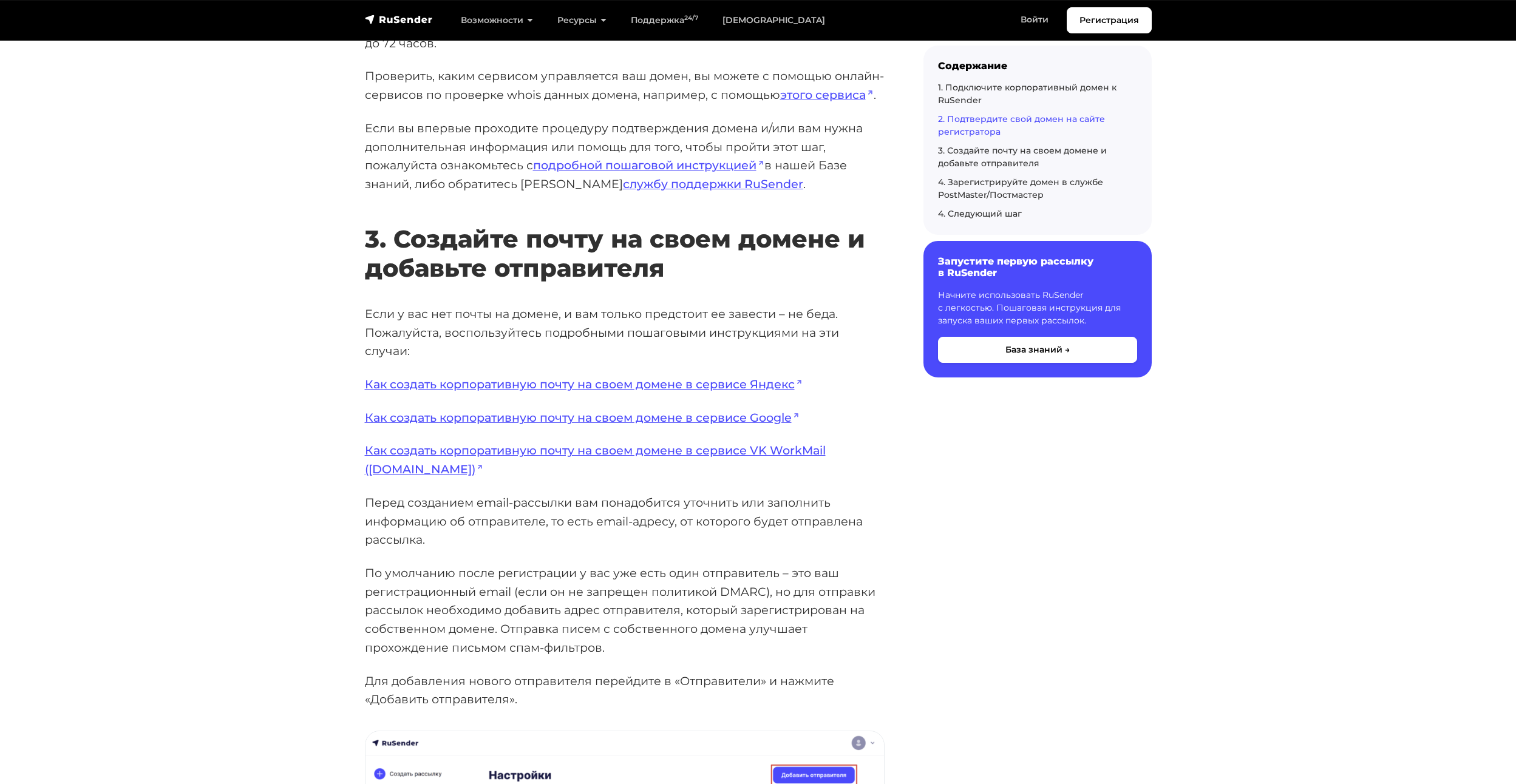
scroll to position [2184, 0]
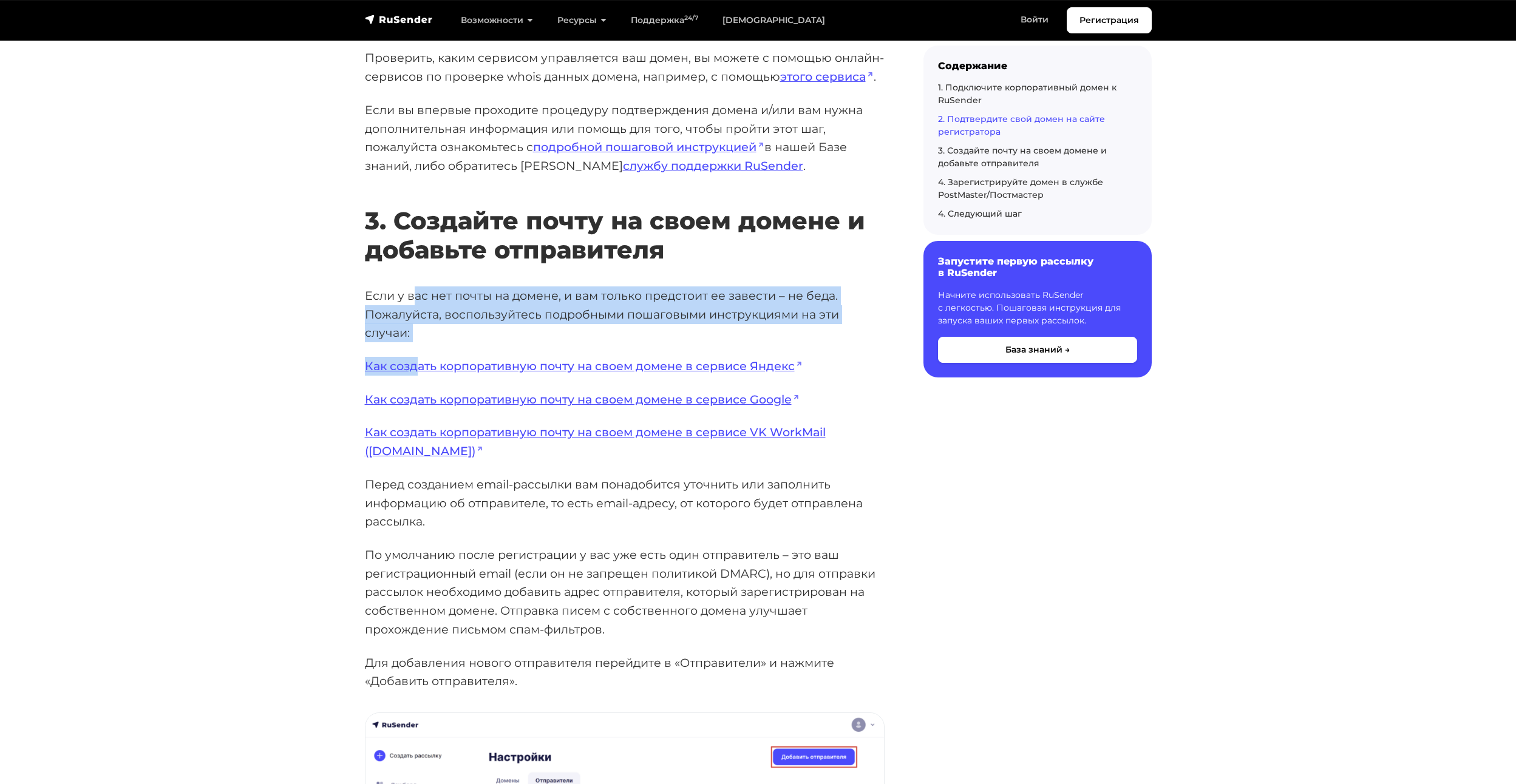
drag, startPoint x: 413, startPoint y: 299, endPoint x: 420, endPoint y: 345, distance: 46.5
click at [420, 345] on div "Первым шагом для начала работы в сервисе RuSender является процедура добавления…" at bounding box center [625, 36] width 520 height 4063
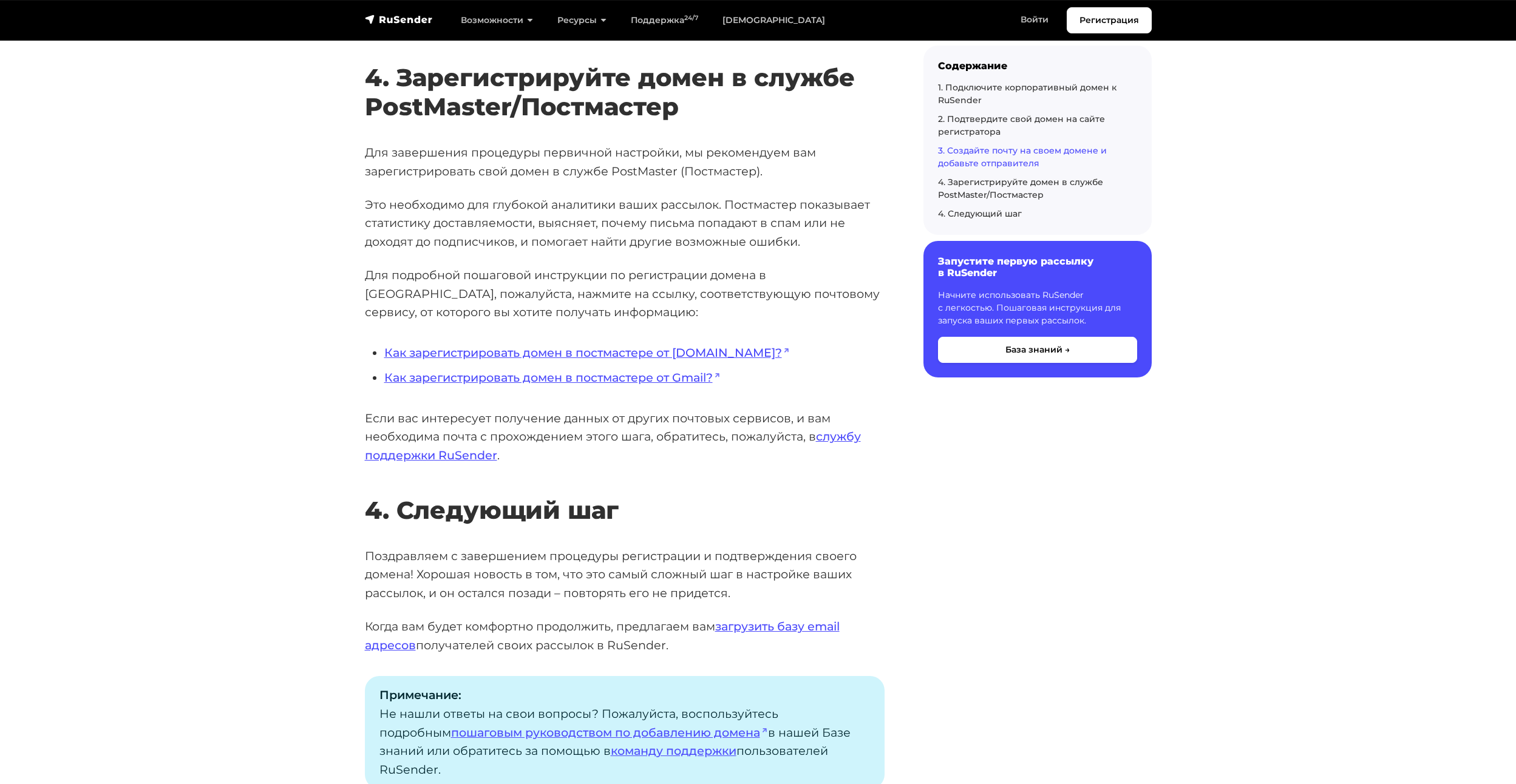
scroll to position [3216, 0]
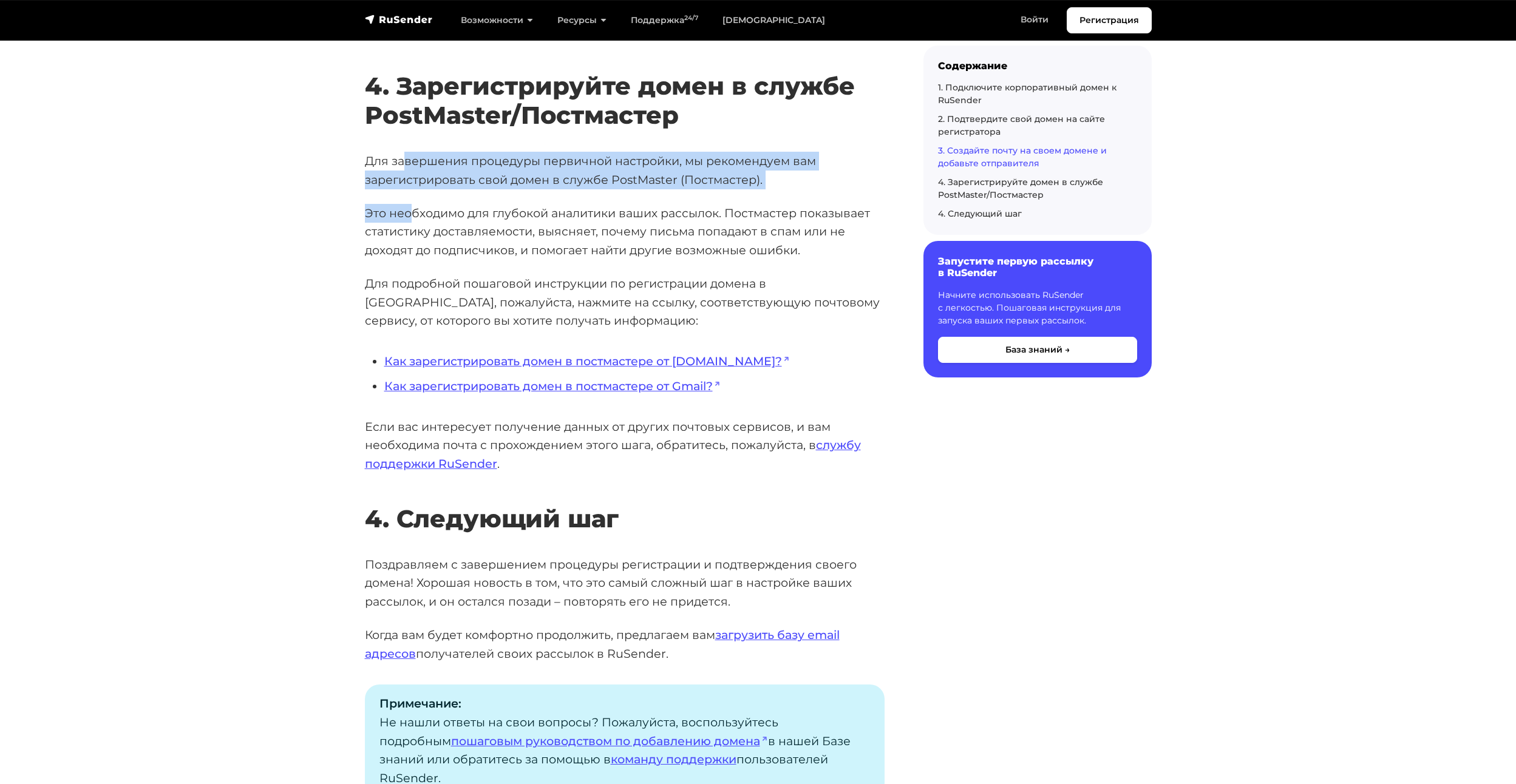
drag, startPoint x: 404, startPoint y: 156, endPoint x: 411, endPoint y: 195, distance: 39.6
click at [409, 177] on p "Для завершения процедуры первичной настройки, мы рекомендуем вам зарегистрирова…" at bounding box center [625, 170] width 520 height 37
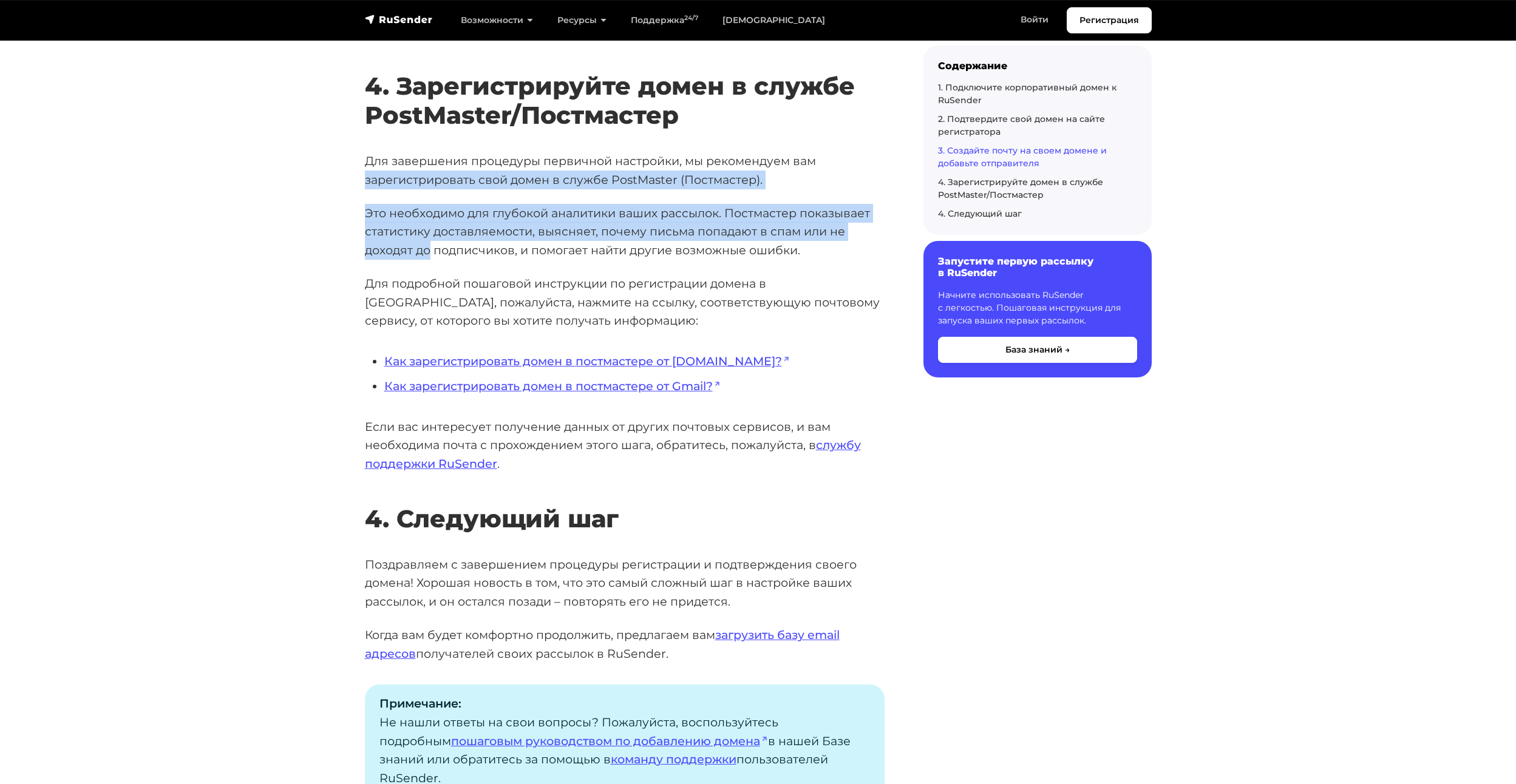
drag, startPoint x: 409, startPoint y: 177, endPoint x: 417, endPoint y: 257, distance: 80.4
click at [411, 232] on p "Это необходимо для глубокой аналитики ваших рассылок. Постмастер показывает ста…" at bounding box center [625, 231] width 520 height 56
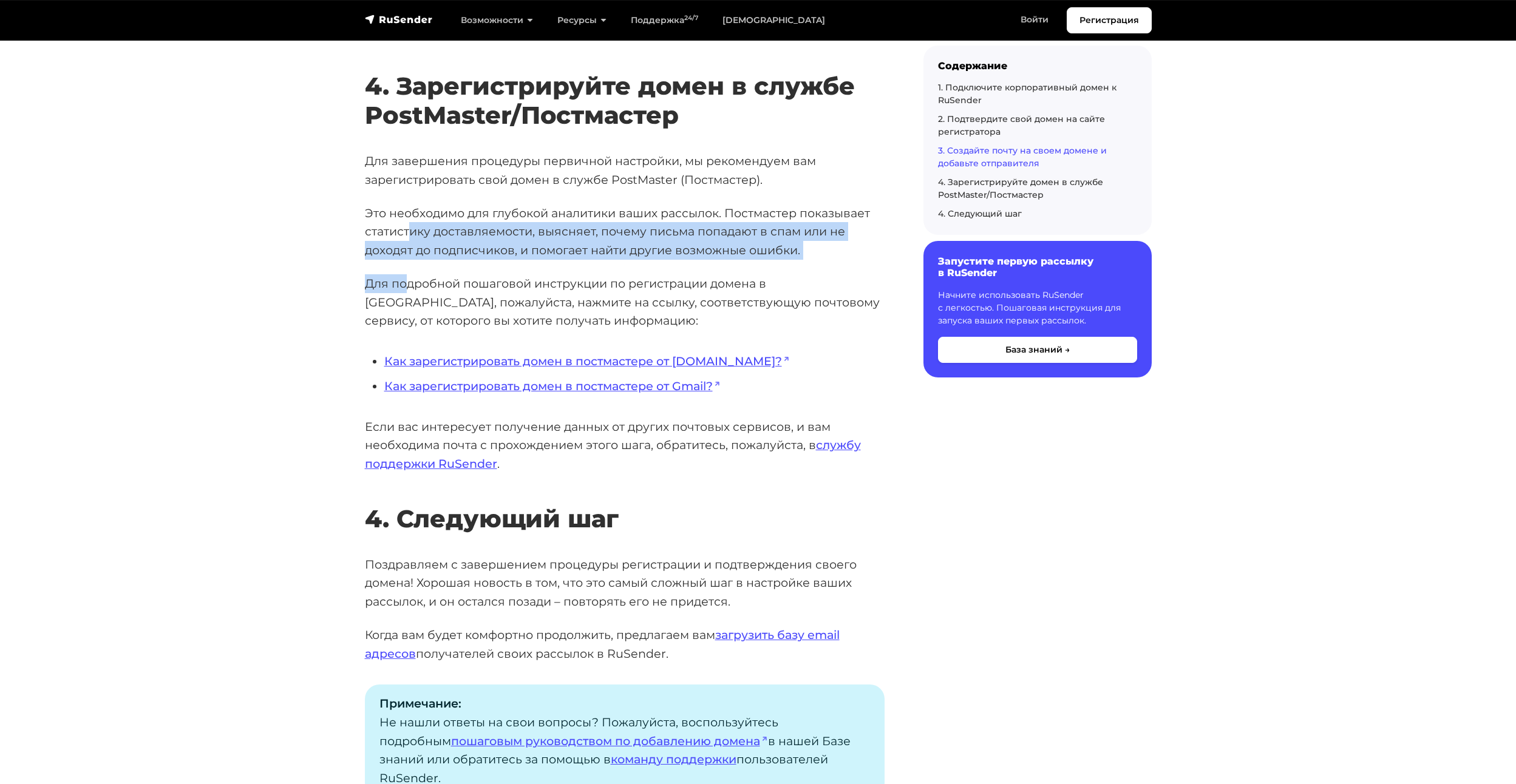
drag, startPoint x: 410, startPoint y: 229, endPoint x: 408, endPoint y: 284, distance: 55.0
click at [399, 251] on p "Это необходимо для глубокой аналитики ваших рассылок. Постмастер показывает ста…" at bounding box center [625, 231] width 520 height 56
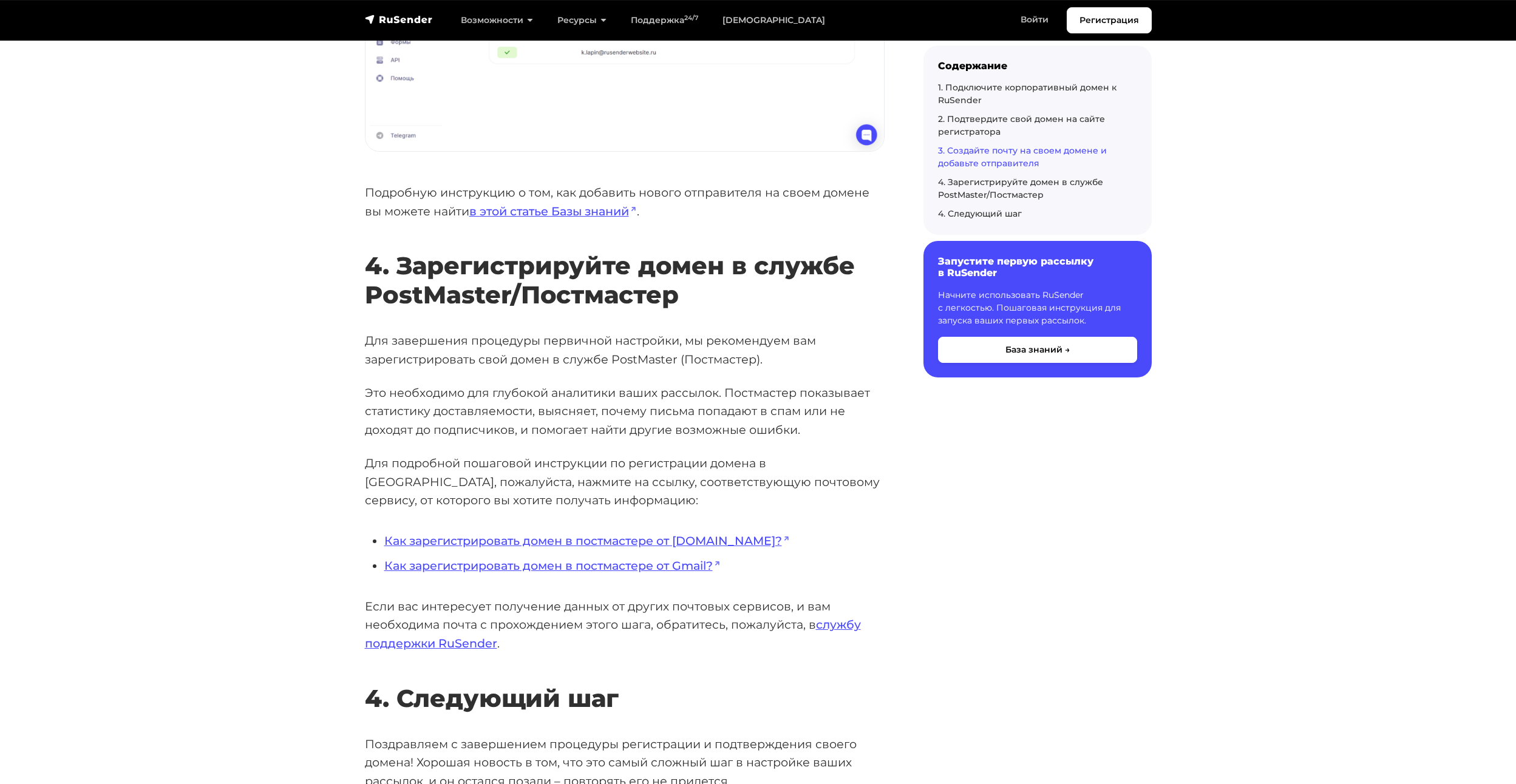
scroll to position [2984, 0]
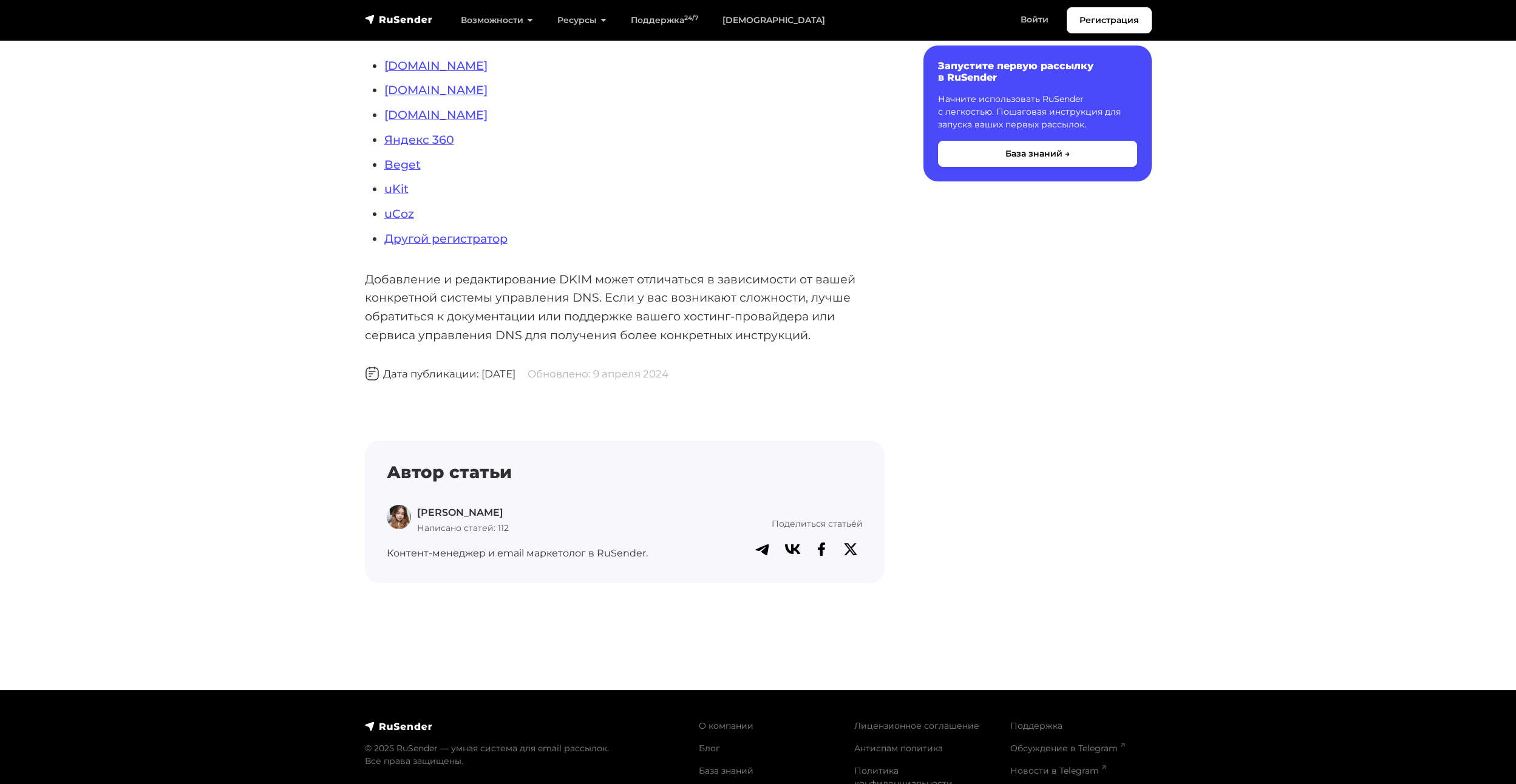
scroll to position [364, 0]
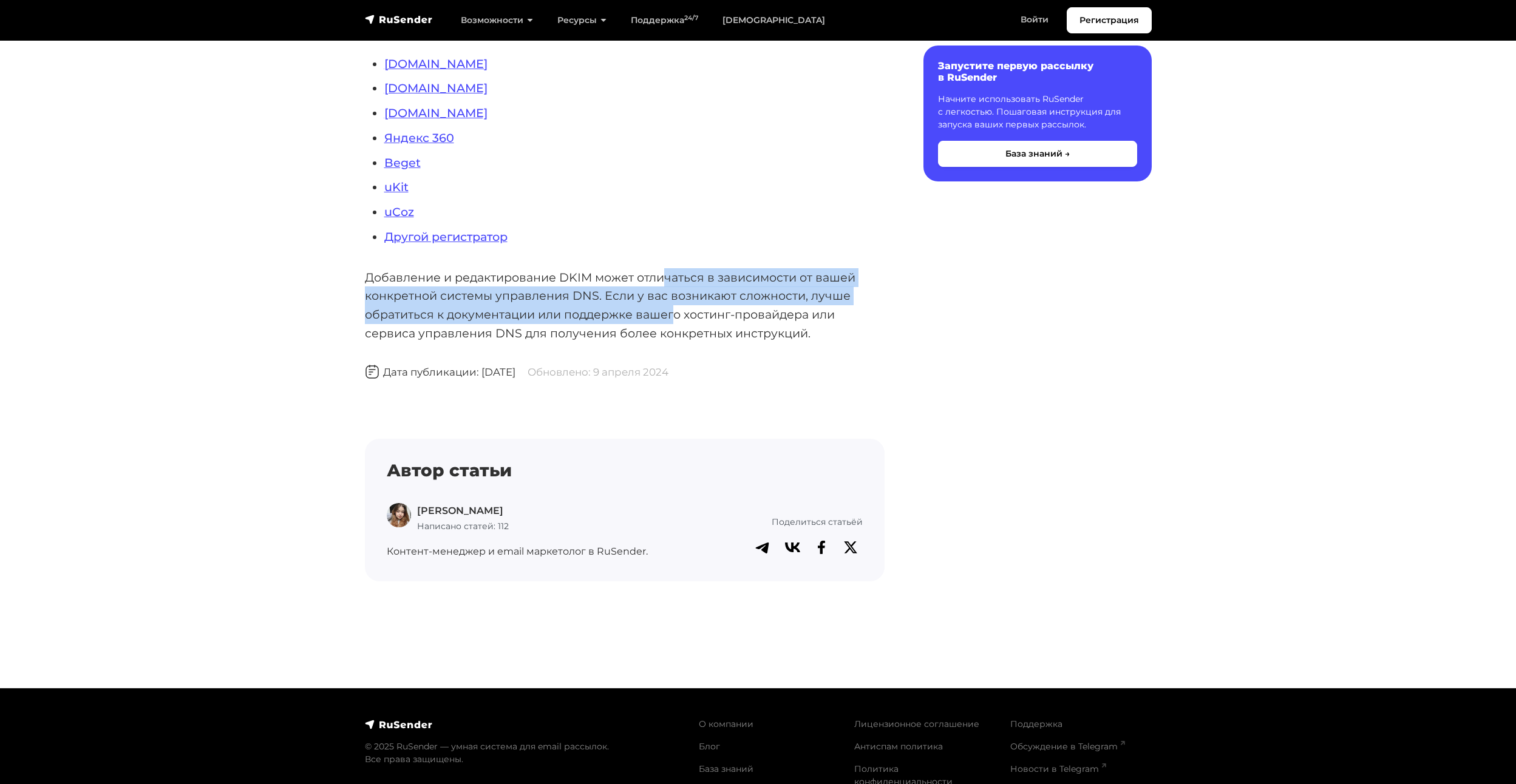
drag, startPoint x: 667, startPoint y: 282, endPoint x: 676, endPoint y: 308, distance: 27.5
click at [676, 308] on p "Добавление и редактирование DKIM может отличаться в зависимости от вашей конкре…" at bounding box center [625, 305] width 520 height 75
click at [571, 297] on p "Добавление и редактирование DKIM может отличаться в зависимости от вашей конкре…" at bounding box center [625, 305] width 520 height 75
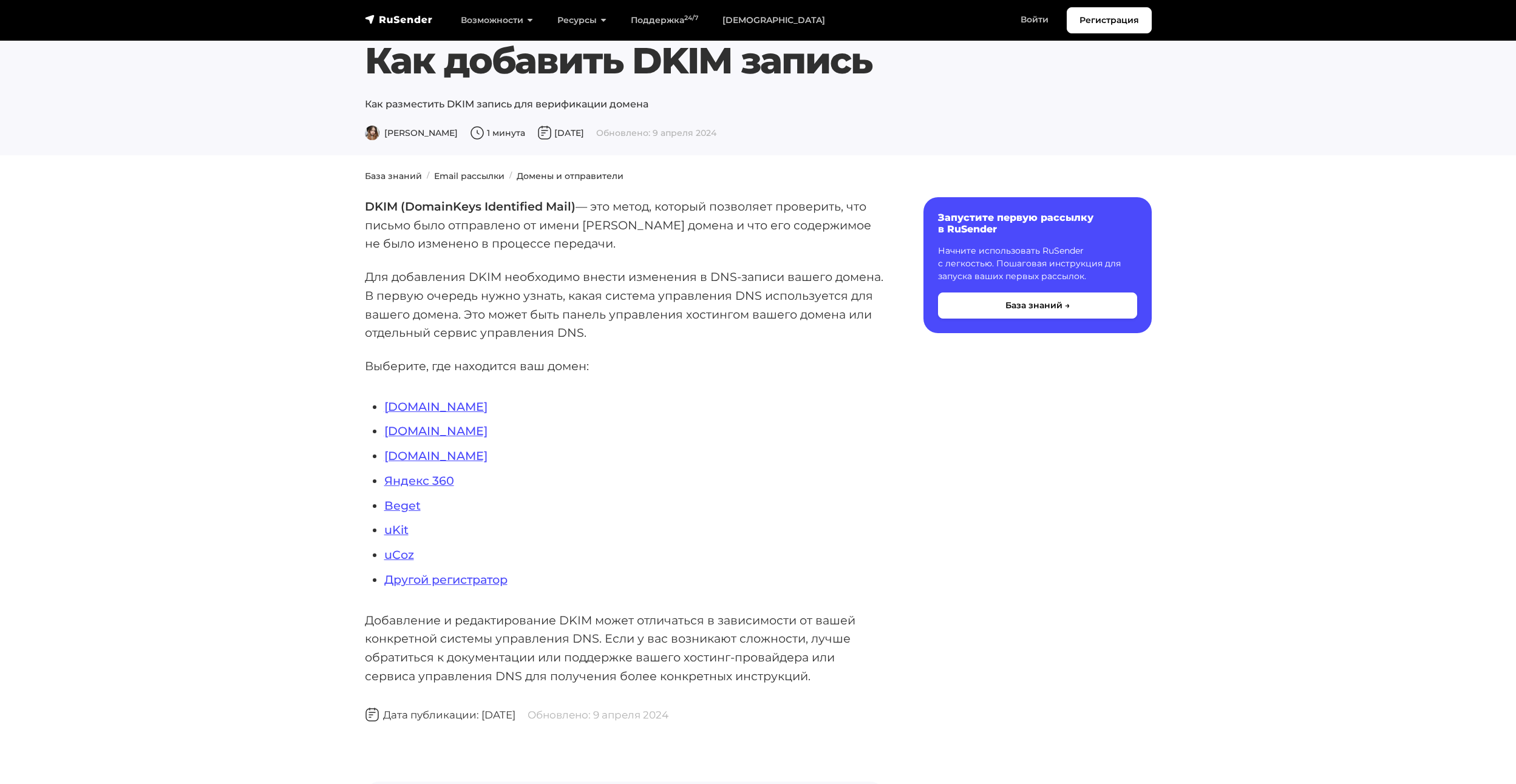
scroll to position [0, 0]
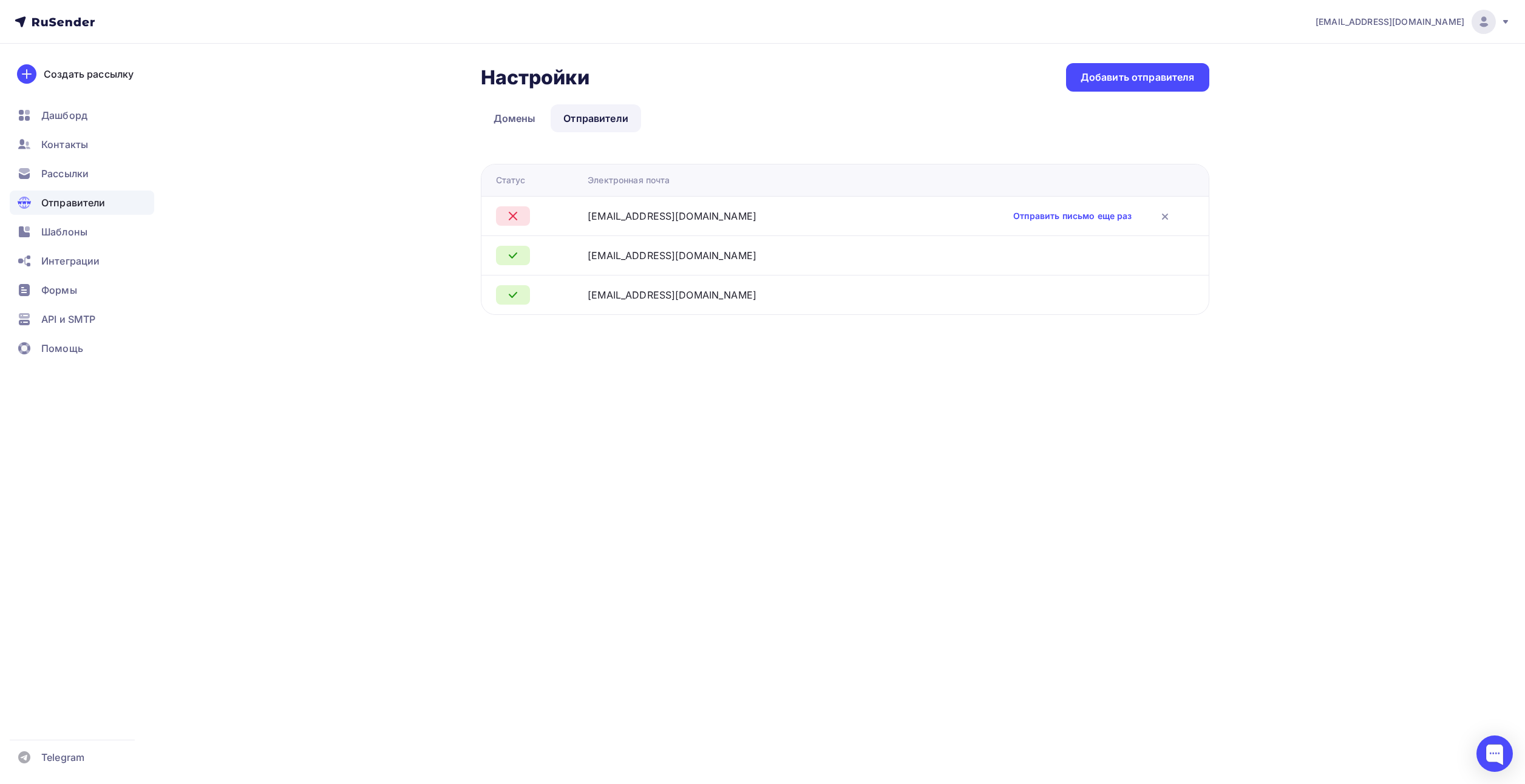
drag, startPoint x: 894, startPoint y: 99, endPoint x: 822, endPoint y: 12, distance: 112.9
click at [885, 93] on div "Настройки Настройки Добавить отправителя Домены Отправители Отправители Домены …" at bounding box center [845, 189] width 729 height 252
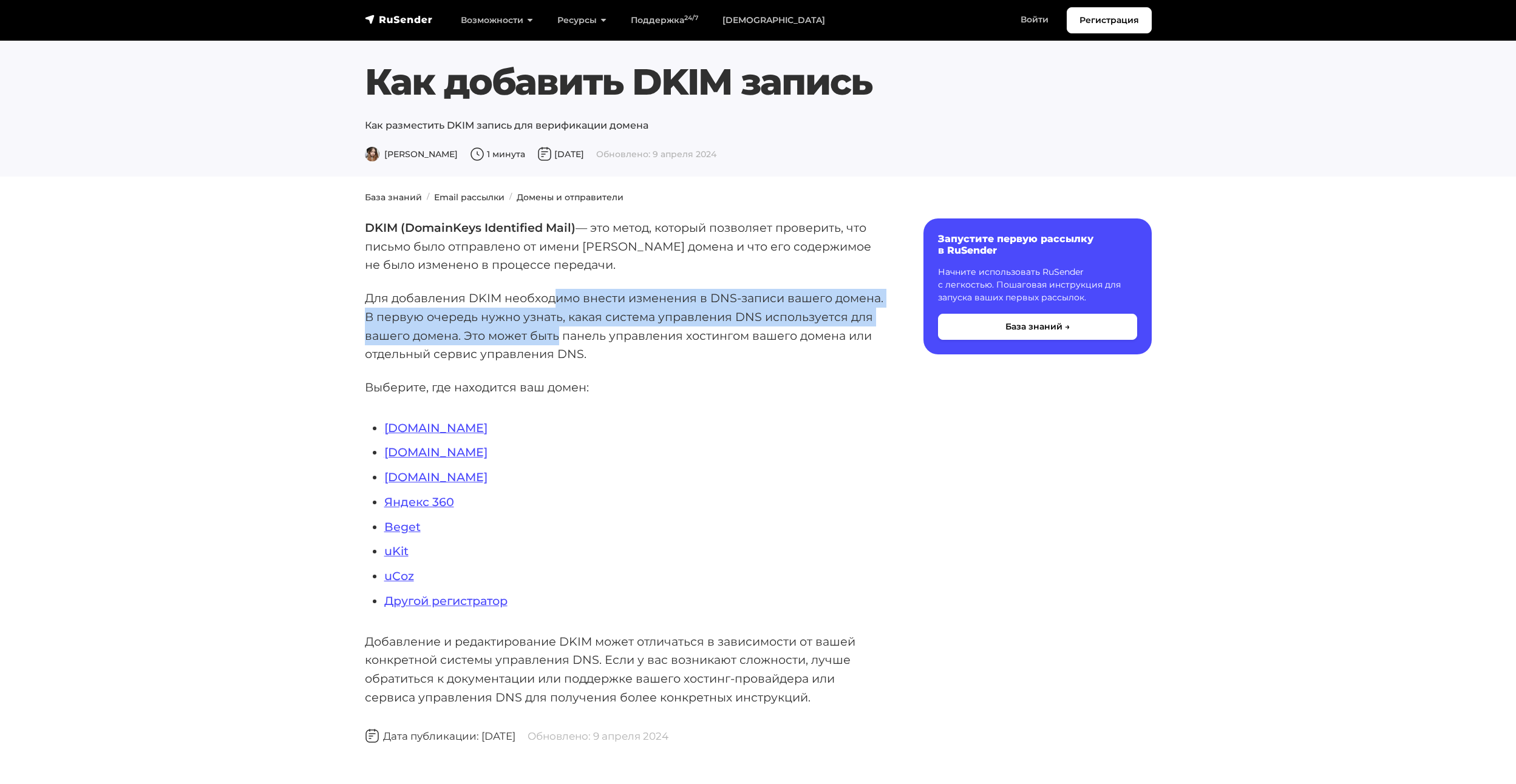
drag, startPoint x: 553, startPoint y: 297, endPoint x: 558, endPoint y: 342, distance: 45.3
click at [558, 342] on p "Для добавления DKIM необходимо внести изменения в DNS-записи вашего домена. В п…" at bounding box center [625, 326] width 520 height 75
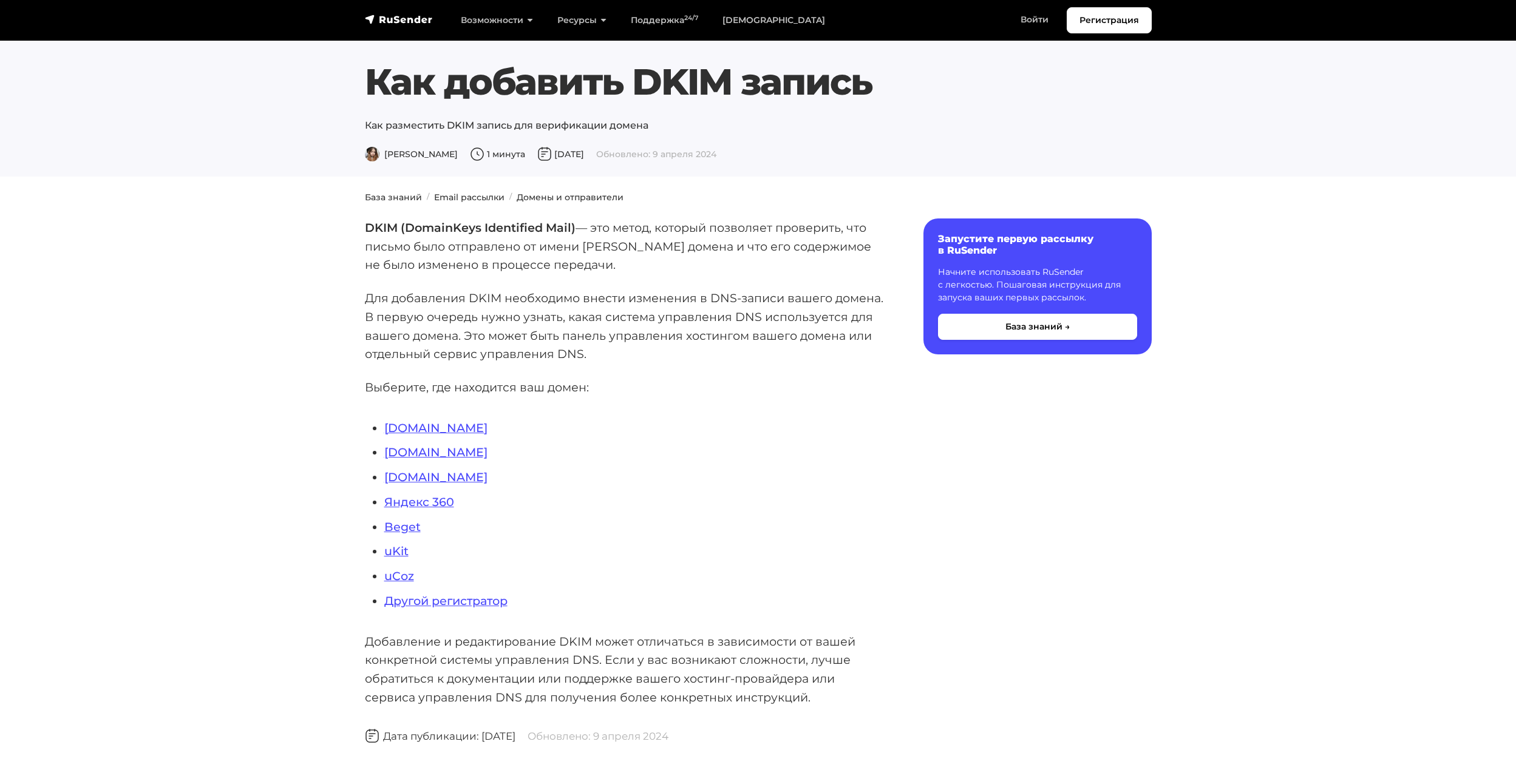
click at [516, 306] on p "Для добавления DKIM необходимо внести изменения в DNS-записи вашего домена. В п…" at bounding box center [625, 326] width 520 height 75
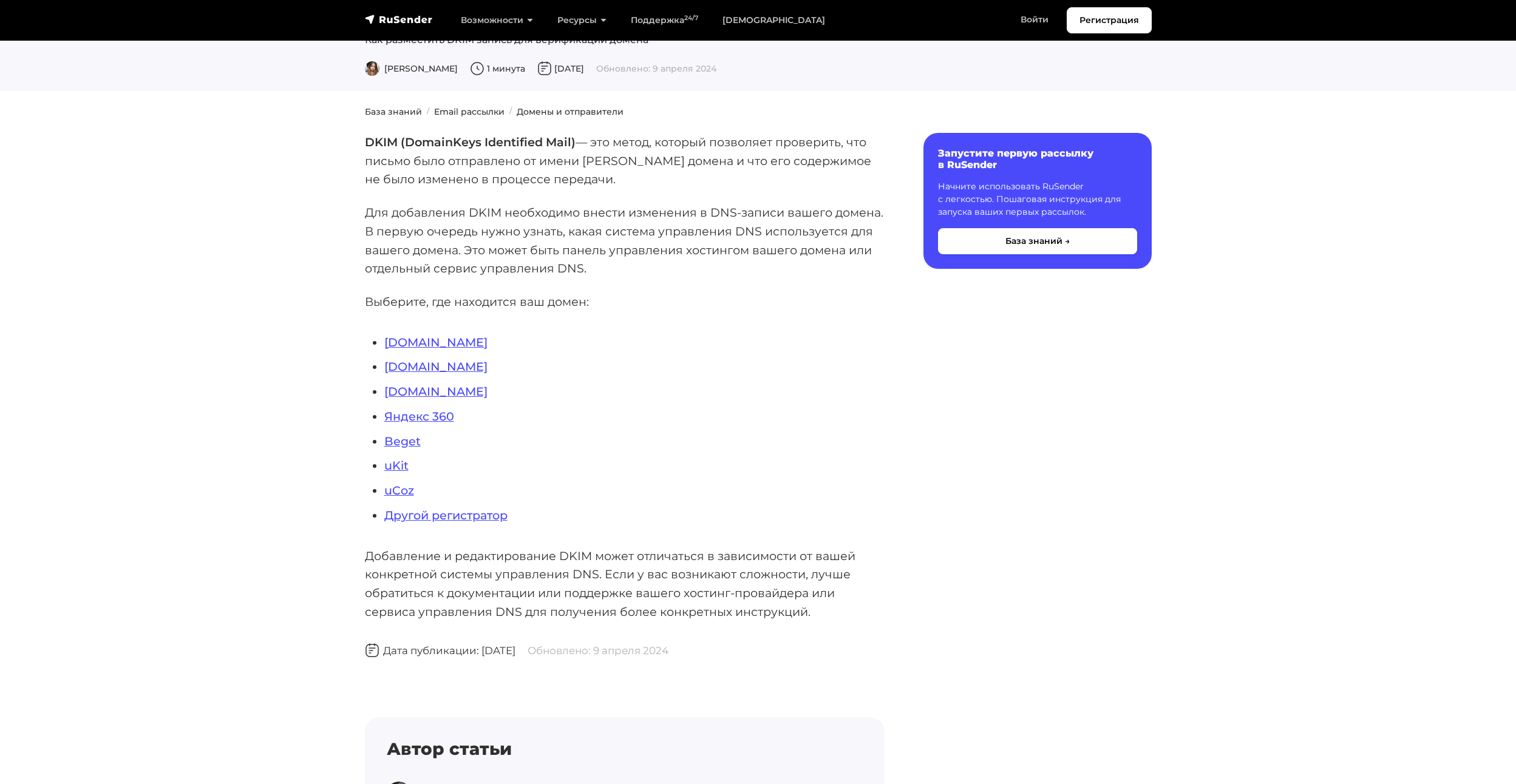
scroll to position [182, 0]
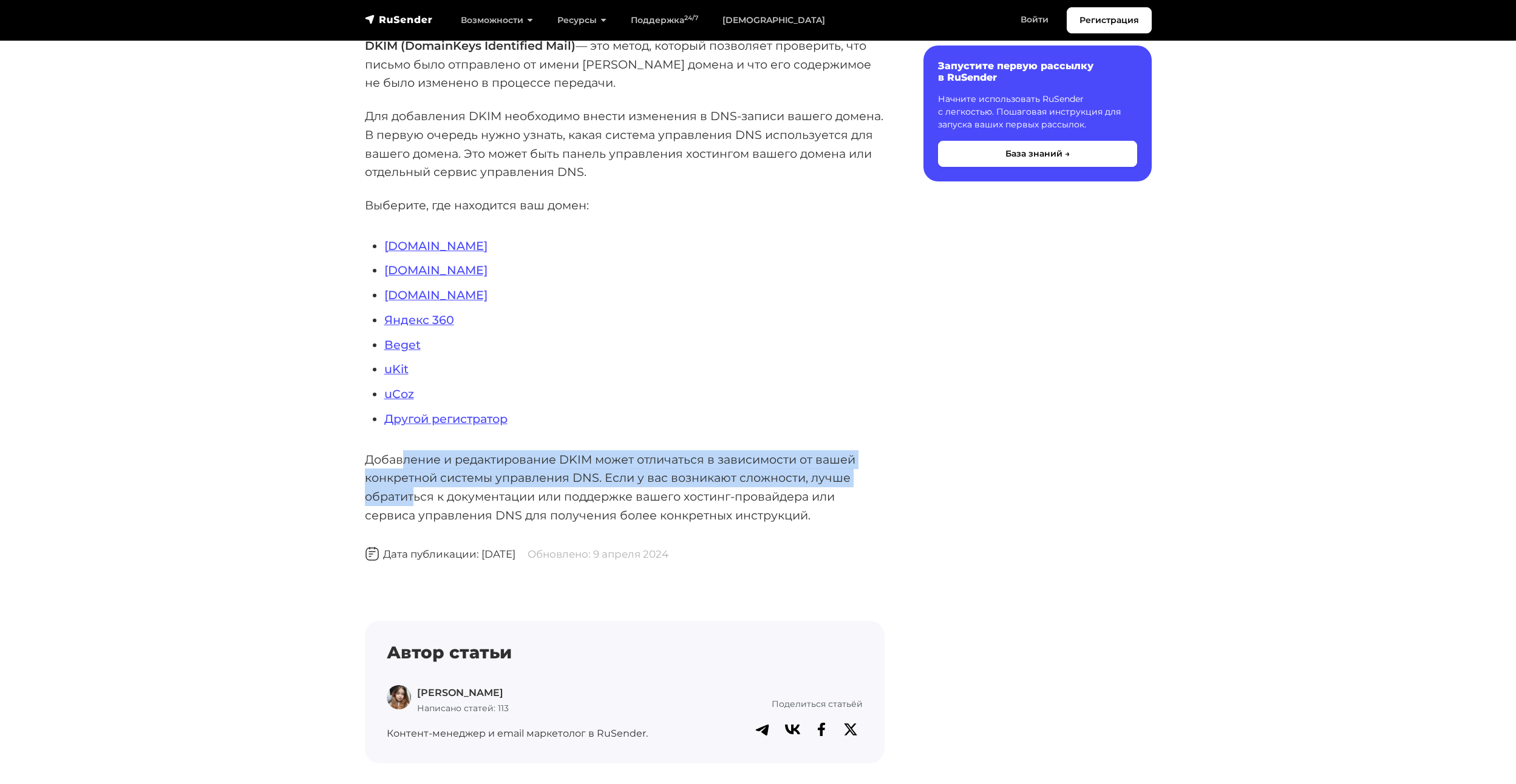
drag, startPoint x: 405, startPoint y: 459, endPoint x: 416, endPoint y: 493, distance: 35.7
click at [416, 493] on p "Добавление и редактирование DKIM может отличаться в зависимости от вашей конкре…" at bounding box center [625, 488] width 520 height 75
click at [402, 465] on p "Добавление и редактирование DKIM может отличаться в зависимости от вашей конкре…" at bounding box center [625, 488] width 520 height 75
drag, startPoint x: 402, startPoint y: 465, endPoint x: 400, endPoint y: 507, distance: 42.0
click at [400, 507] on p "Добавление и редактирование DKIM может отличаться в зависимости от вашей конкре…" at bounding box center [625, 488] width 520 height 75
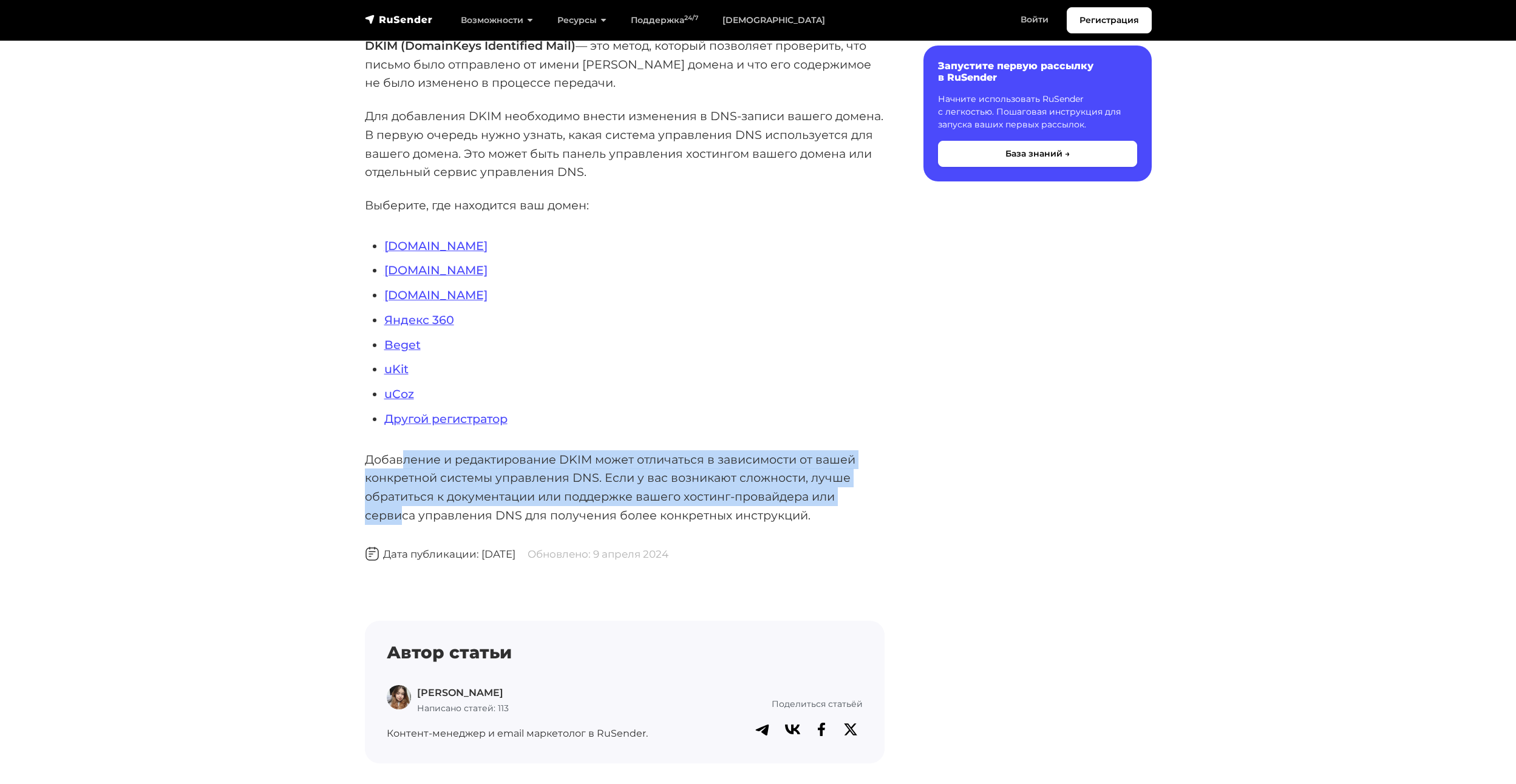
click at [393, 477] on p "Добавление и редактирование DKIM может отличаться в зависимости от вашей конкре…" at bounding box center [625, 488] width 520 height 75
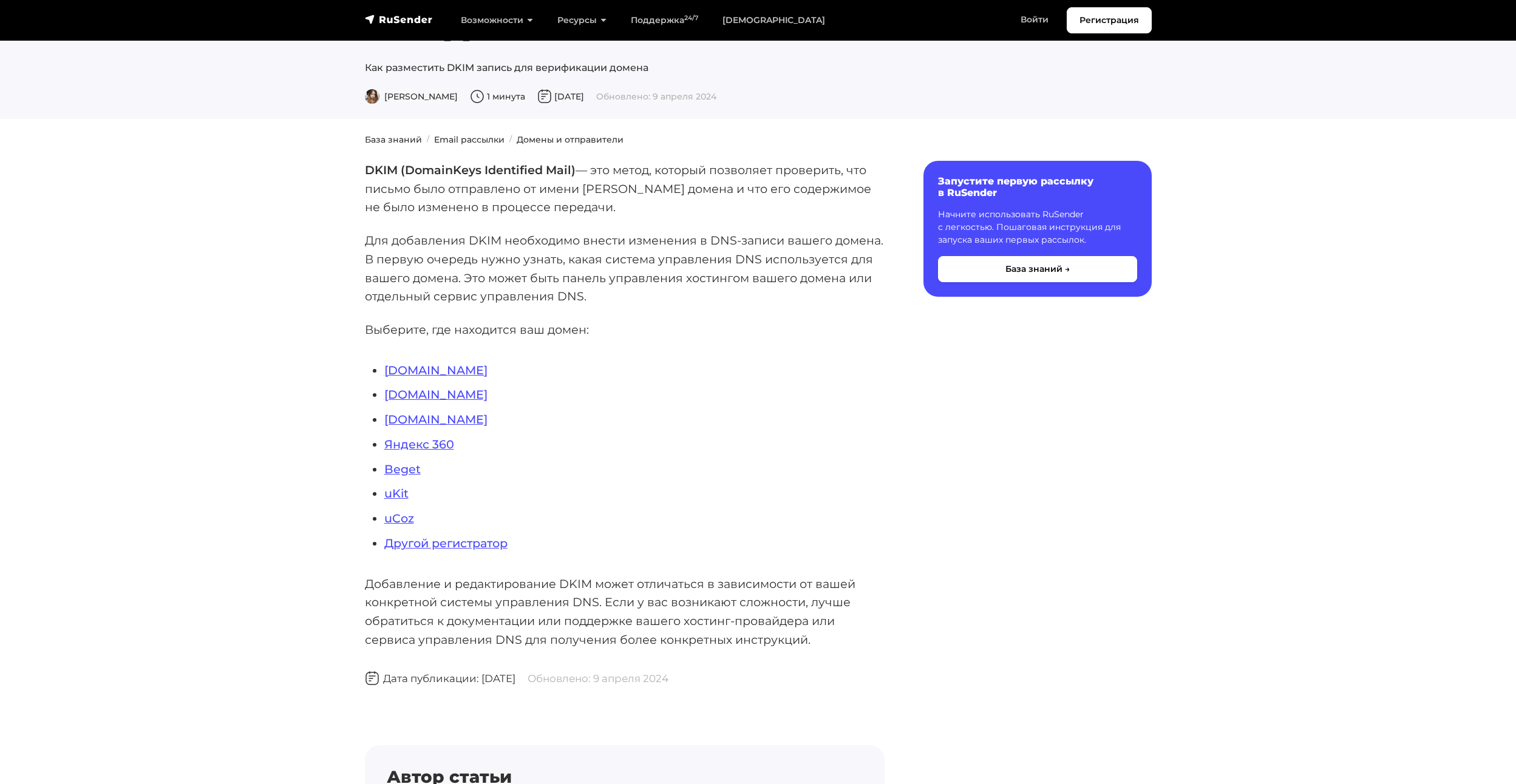
scroll to position [0, 0]
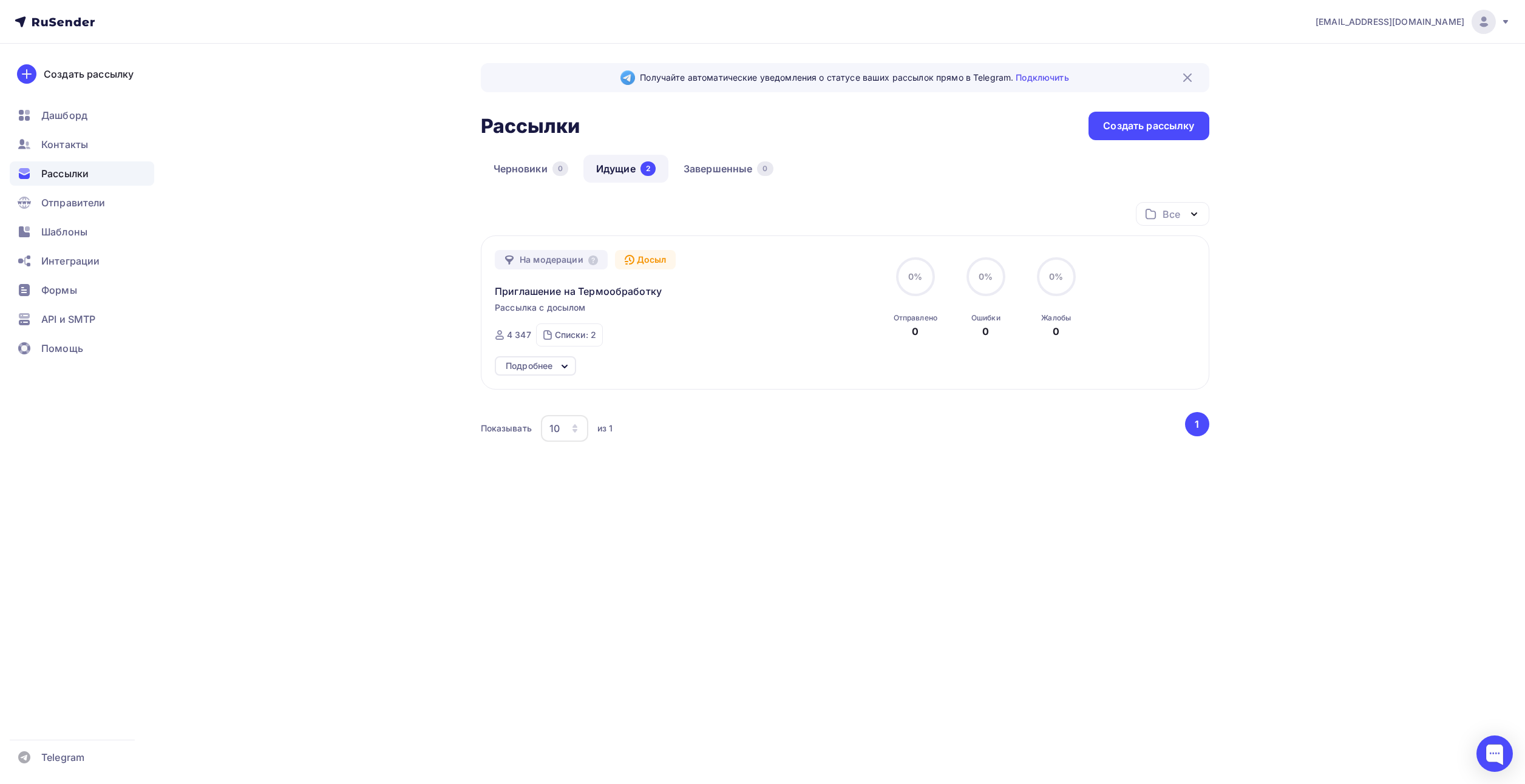
click at [635, 176] on link "Идущие 2" at bounding box center [626, 169] width 85 height 28
